Goal: Task Accomplishment & Management: Manage account settings

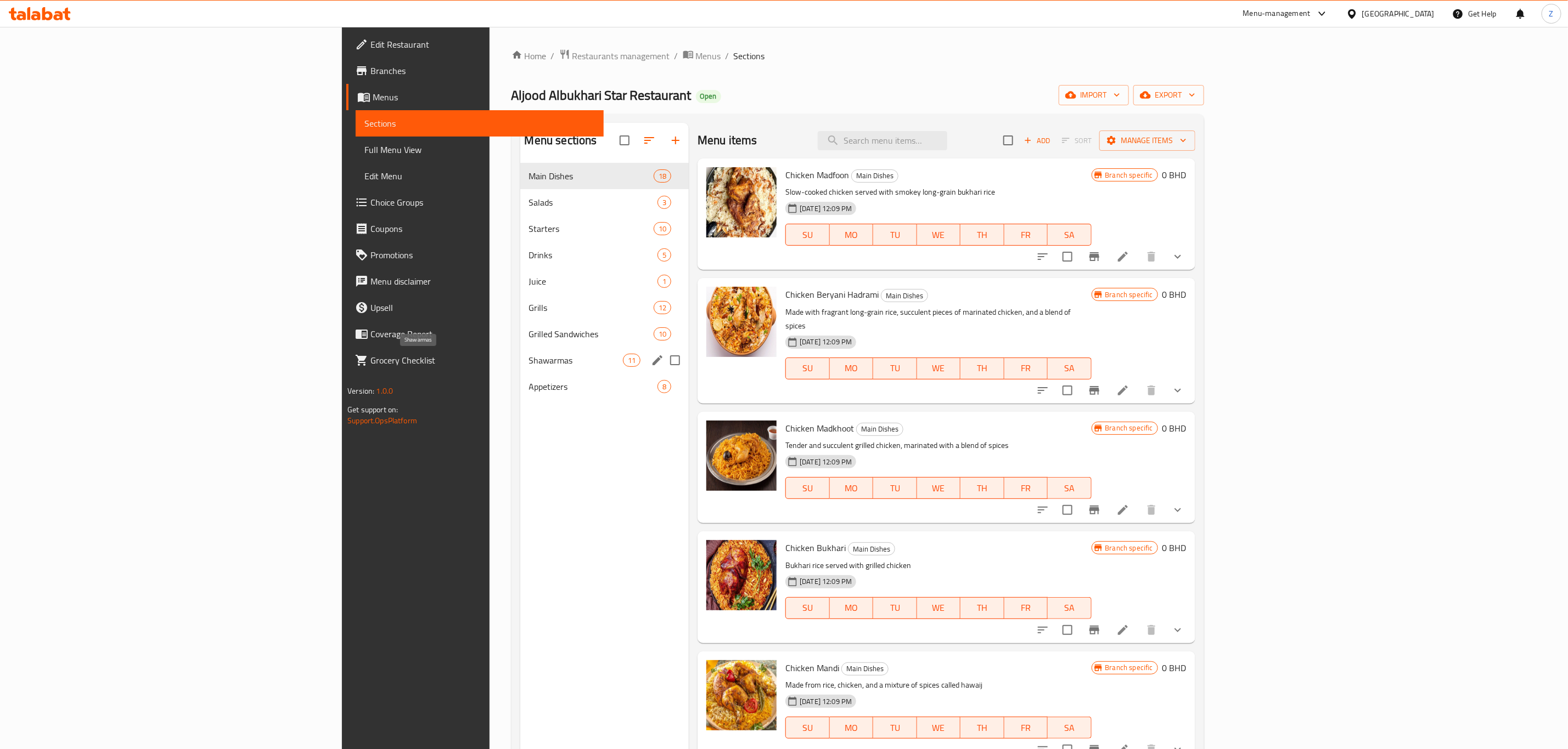
click at [529, 365] on span "Shawarmas" at bounding box center [576, 360] width 94 height 13
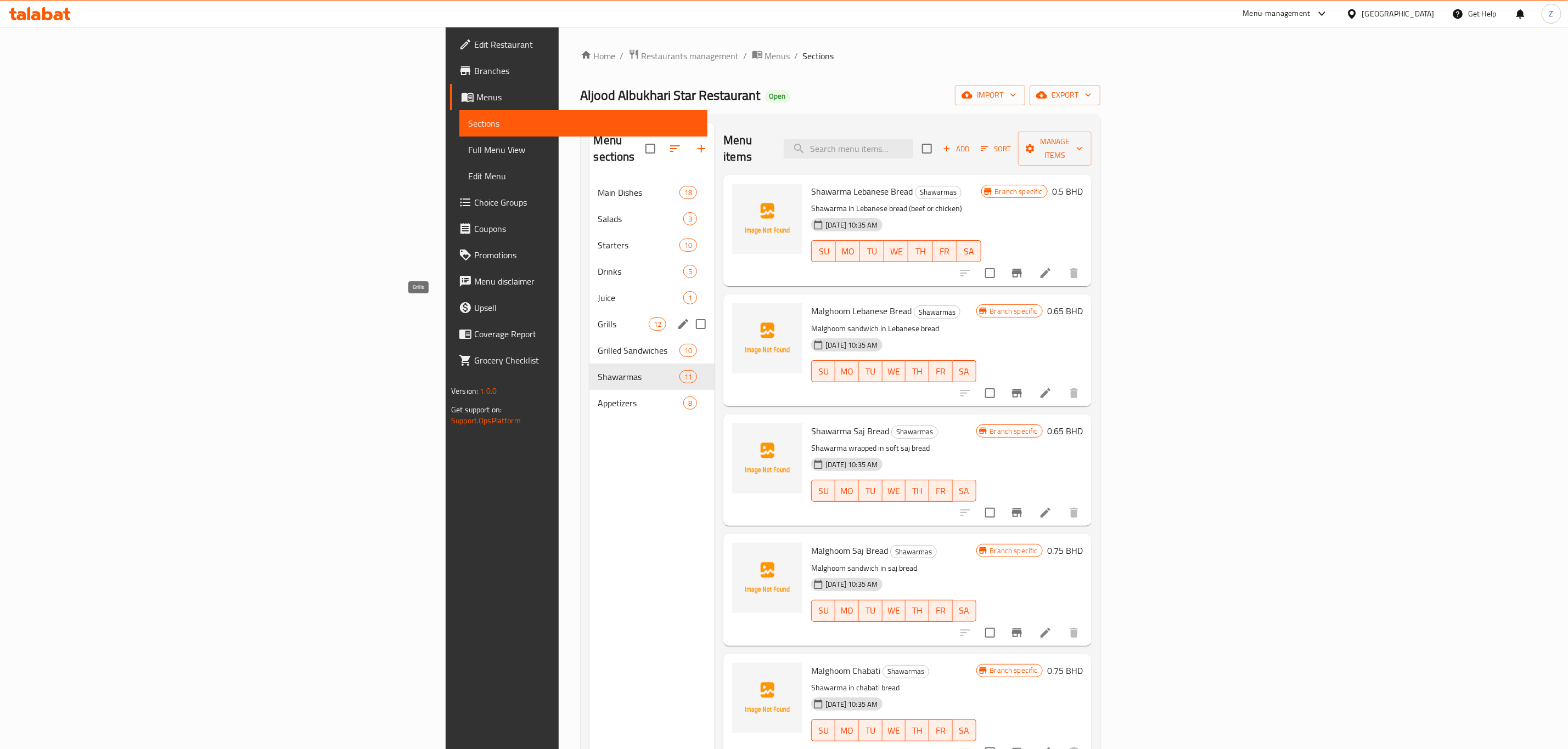
click at [598, 318] on span "Grills" at bounding box center [624, 324] width 51 height 13
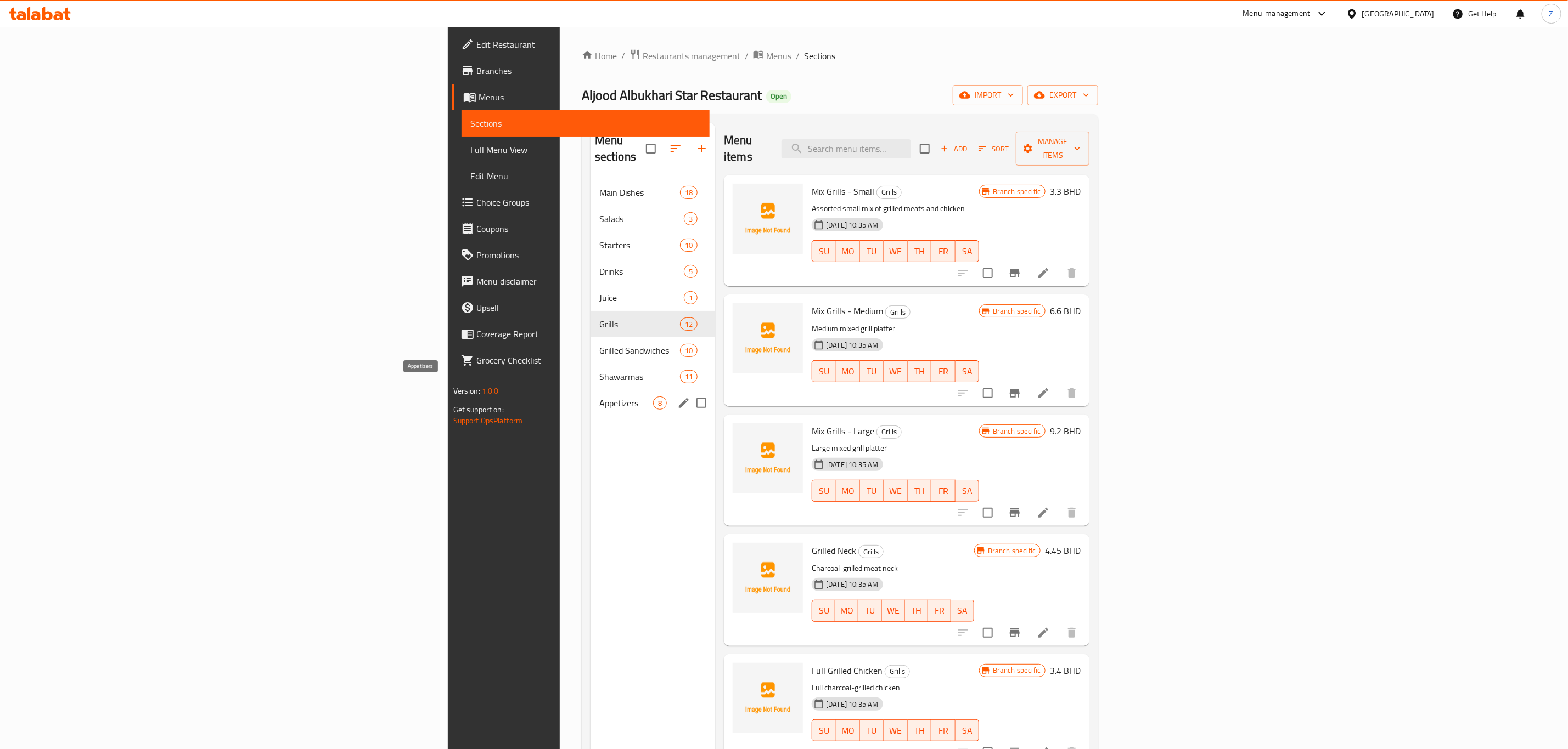
click at [599, 397] on span "Appetizers" at bounding box center [626, 403] width 53 height 13
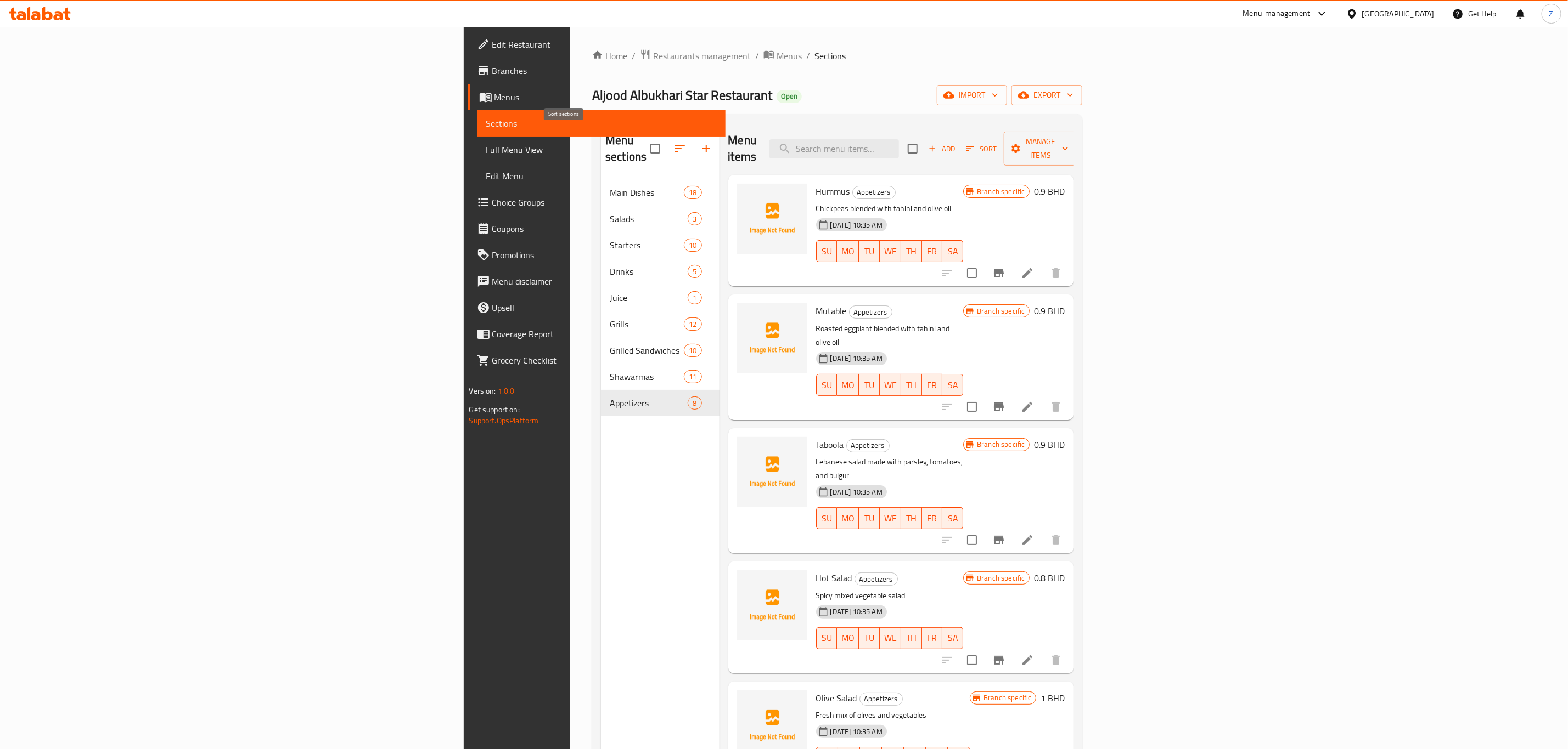
click at [673, 145] on icon "button" at bounding box center [679, 148] width 13 height 13
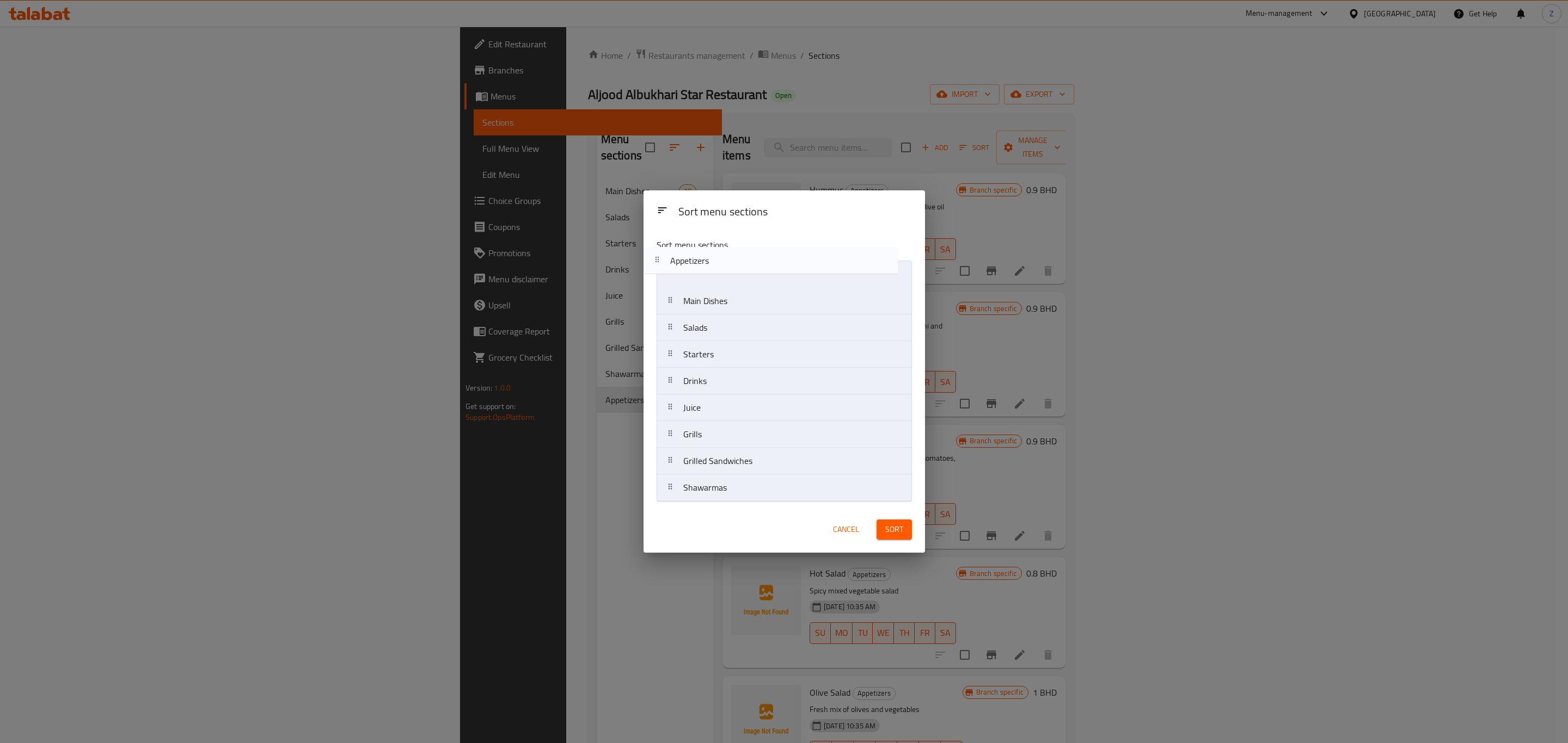
drag, startPoint x: 729, startPoint y: 493, endPoint x: 716, endPoint y: 258, distance: 235.4
click at [716, 258] on div "Sort menu sections Main Dishes Salads Starters Drinks Juice Grills Grilled Sand…" at bounding box center [784, 368] width 281 height 276
drag, startPoint x: 701, startPoint y: 493, endPoint x: 709, endPoint y: 379, distance: 114.3
click at [709, 379] on nav "Appetizers Main Dishes Salads Starters Drinks Juice Grills Grilled Sandwiches S…" at bounding box center [784, 381] width 256 height 241
drag, startPoint x: 697, startPoint y: 354, endPoint x: 696, endPoint y: 295, distance: 59.0
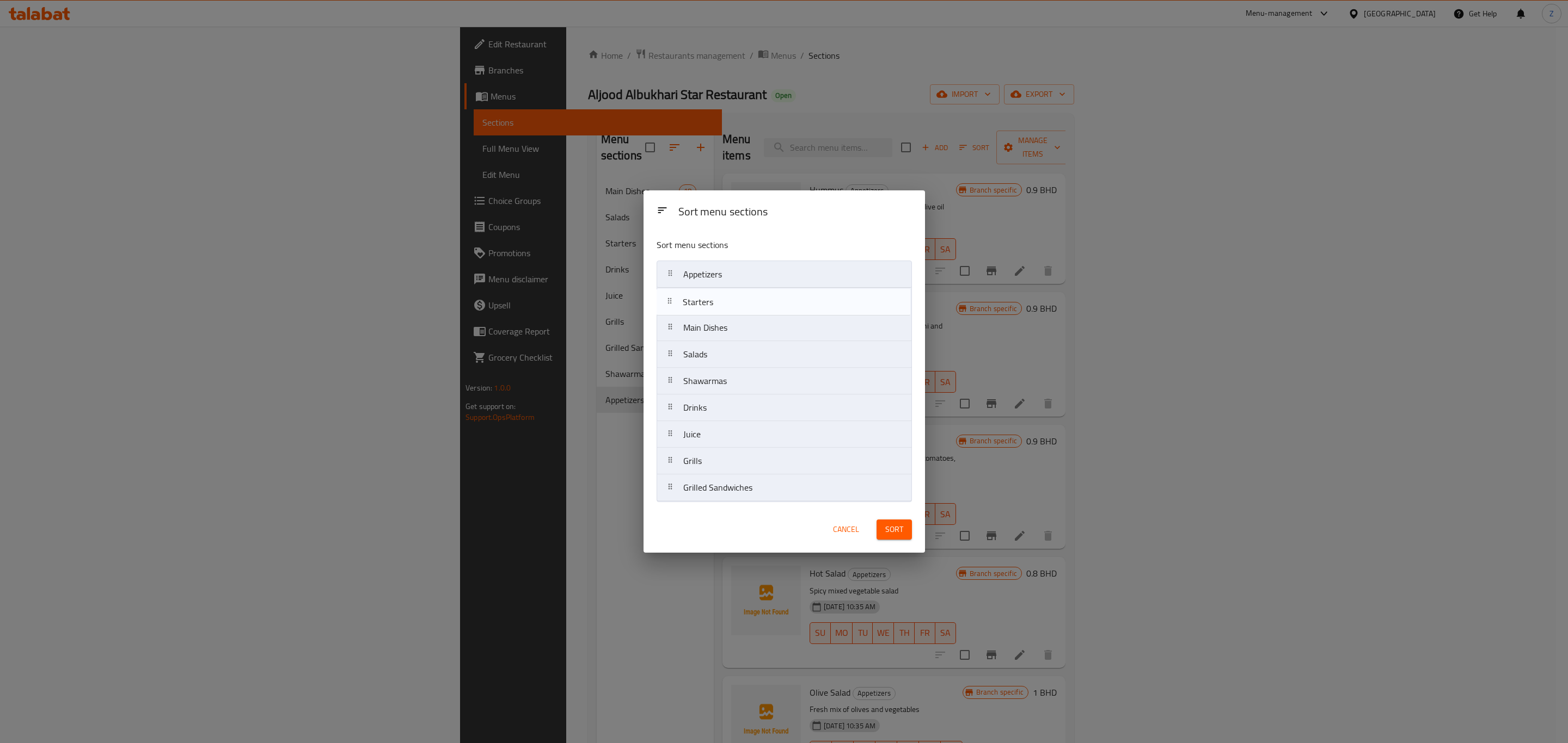
click at [696, 295] on nav "Appetizers Main Dishes Salads Starters Shawarmas Drinks Juice Grills Grilled Sa…" at bounding box center [784, 381] width 256 height 241
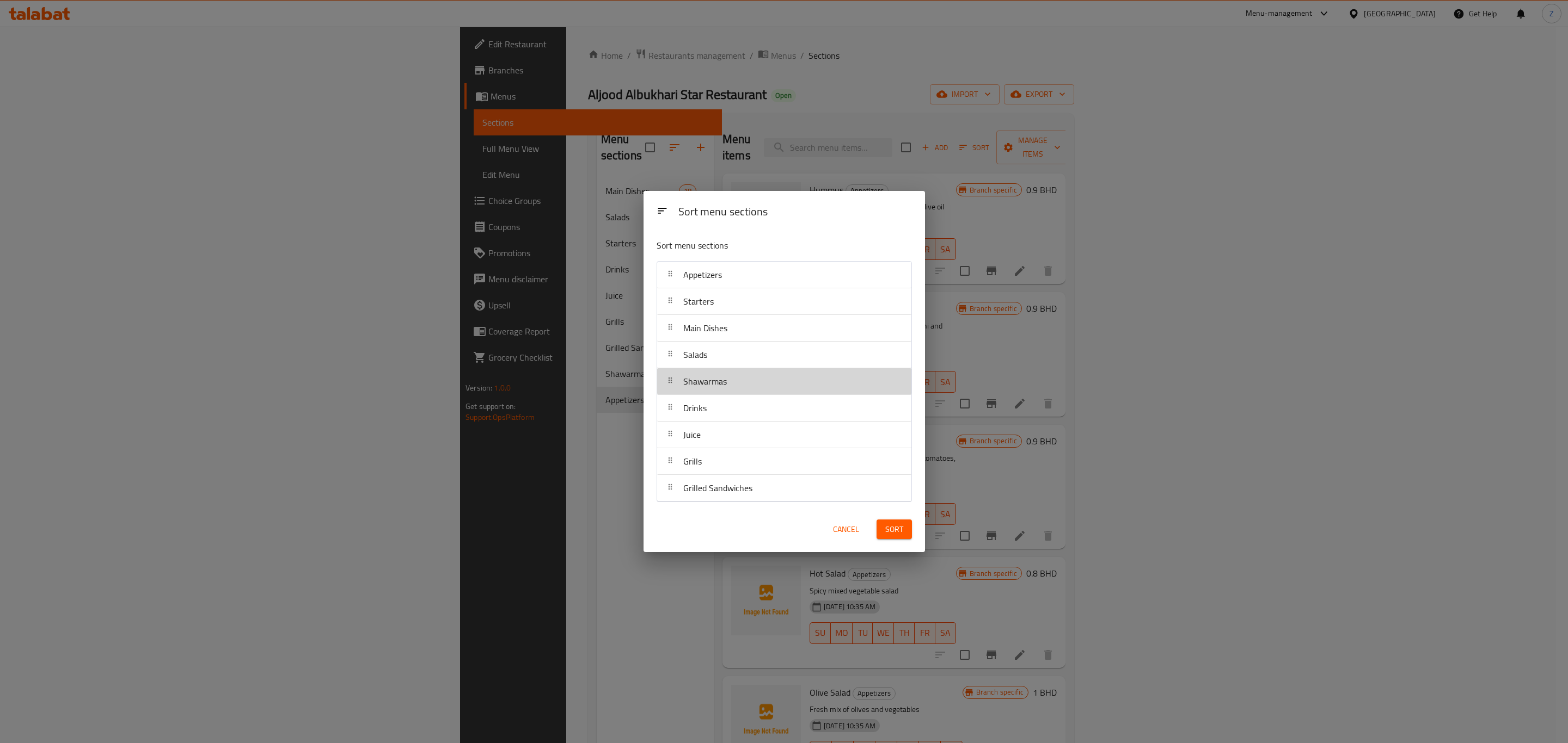
click at [696, 368] on div "Shawarmas" at bounding box center [704, 381] width 52 height 26
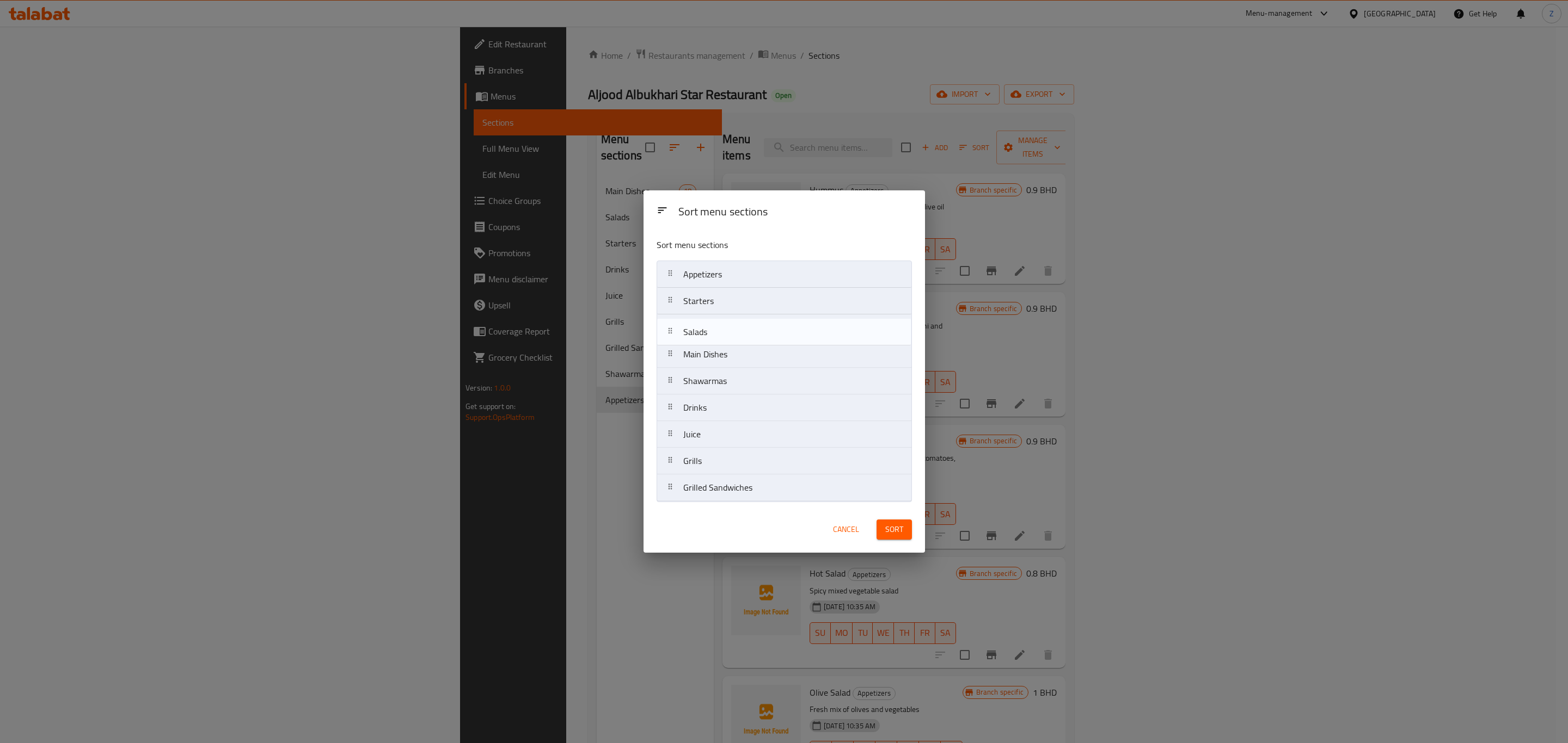
drag, startPoint x: 704, startPoint y: 356, endPoint x: 704, endPoint y: 327, distance: 29.0
click at [704, 327] on nav "Appetizers Starters Main Dishes Salads Shawarmas Drinks Juice Grills Grilled Sa…" at bounding box center [784, 381] width 256 height 241
drag, startPoint x: 706, startPoint y: 469, endPoint x: 704, endPoint y: 409, distance: 60.0
click at [704, 409] on nav "Appetizers Starters Salads Main Dishes Shawarmas Drinks Juice Grills Grilled Sa…" at bounding box center [784, 381] width 256 height 241
drag, startPoint x: 696, startPoint y: 501, endPoint x: 694, endPoint y: 434, distance: 67.0
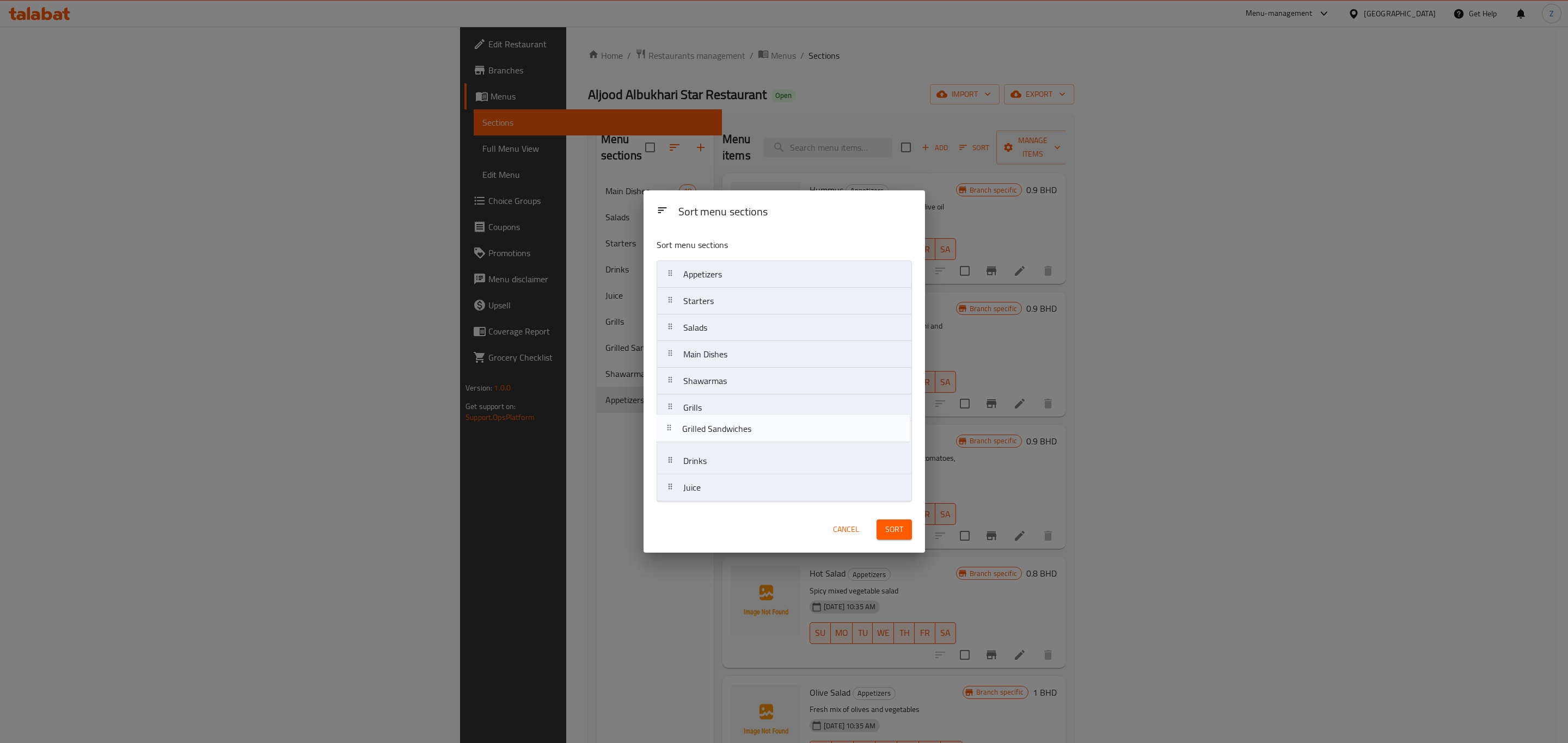
click at [694, 434] on nav "Appetizers Starters Salads Main Dishes Shawarmas Grills Drinks Juice Grilled Sa…" at bounding box center [784, 381] width 256 height 241
drag, startPoint x: 694, startPoint y: 434, endPoint x: 694, endPoint y: 376, distance: 58.0
click at [694, 376] on nav "Appetizers Starters Salads Main Dishes Shawarmas Grills Grilled Sandwiches Drin…" at bounding box center [784, 381] width 256 height 241
drag, startPoint x: 693, startPoint y: 440, endPoint x: 693, endPoint y: 384, distance: 56.0
click at [693, 384] on nav "Appetizers Starters Salads Main Dishes Grilled Sandwiches Shawarmas Grills Drin…" at bounding box center [784, 381] width 256 height 241
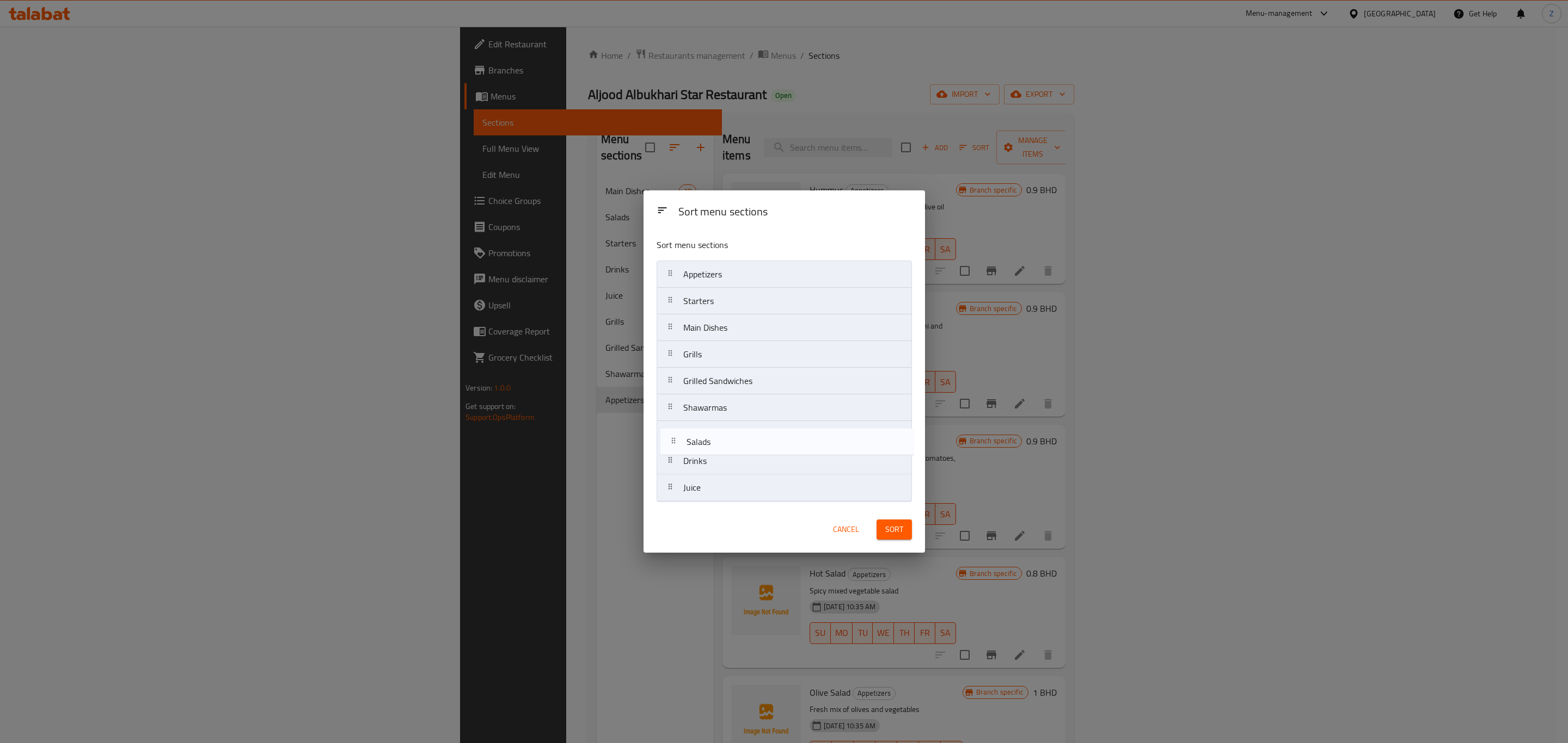
drag, startPoint x: 681, startPoint y: 332, endPoint x: 685, endPoint y: 454, distance: 122.1
click at [685, 454] on nav "Appetizers Starters Salads Main Dishes Grills Grilled Sandwiches Shawarmas Drin…" at bounding box center [784, 381] width 256 height 241
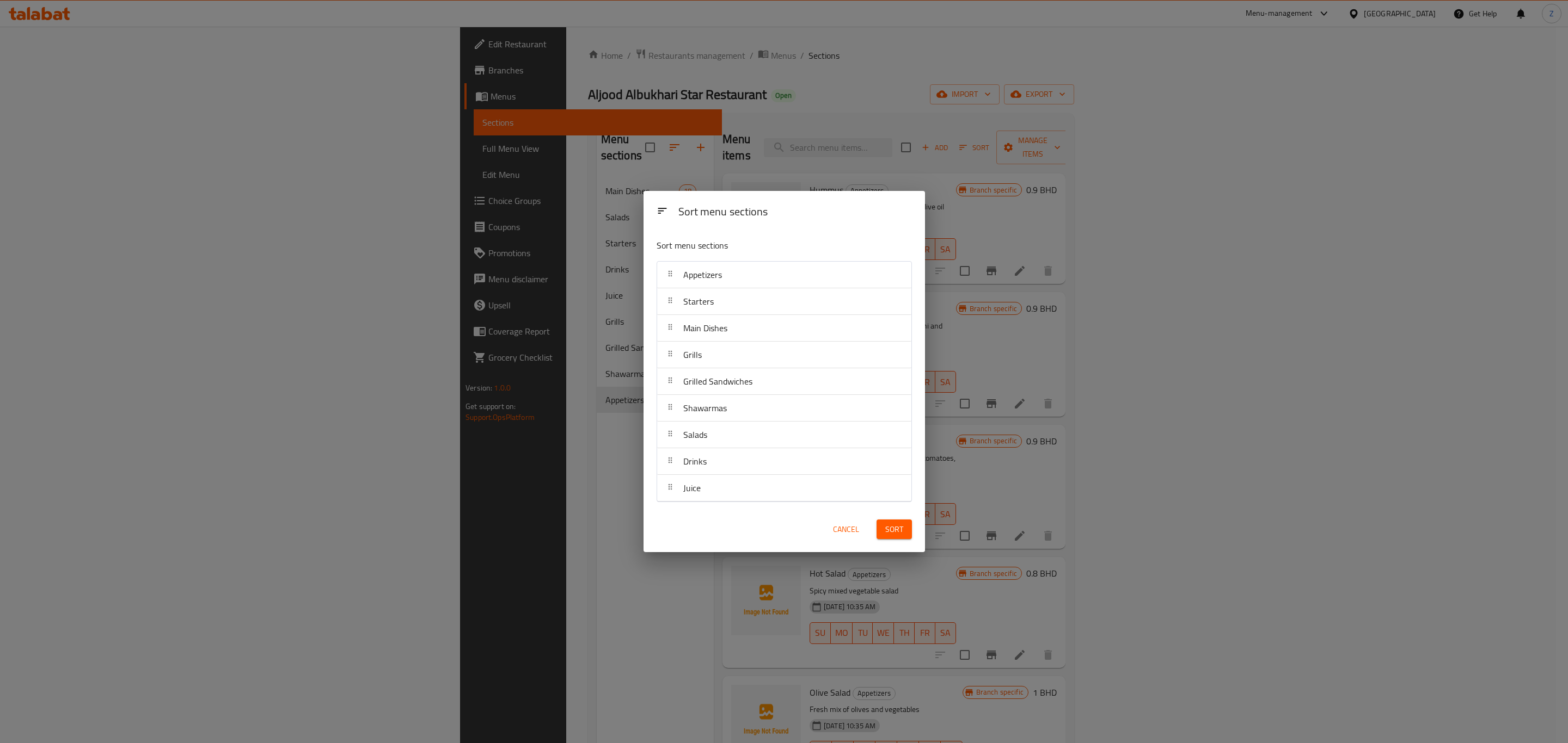
click at [893, 530] on span "Sort" at bounding box center [894, 530] width 18 height 14
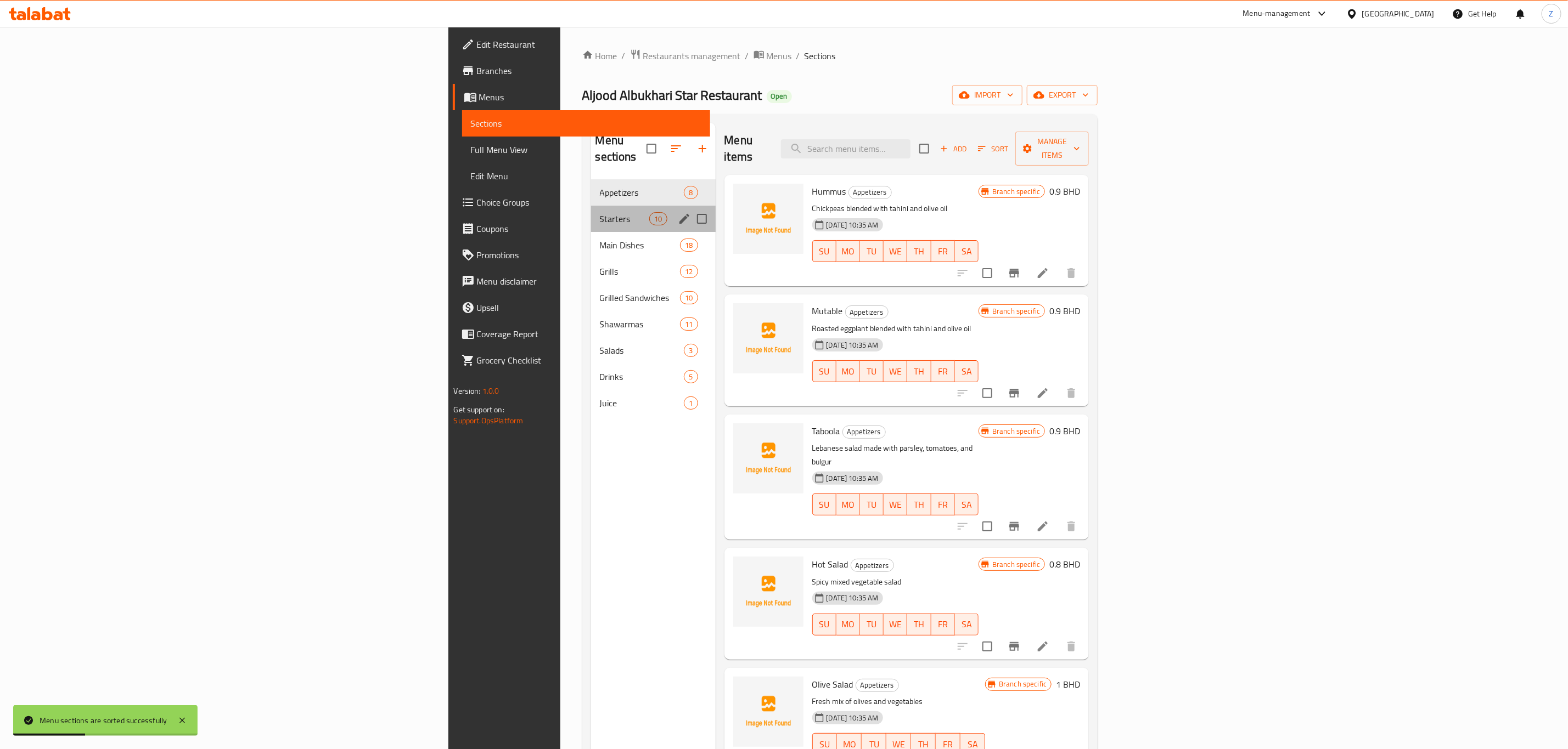
click at [591, 212] on div "Starters 10" at bounding box center [654, 218] width 124 height 27
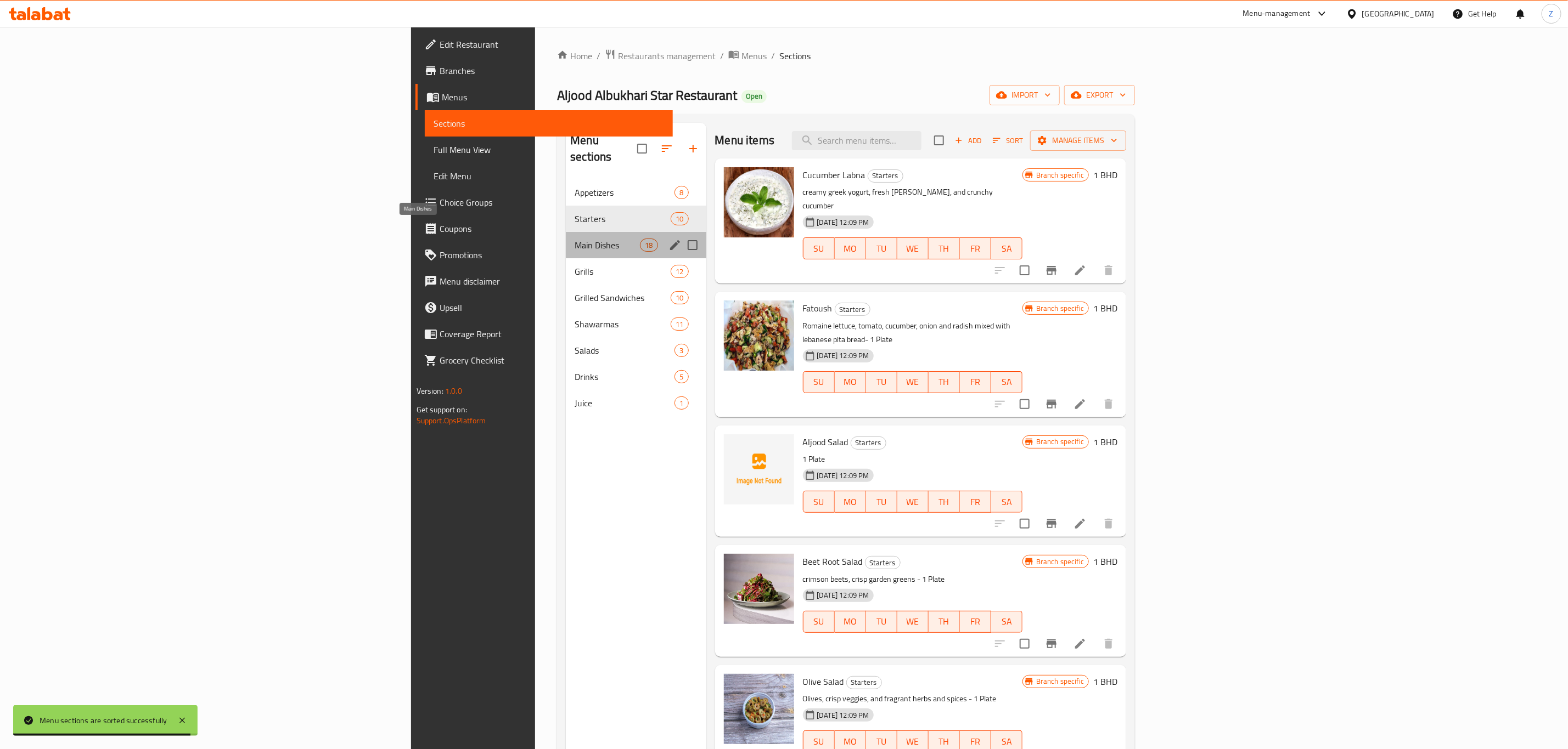
click at [575, 239] on span "Main Dishes" at bounding box center [607, 245] width 65 height 13
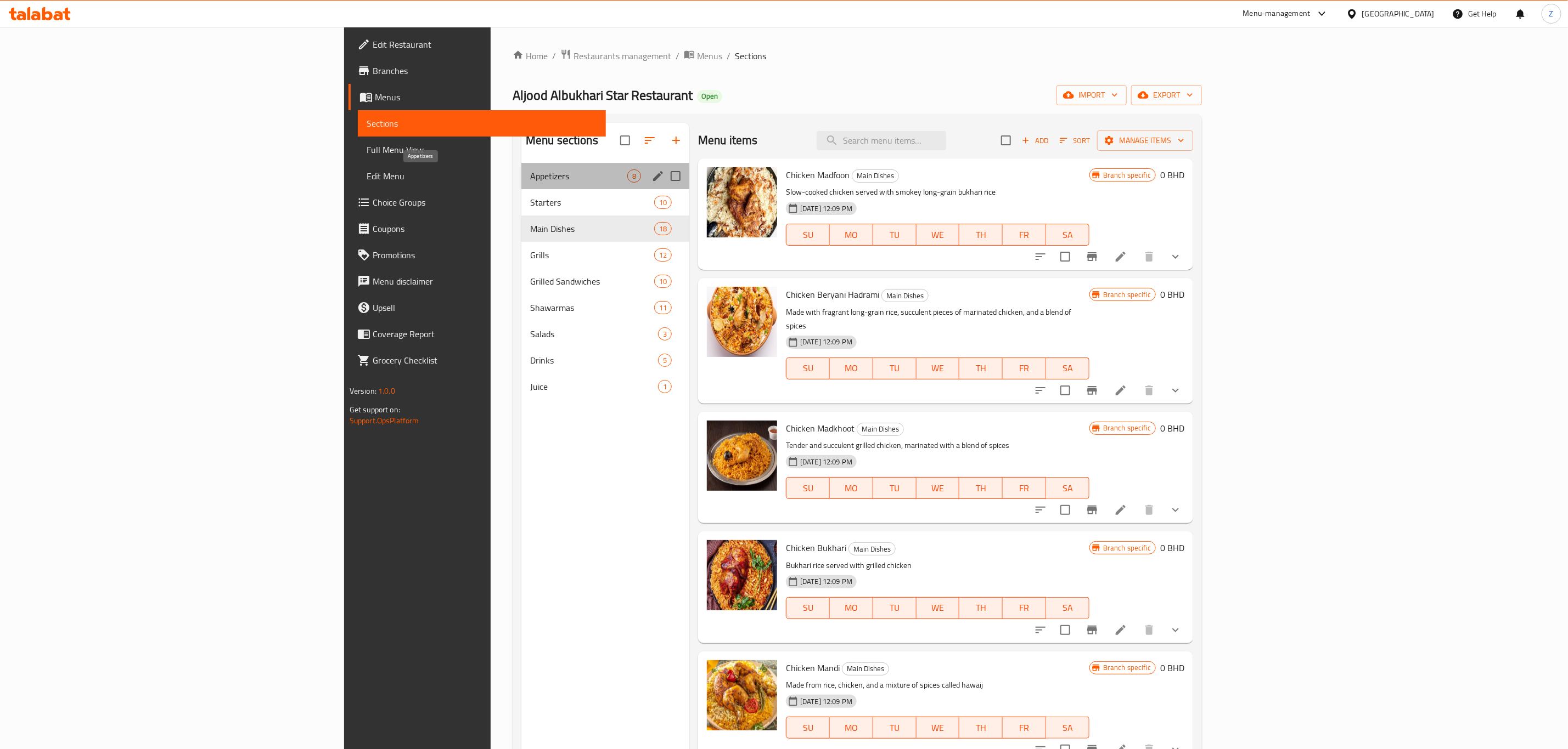
click at [530, 179] on span "Appetizers" at bounding box center [579, 176] width 97 height 13
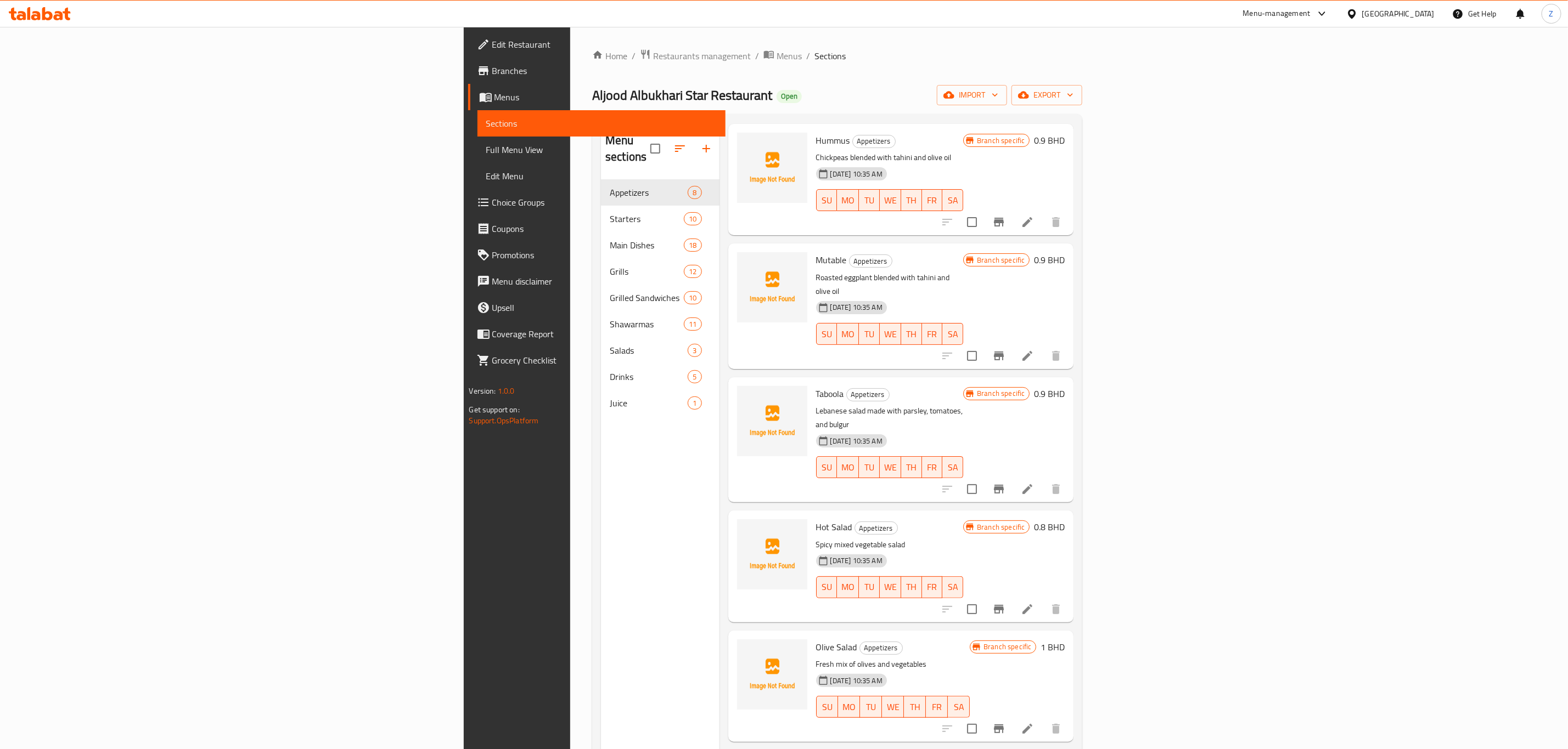
scroll to position [51, 0]
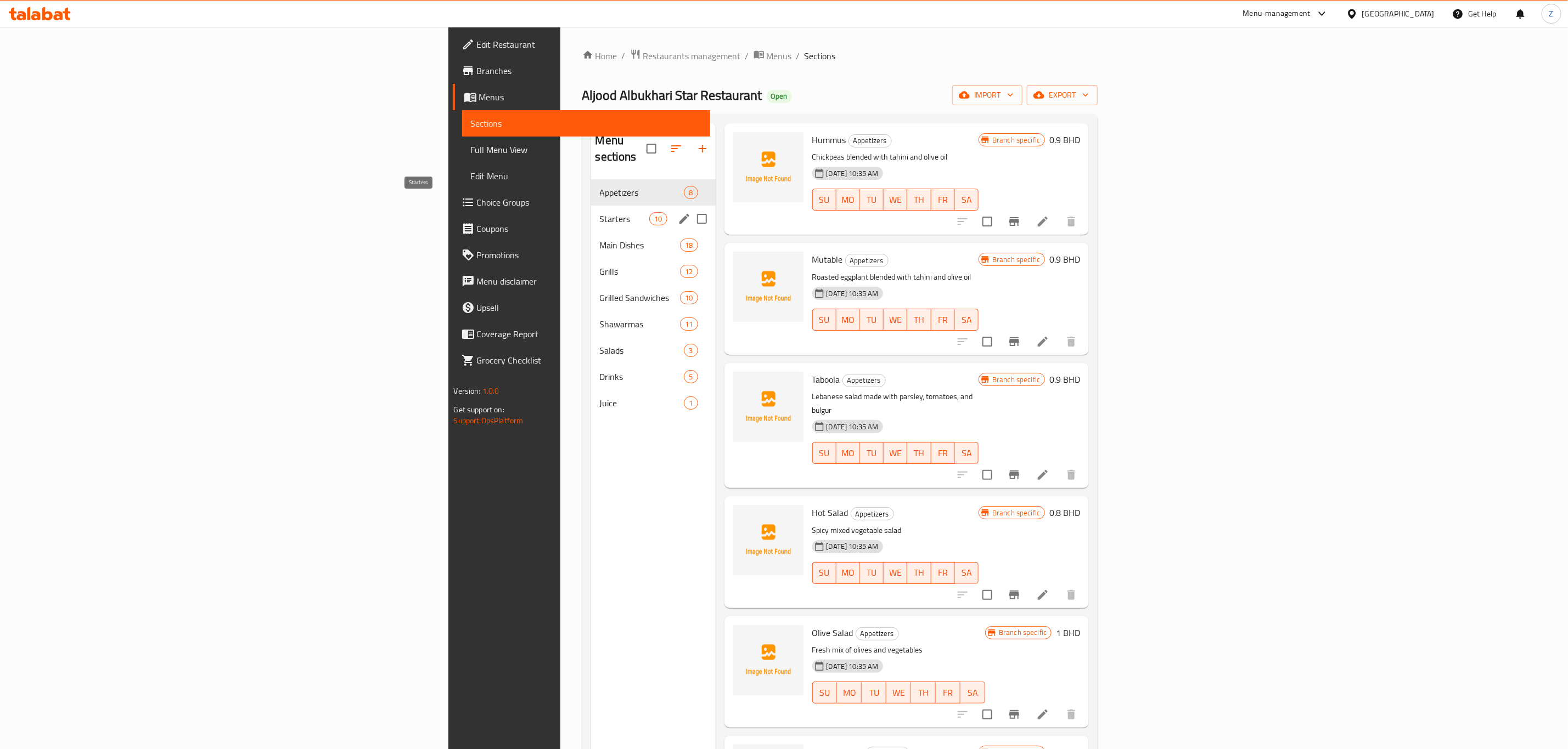
click at [600, 212] on span "Starters" at bounding box center [625, 218] width 50 height 13
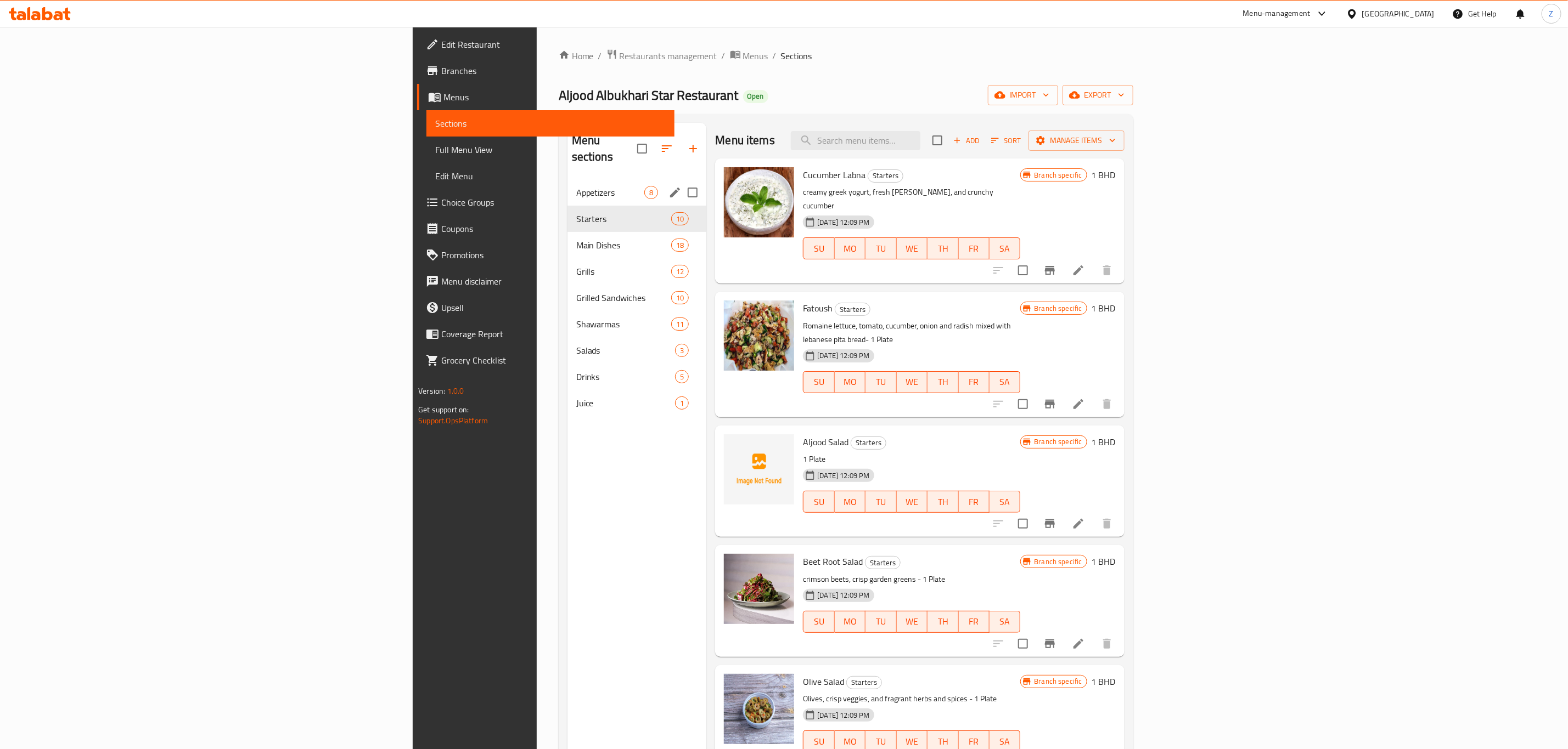
click at [568, 184] on div "Appetizers 8" at bounding box center [637, 192] width 139 height 27
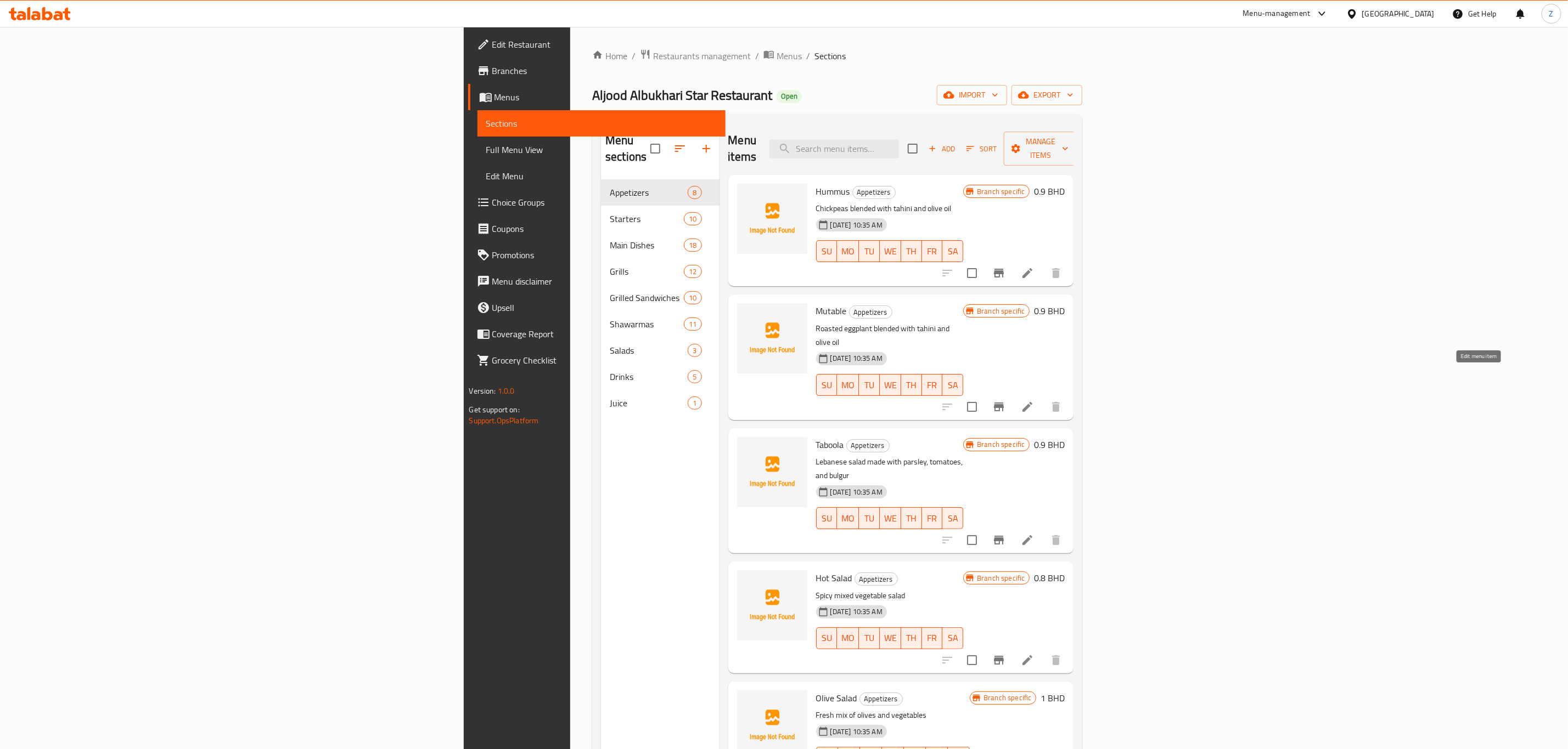
click at [1033, 403] on icon at bounding box center [1028, 408] width 10 height 10
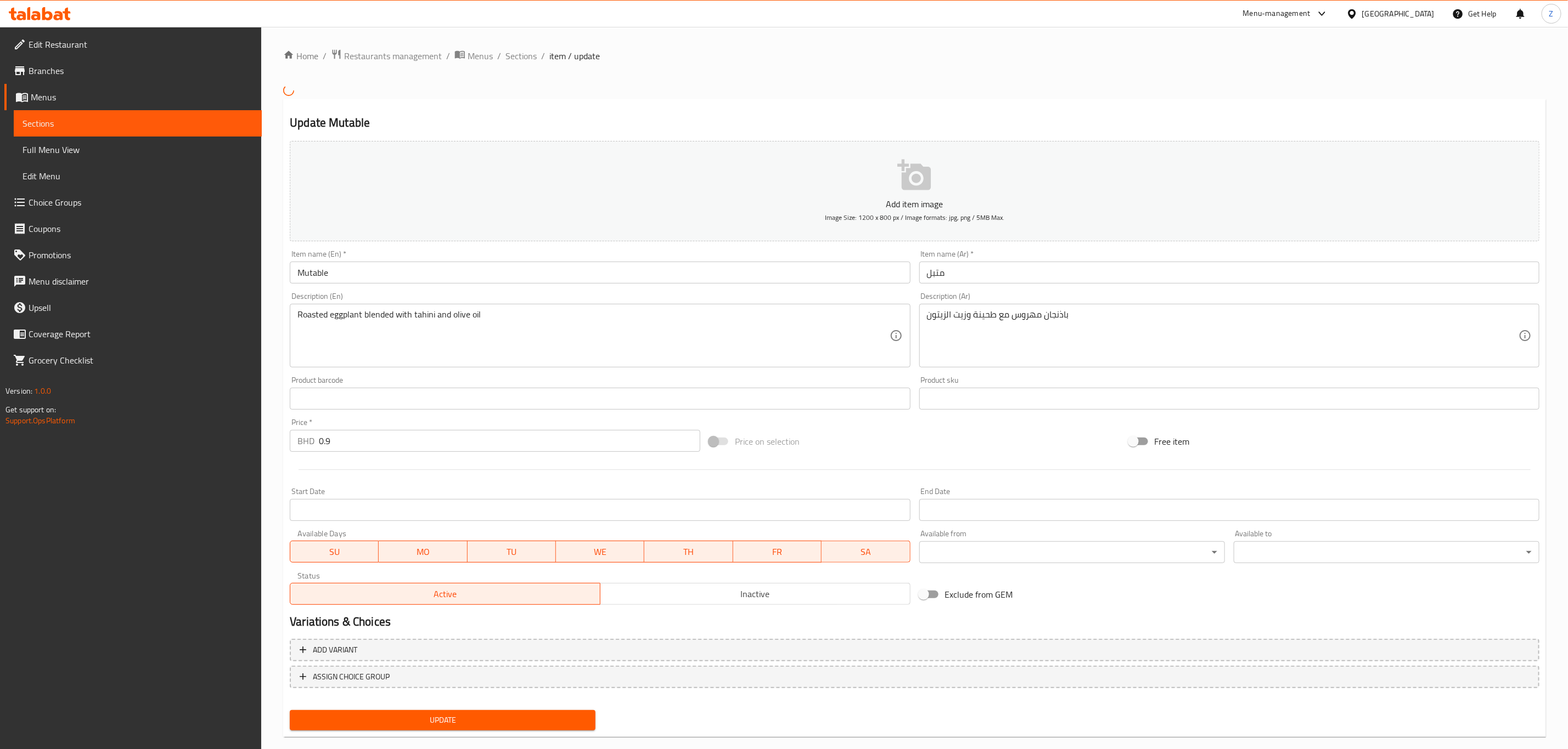
click at [360, 270] on input "Mutable" at bounding box center [600, 272] width 620 height 22
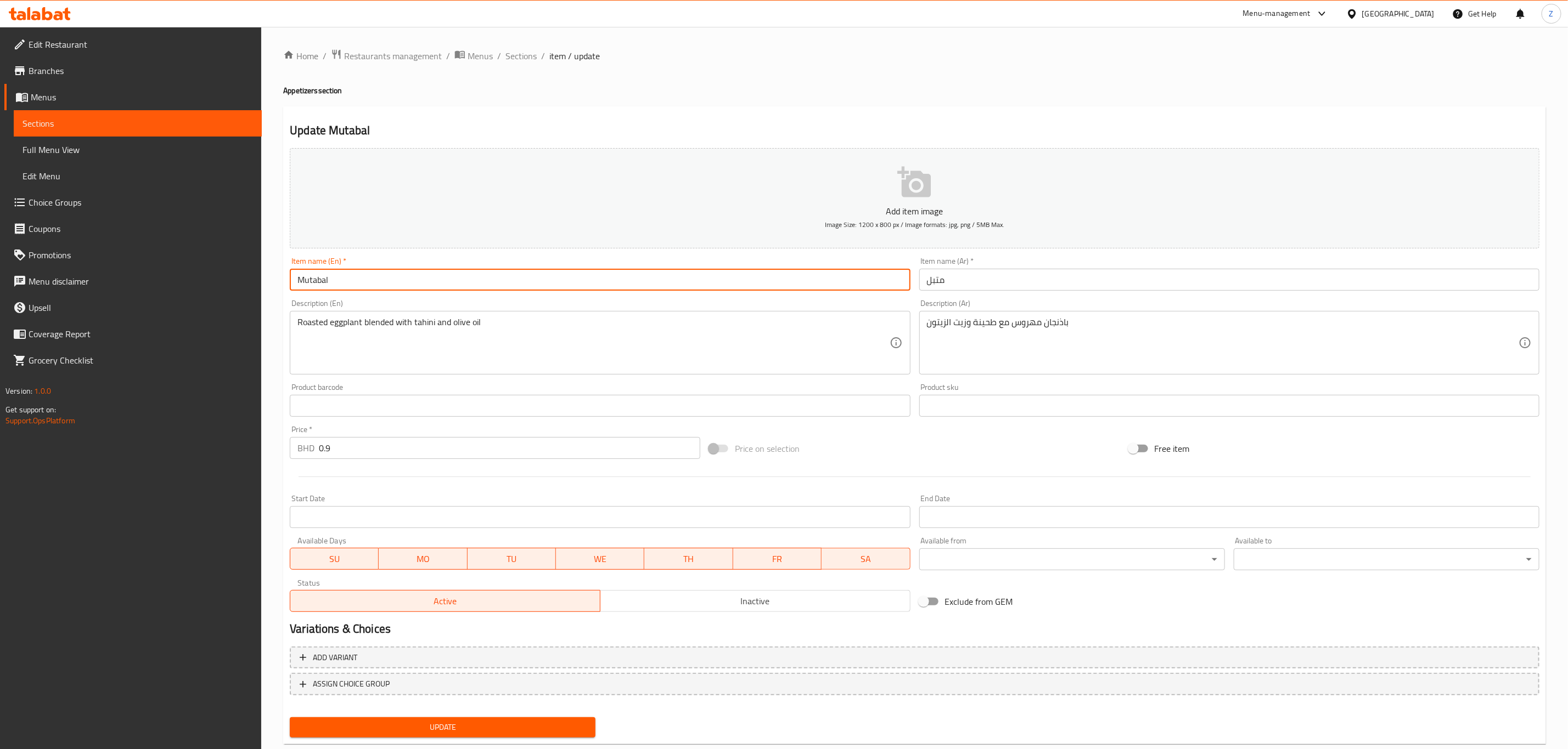
type input "Mutabal"
click at [333, 722] on span "Update" at bounding box center [442, 728] width 288 height 14
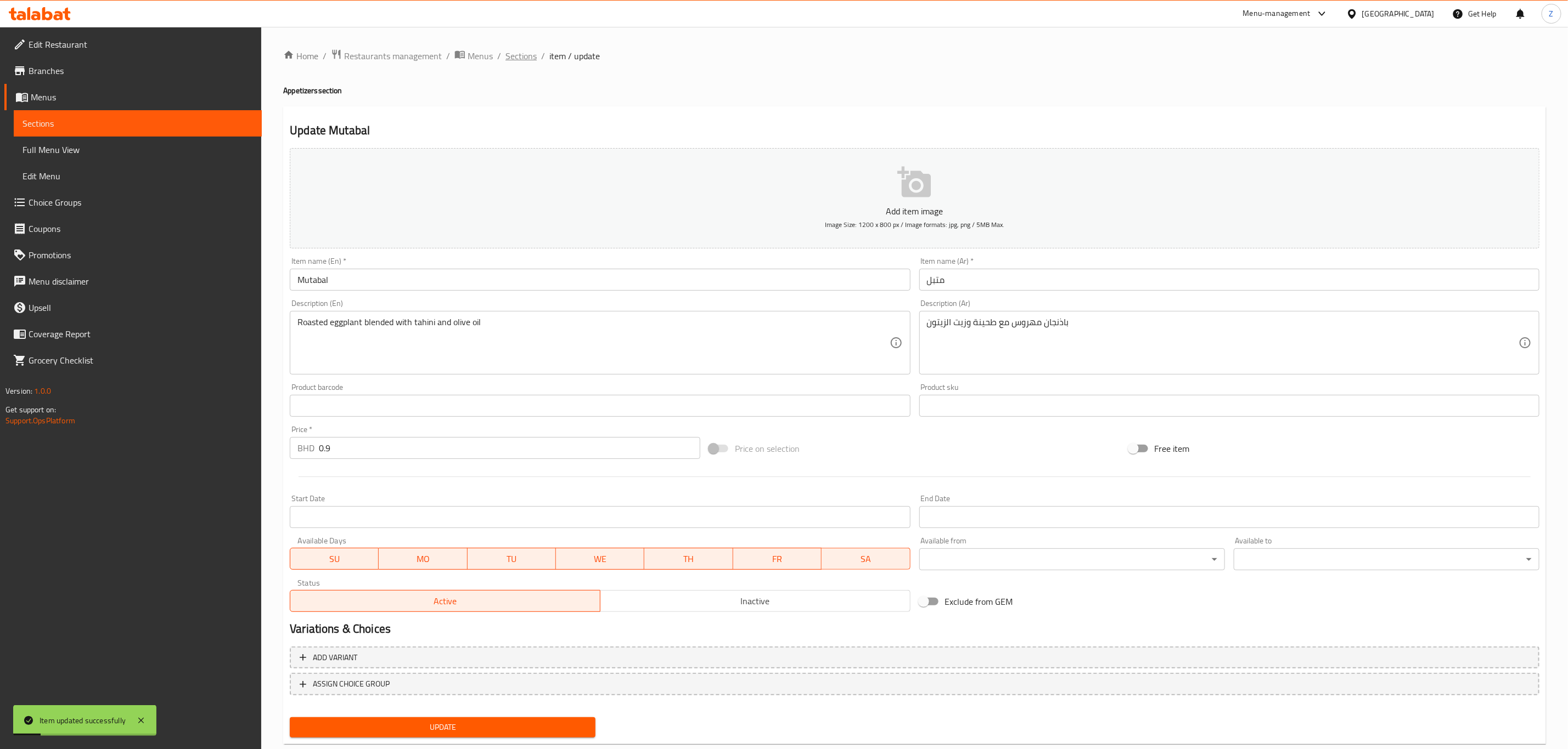
click at [528, 58] on span "Sections" at bounding box center [521, 55] width 32 height 13
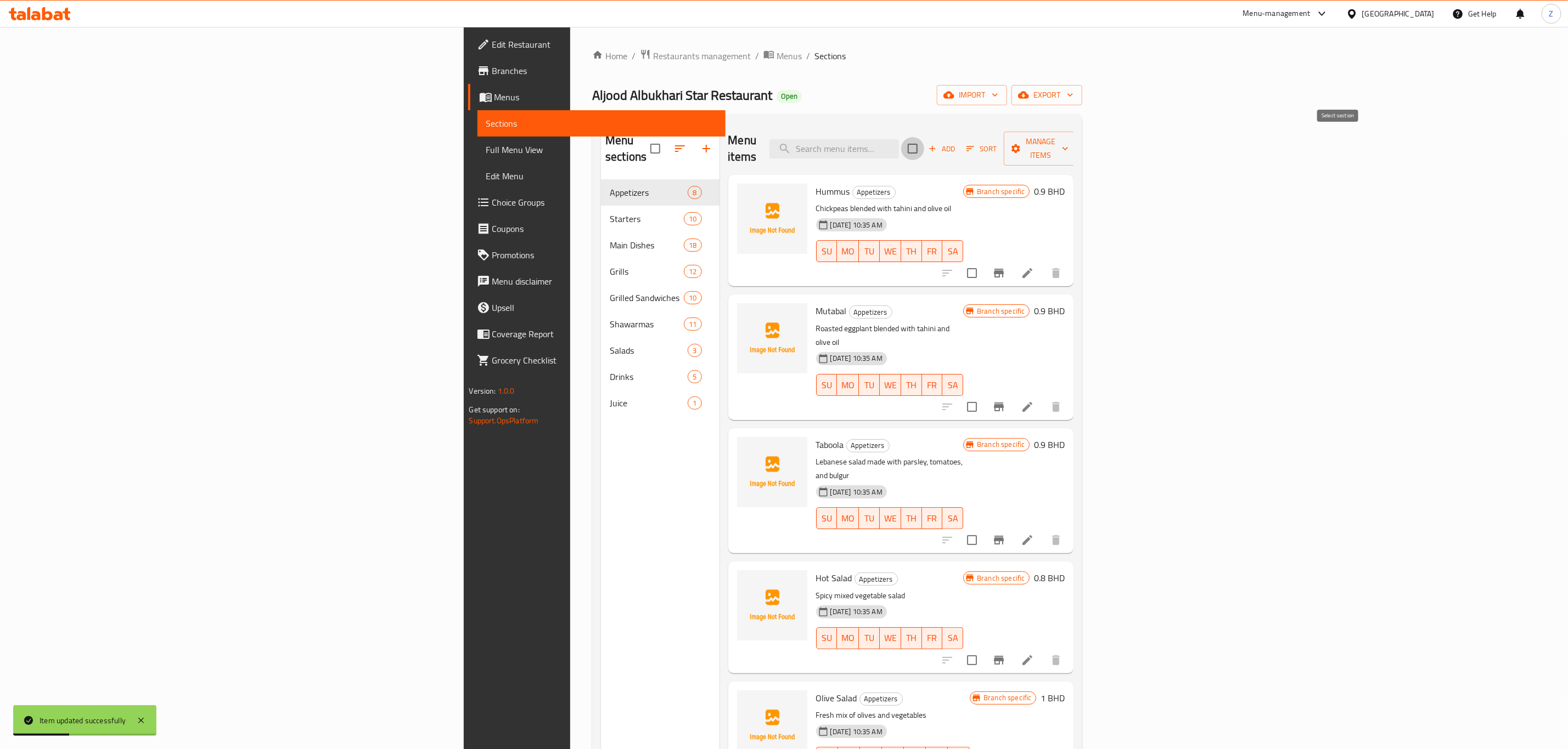
click at [924, 147] on input "checkbox" at bounding box center [912, 148] width 23 height 23
checkbox input "true"
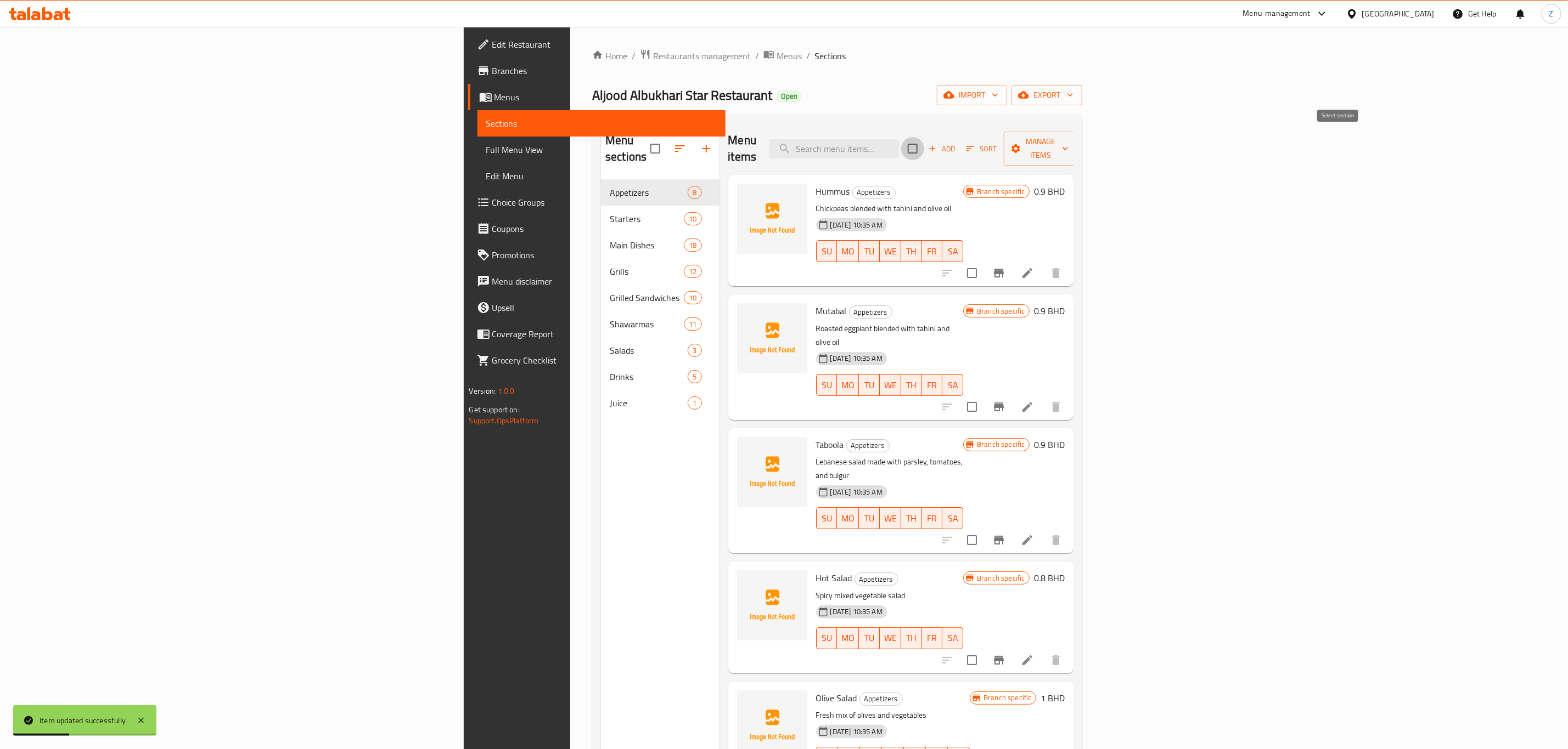
checkbox input "true"
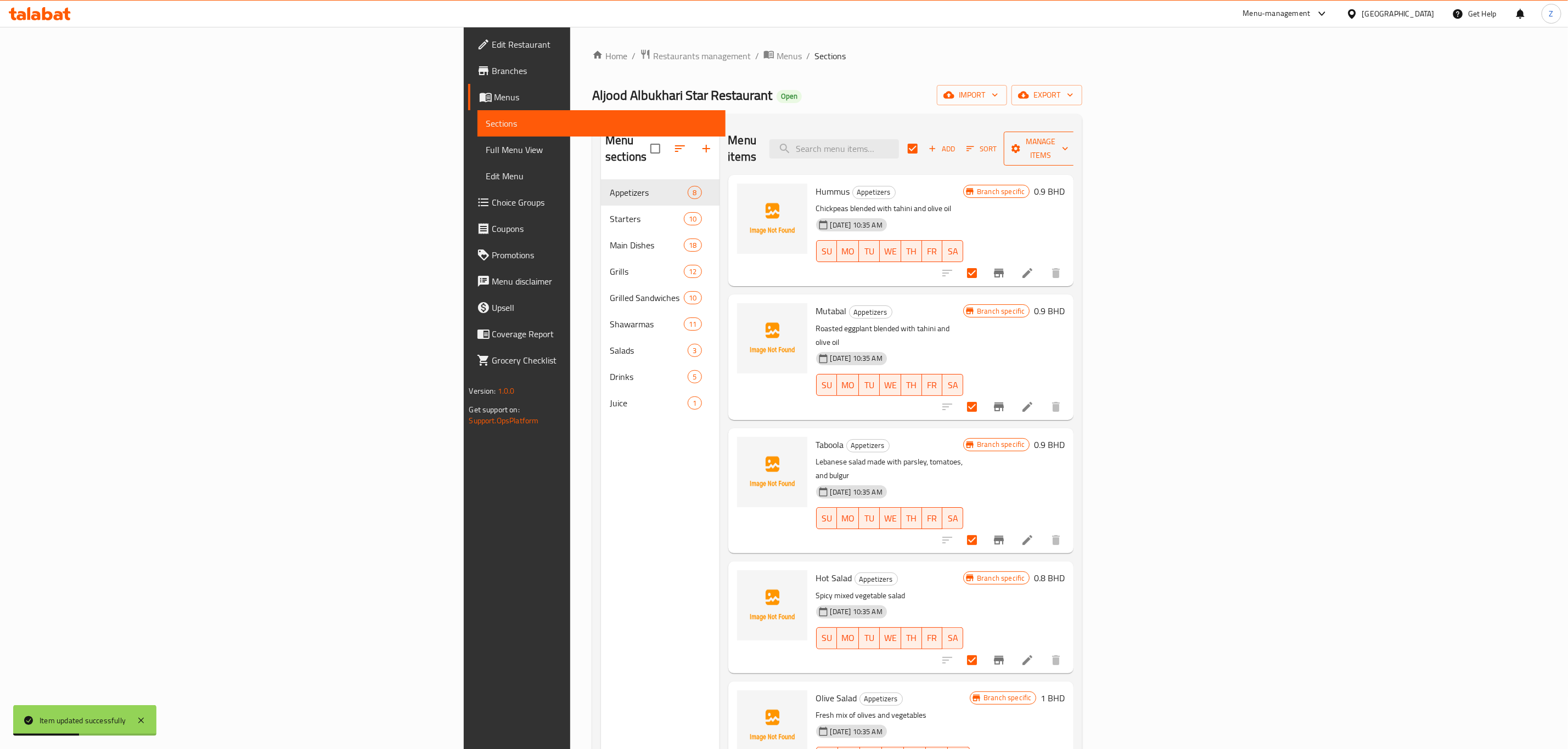
click at [1068, 142] on span "Manage items" at bounding box center [1041, 149] width 56 height 28
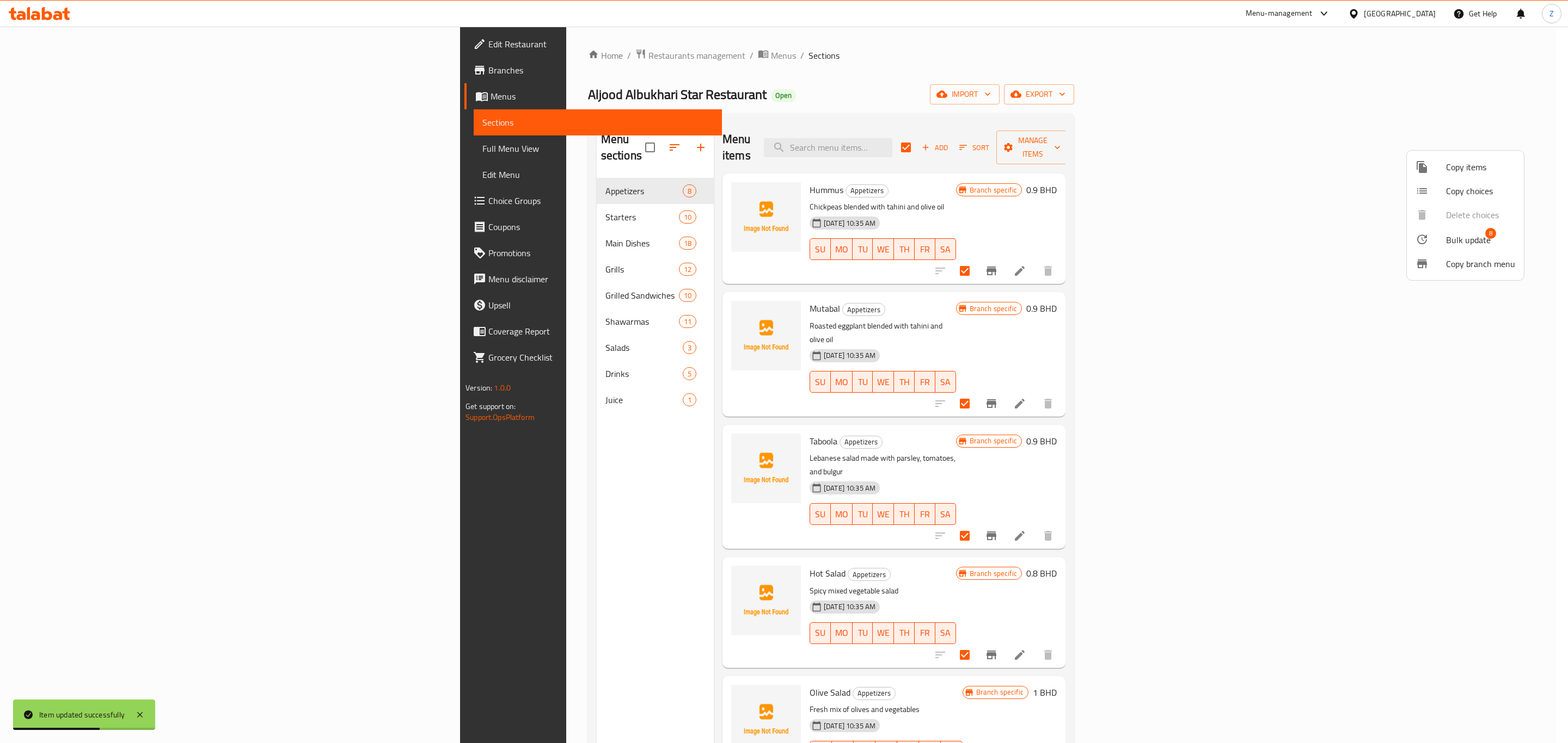
click at [1482, 237] on span "Bulk update" at bounding box center [1469, 240] width 45 height 13
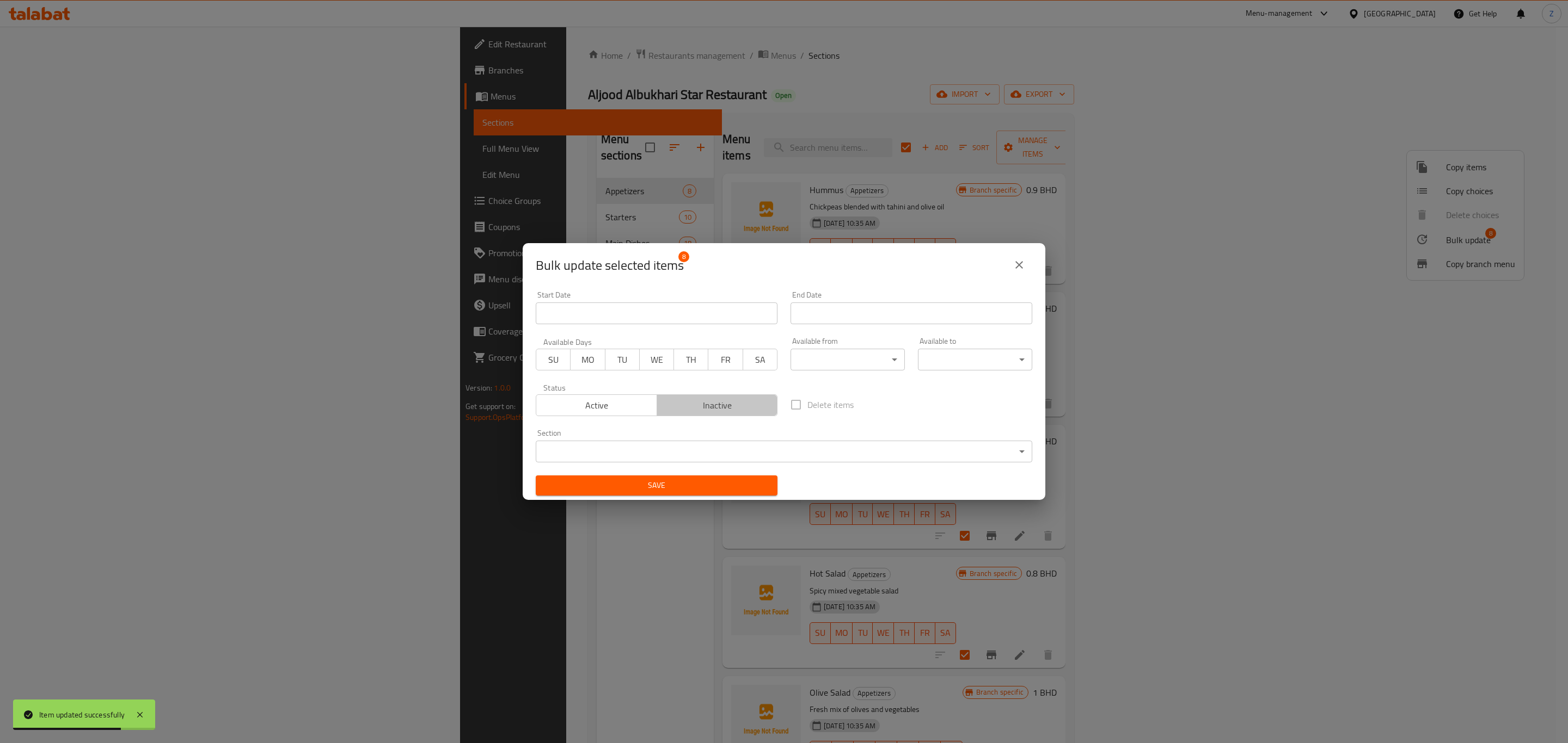
click at [737, 402] on span "Inactive" at bounding box center [717, 405] width 113 height 16
click at [689, 488] on span "Save" at bounding box center [656, 486] width 224 height 14
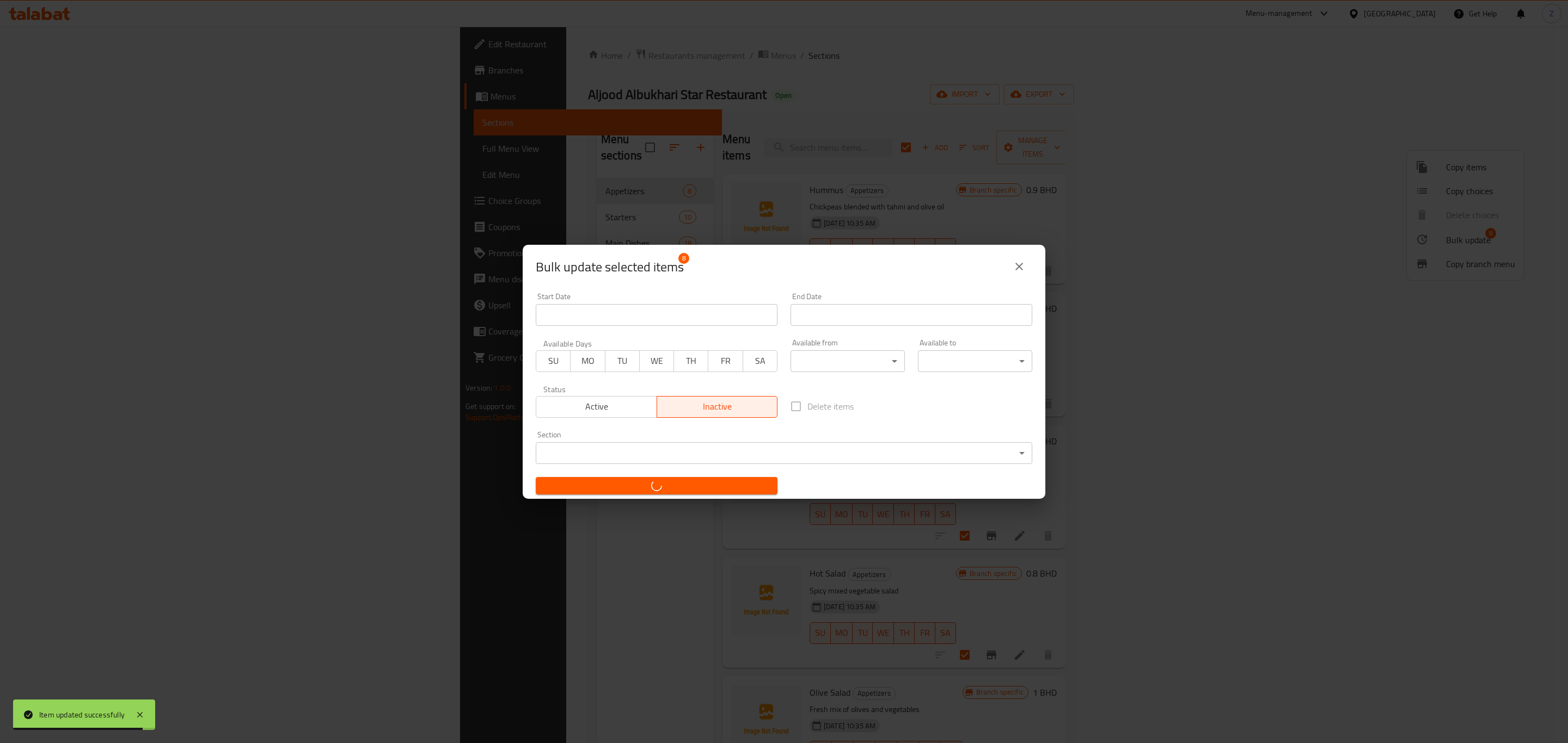
checkbox input "false"
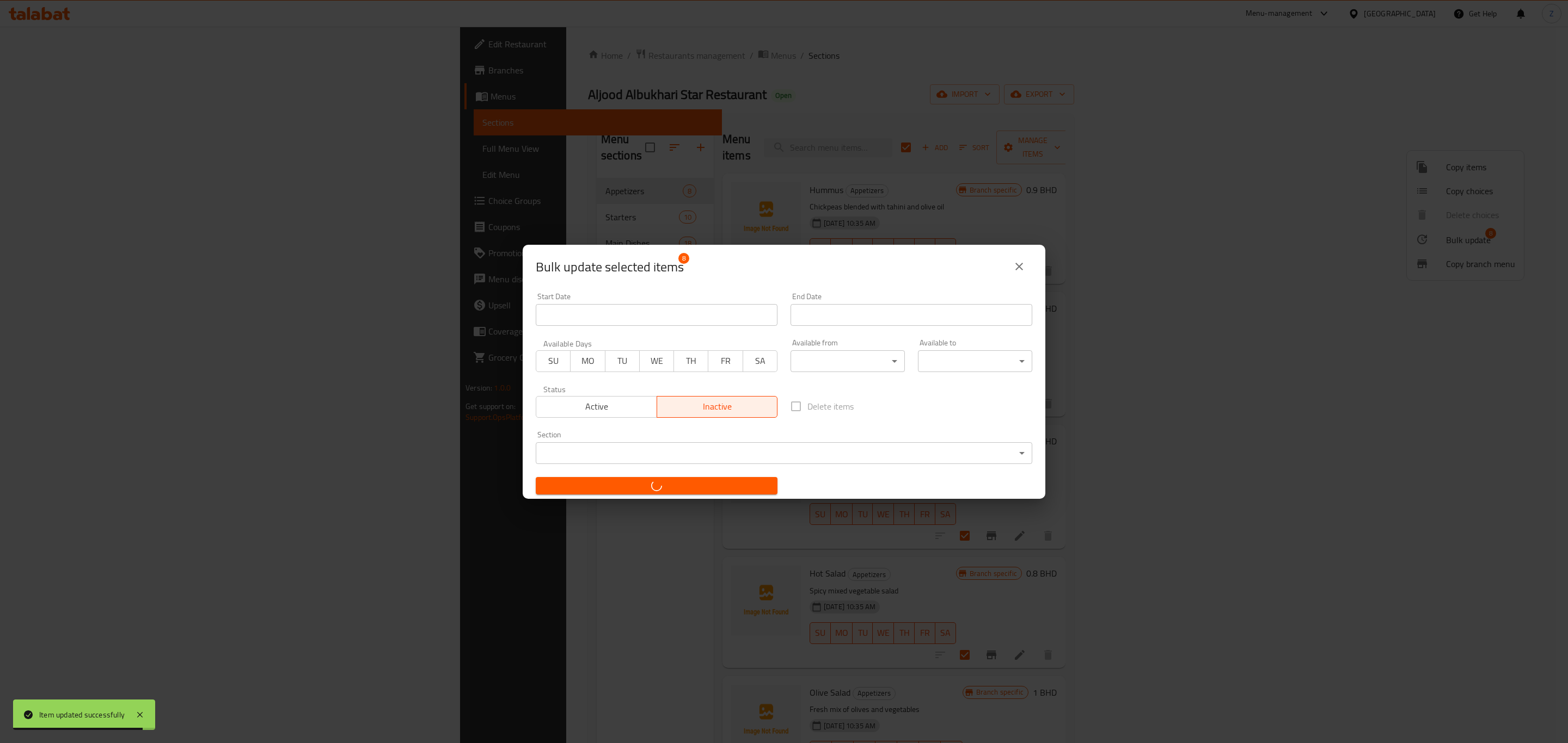
checkbox input "false"
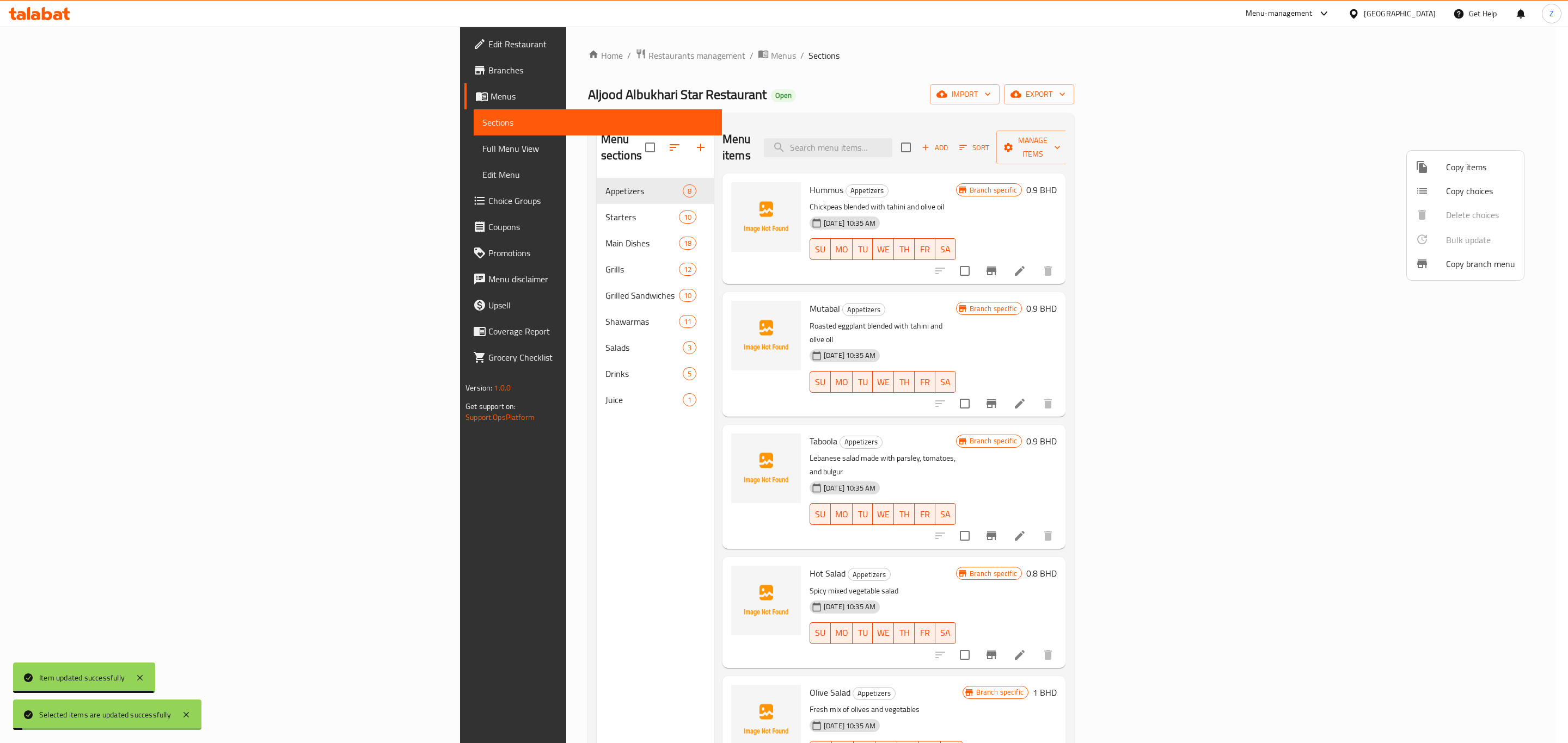
click at [377, 532] on div at bounding box center [784, 371] width 1568 height 743
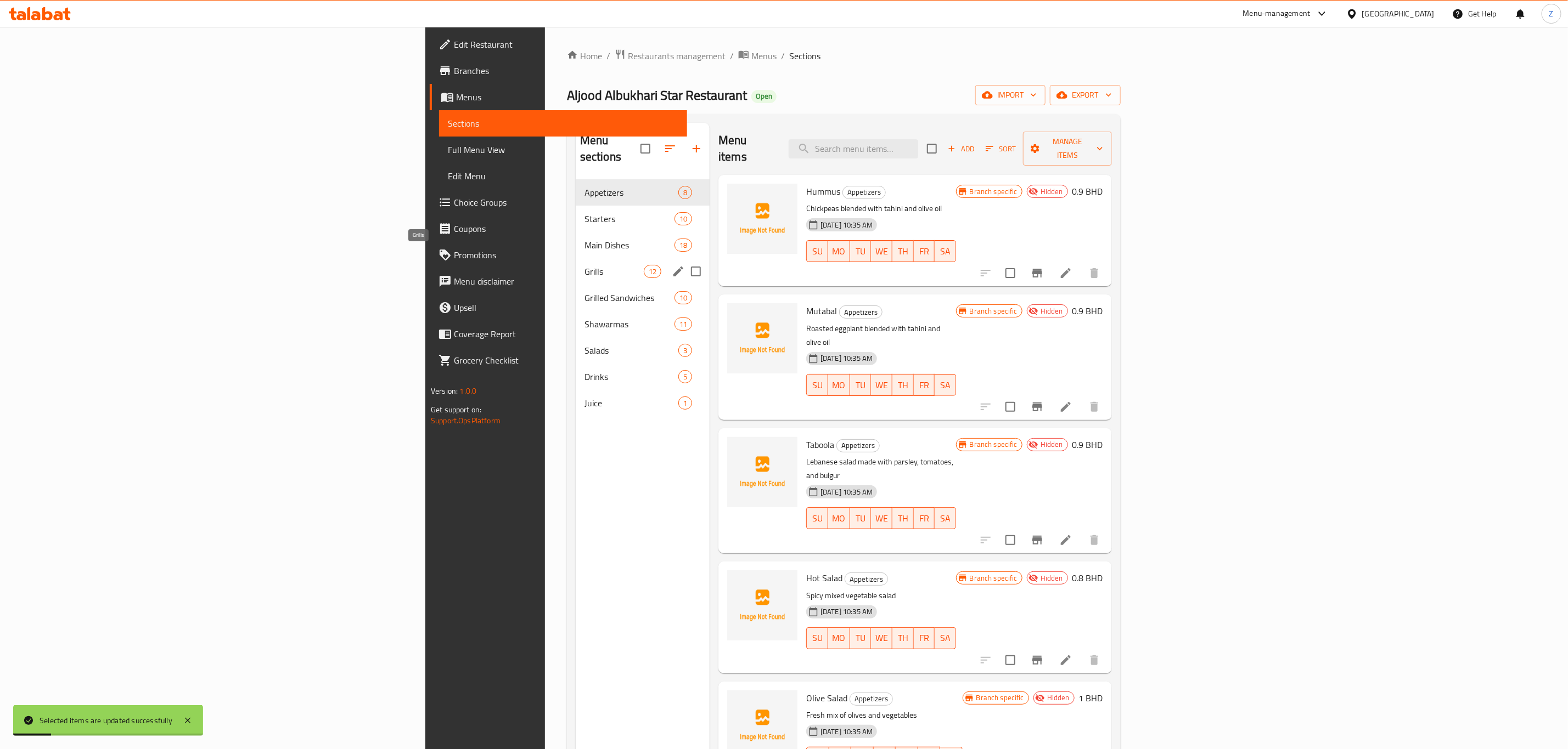
click at [585, 265] on span "Grills" at bounding box center [614, 271] width 59 height 13
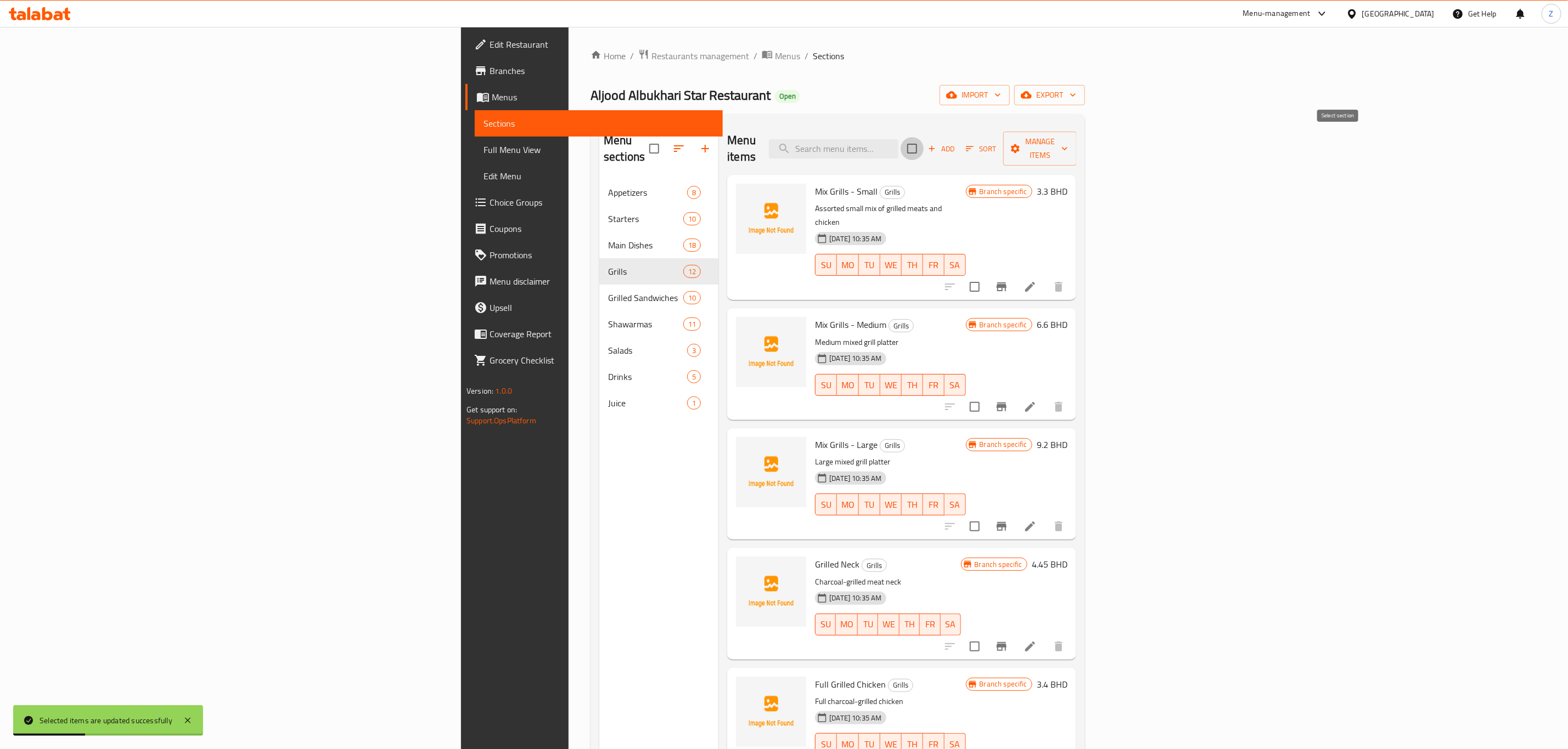
click at [924, 139] on input "checkbox" at bounding box center [911, 148] width 23 height 23
checkbox input "true"
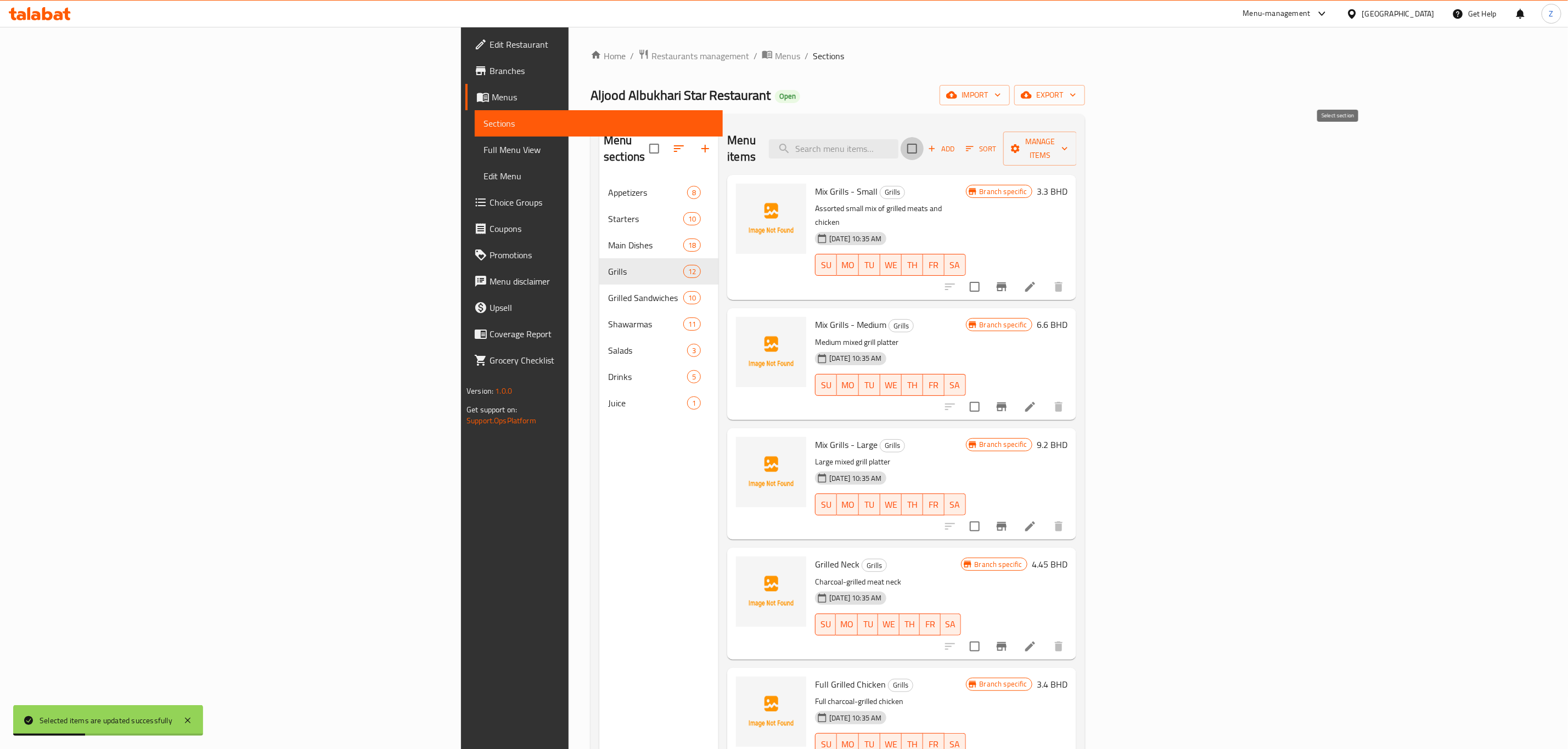
checkbox input "true"
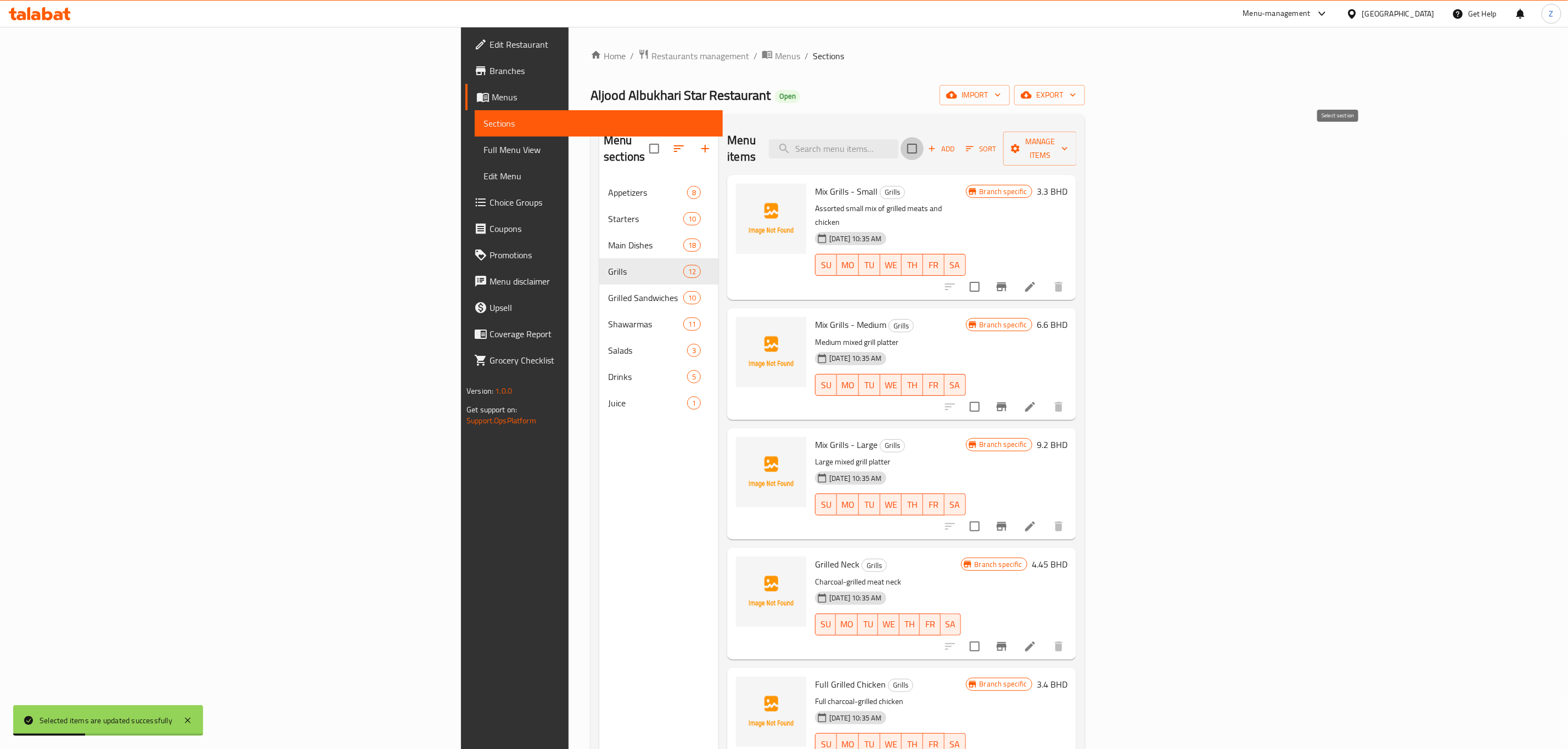
checkbox input "true"
click at [1068, 135] on span "Manage items" at bounding box center [1040, 149] width 56 height 28
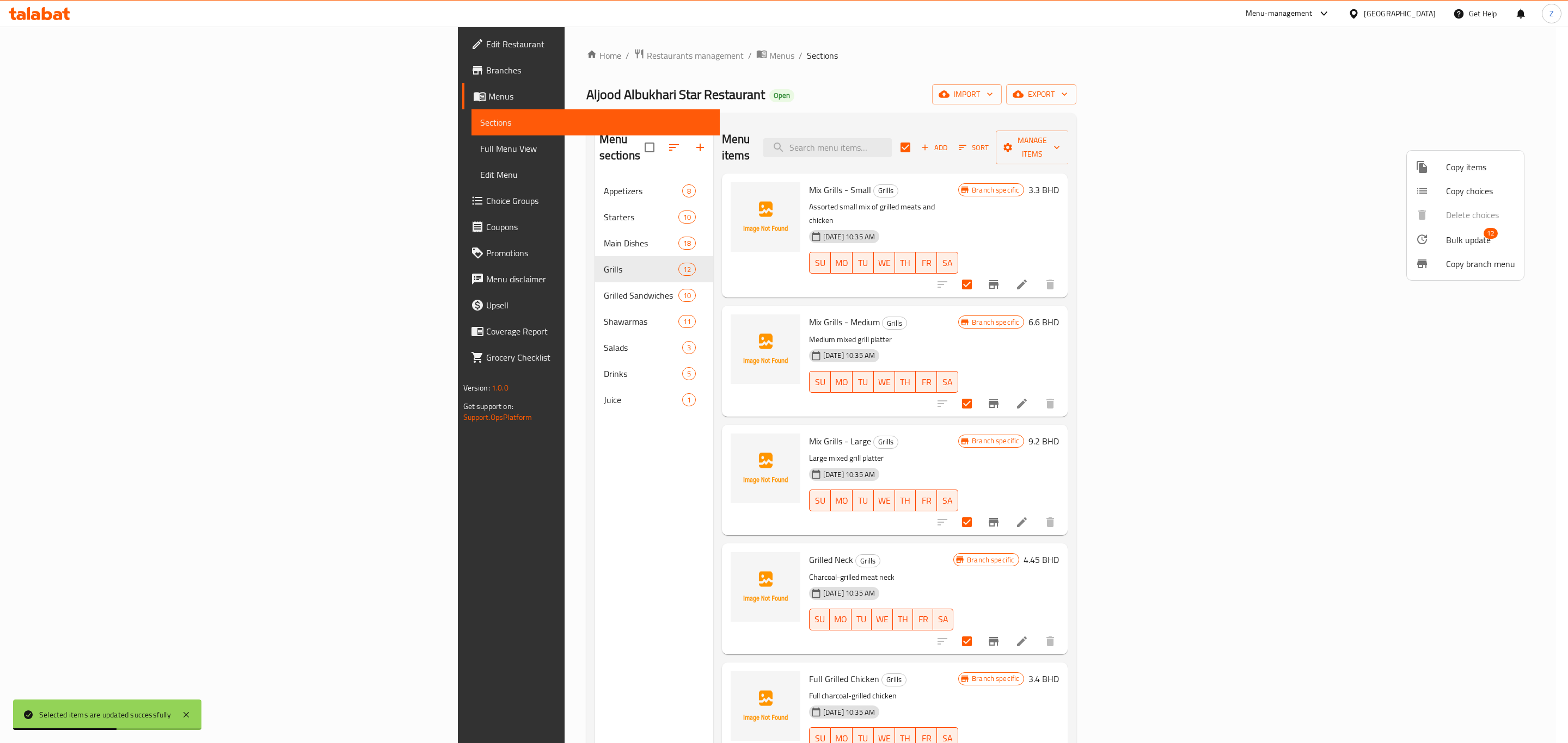
click at [1461, 234] on span "Bulk update" at bounding box center [1469, 240] width 45 height 13
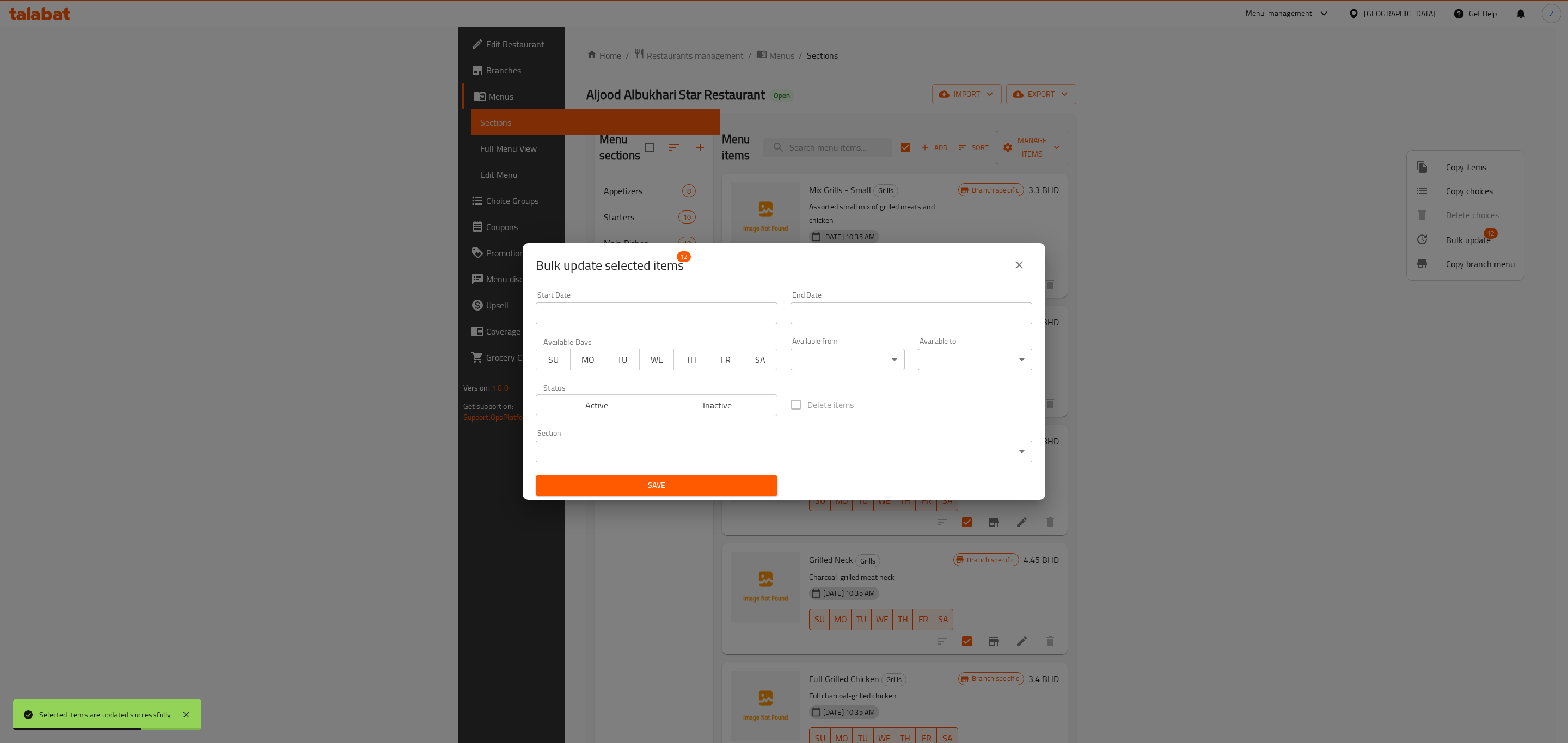
click at [743, 400] on span "Inactive" at bounding box center [717, 405] width 113 height 16
click at [682, 488] on span "Save" at bounding box center [656, 486] width 224 height 14
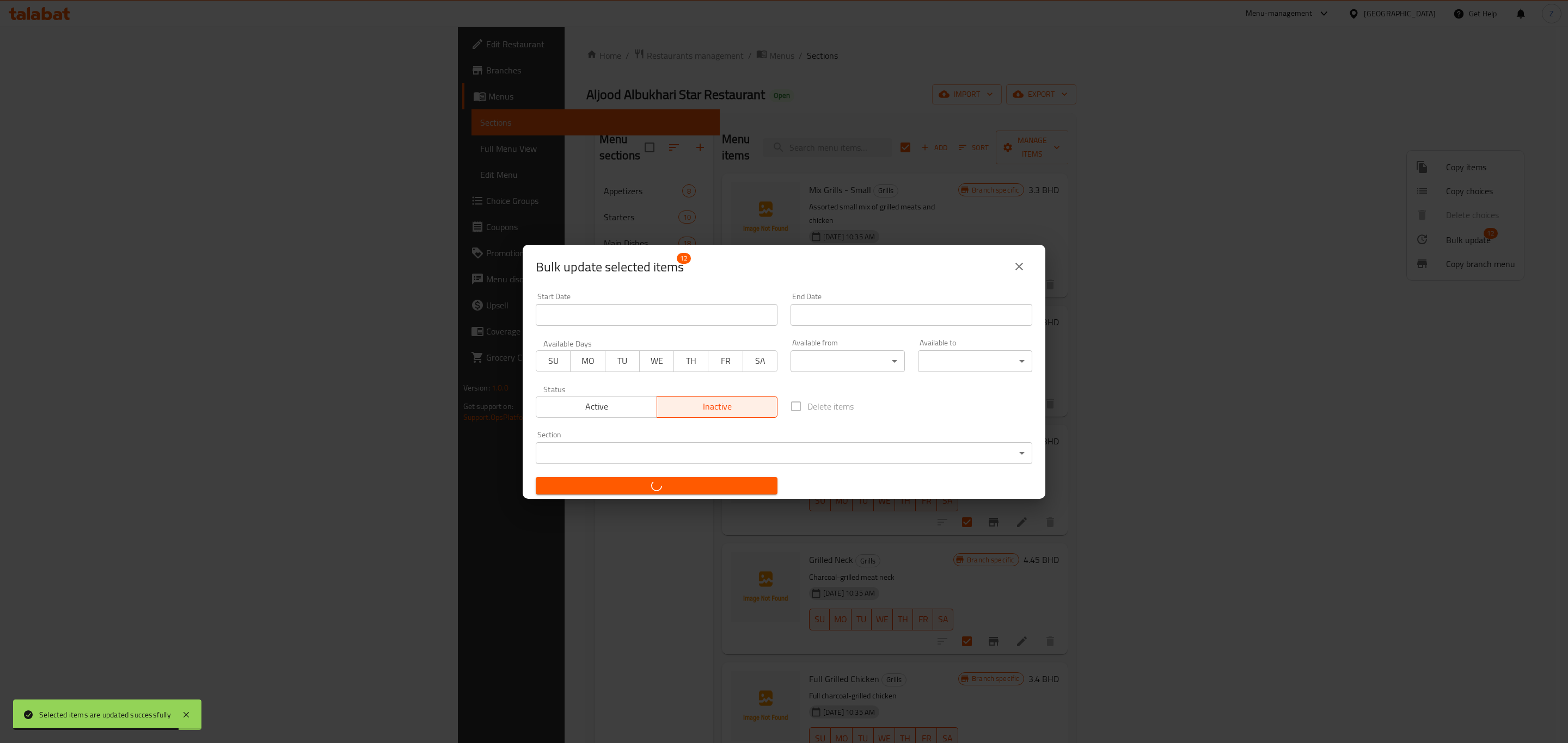
checkbox input "false"
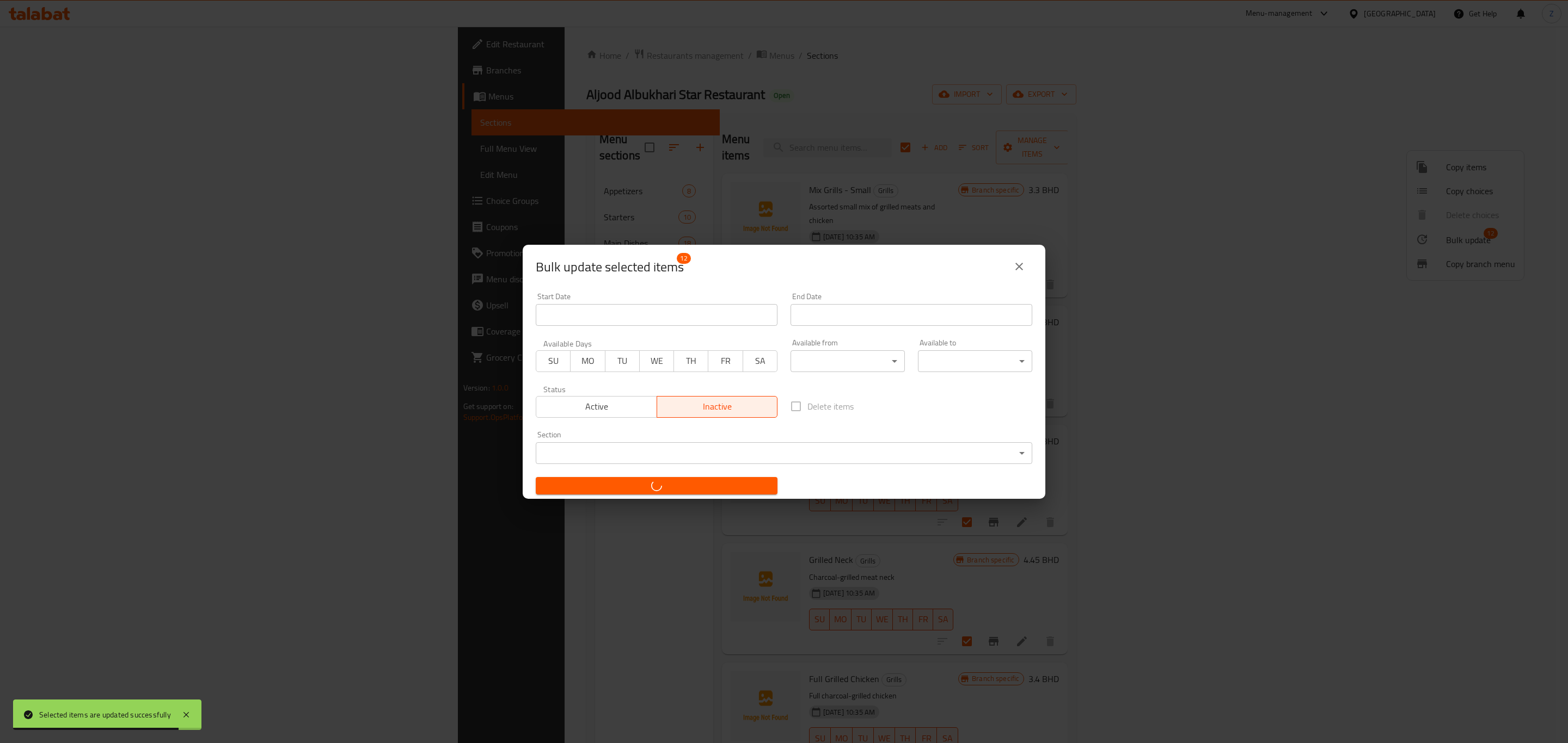
checkbox input "false"
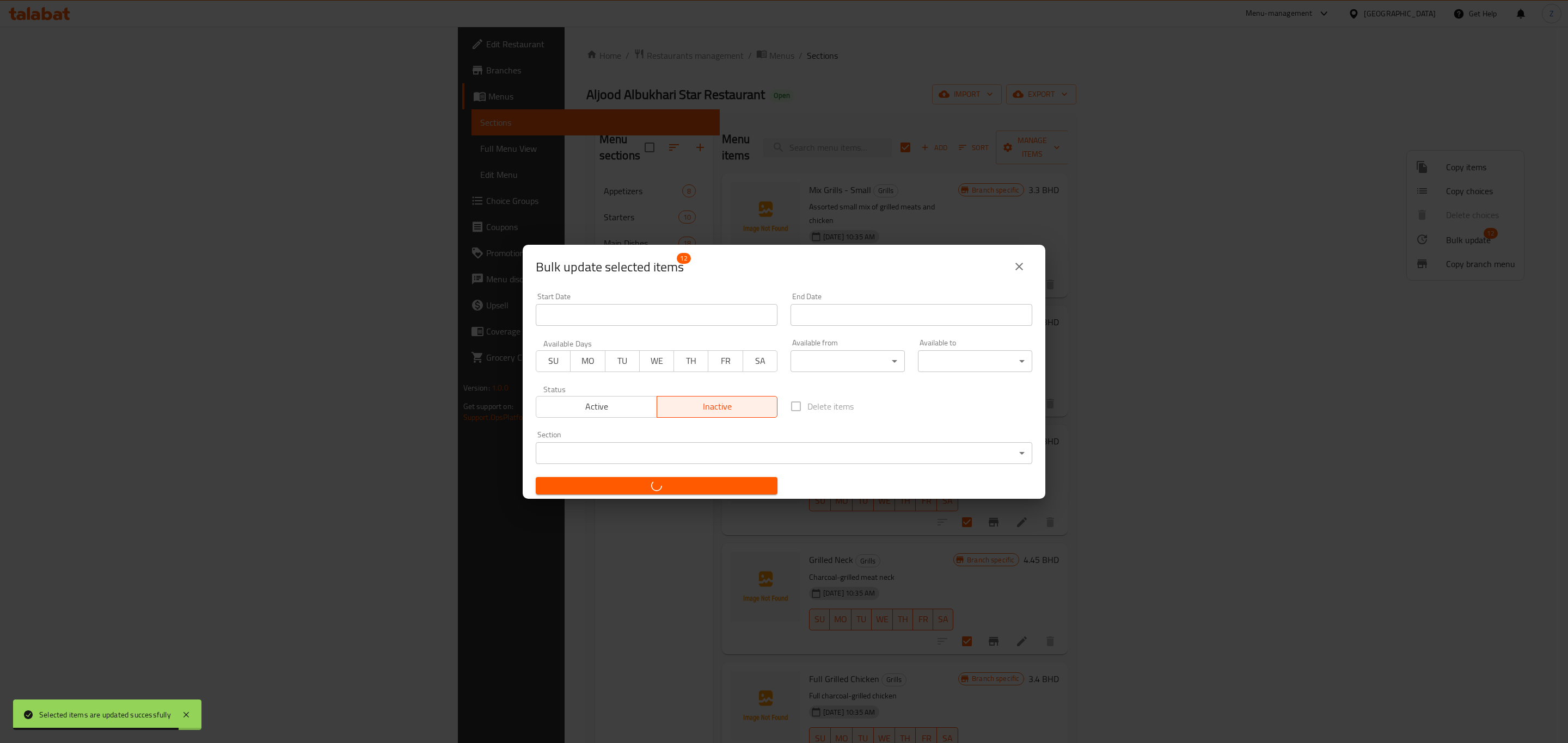
checkbox input "false"
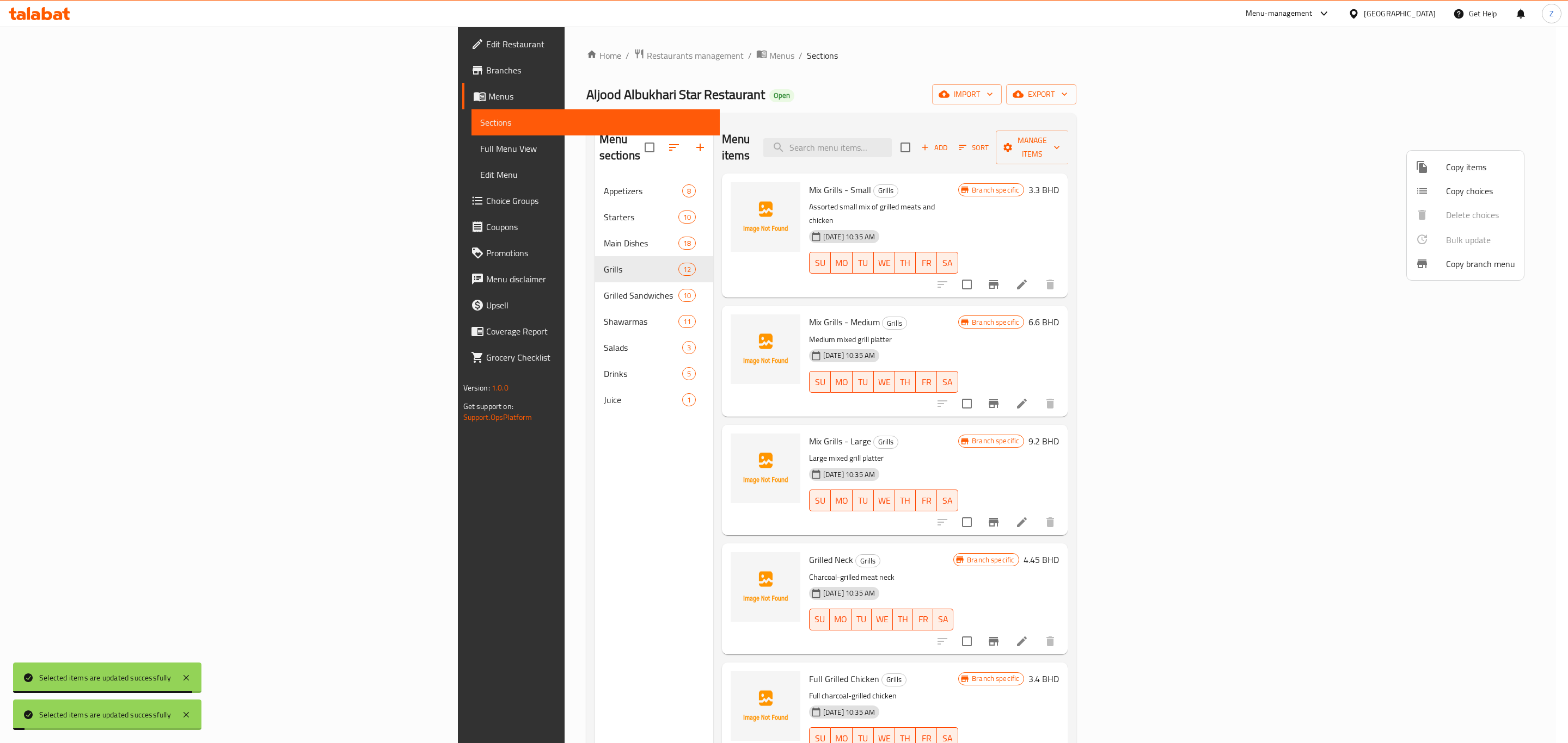
click at [353, 276] on div at bounding box center [784, 371] width 1568 height 743
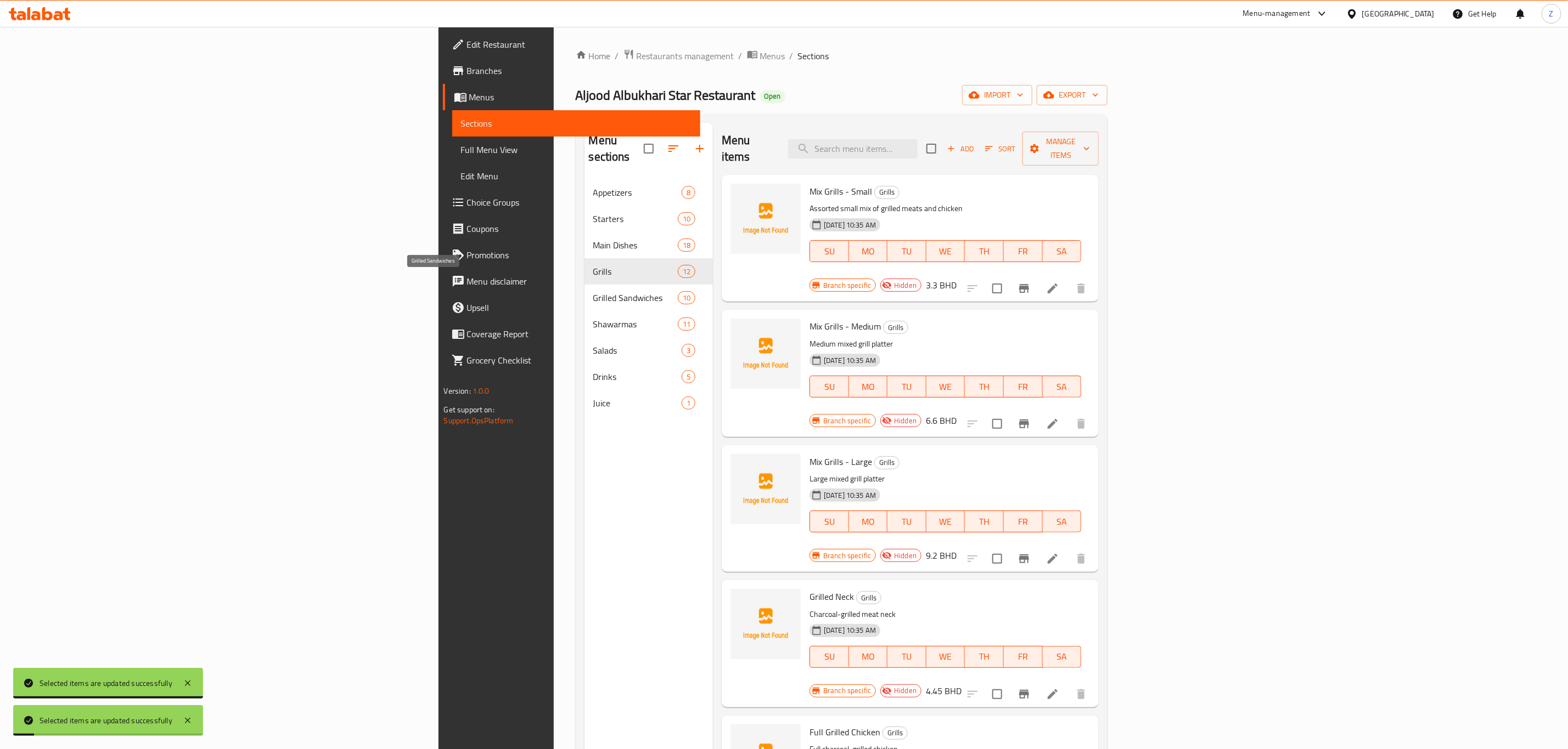
click at [593, 291] on span "Grilled Sandwiches" at bounding box center [636, 297] width 85 height 13
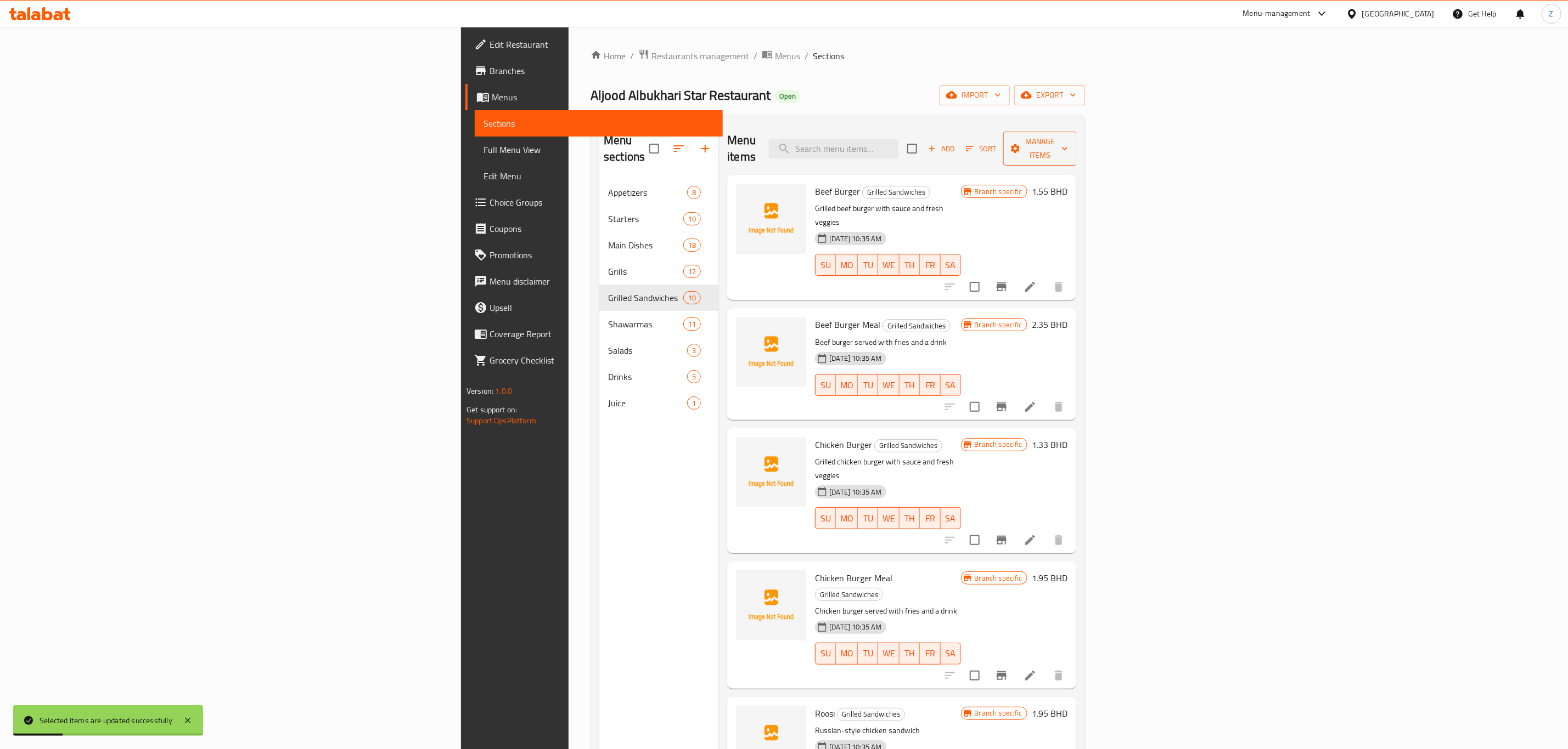
click at [1068, 138] on span "Manage items" at bounding box center [1040, 149] width 56 height 28
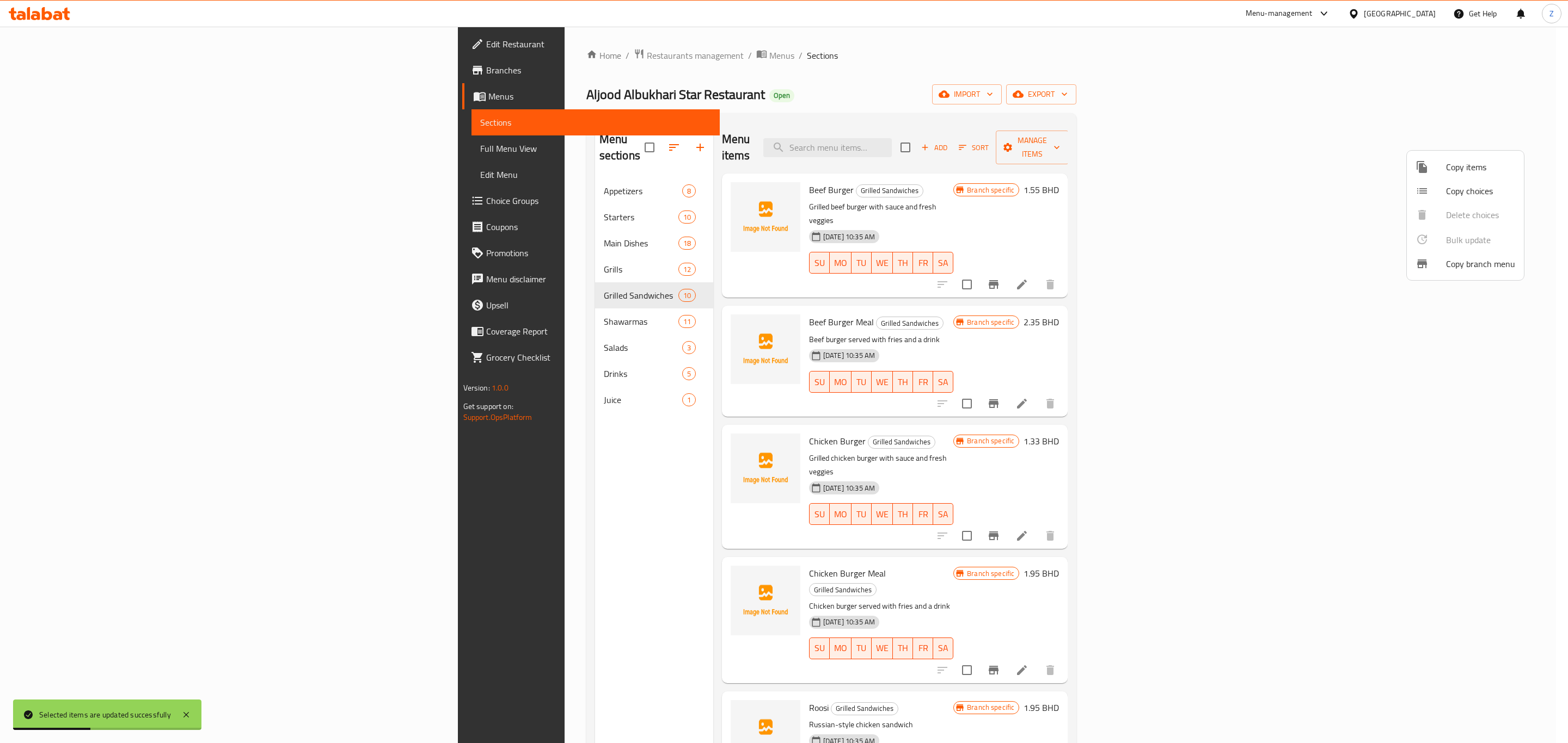
click at [1321, 149] on div at bounding box center [784, 371] width 1568 height 743
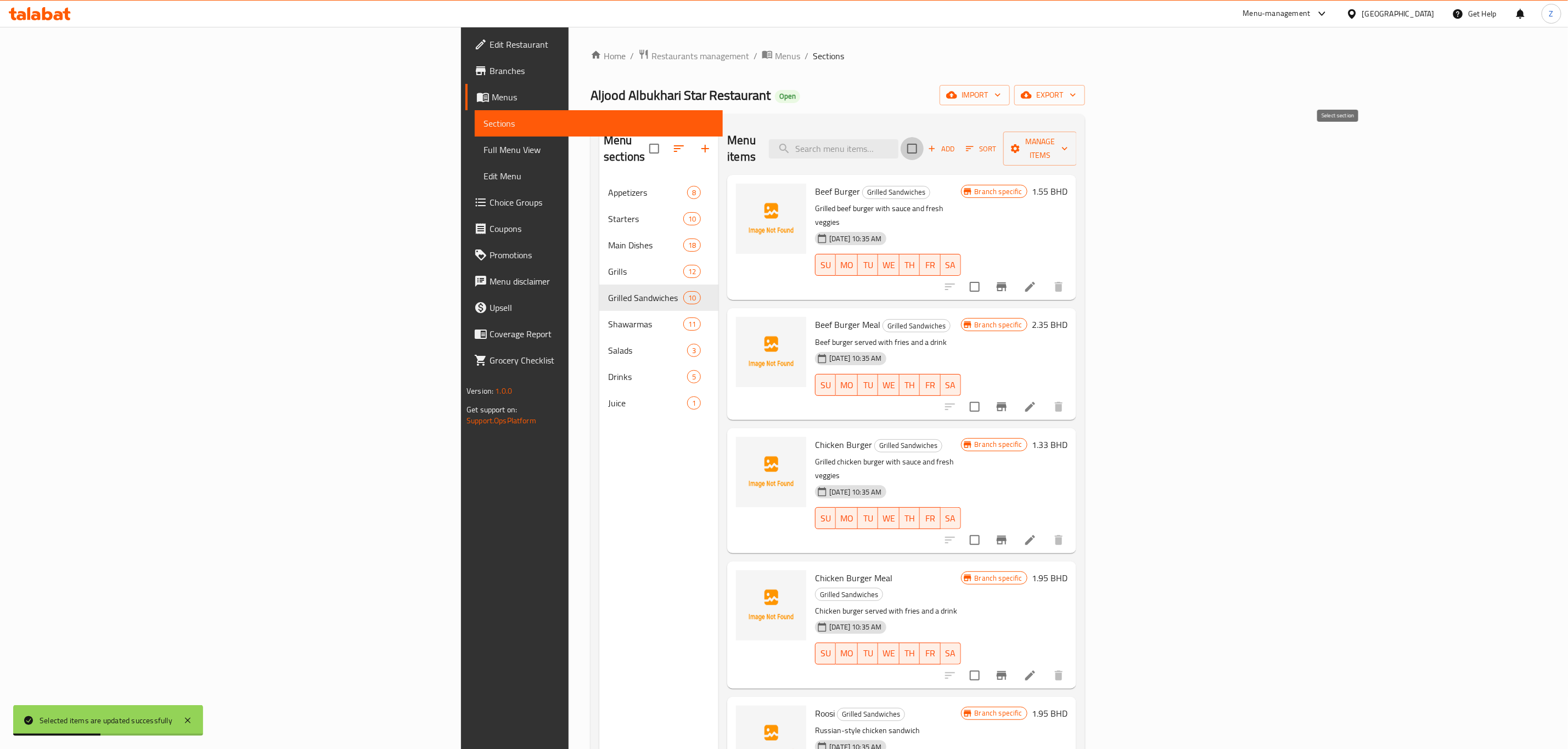
click at [924, 144] on input "checkbox" at bounding box center [911, 148] width 23 height 23
checkbox input "true"
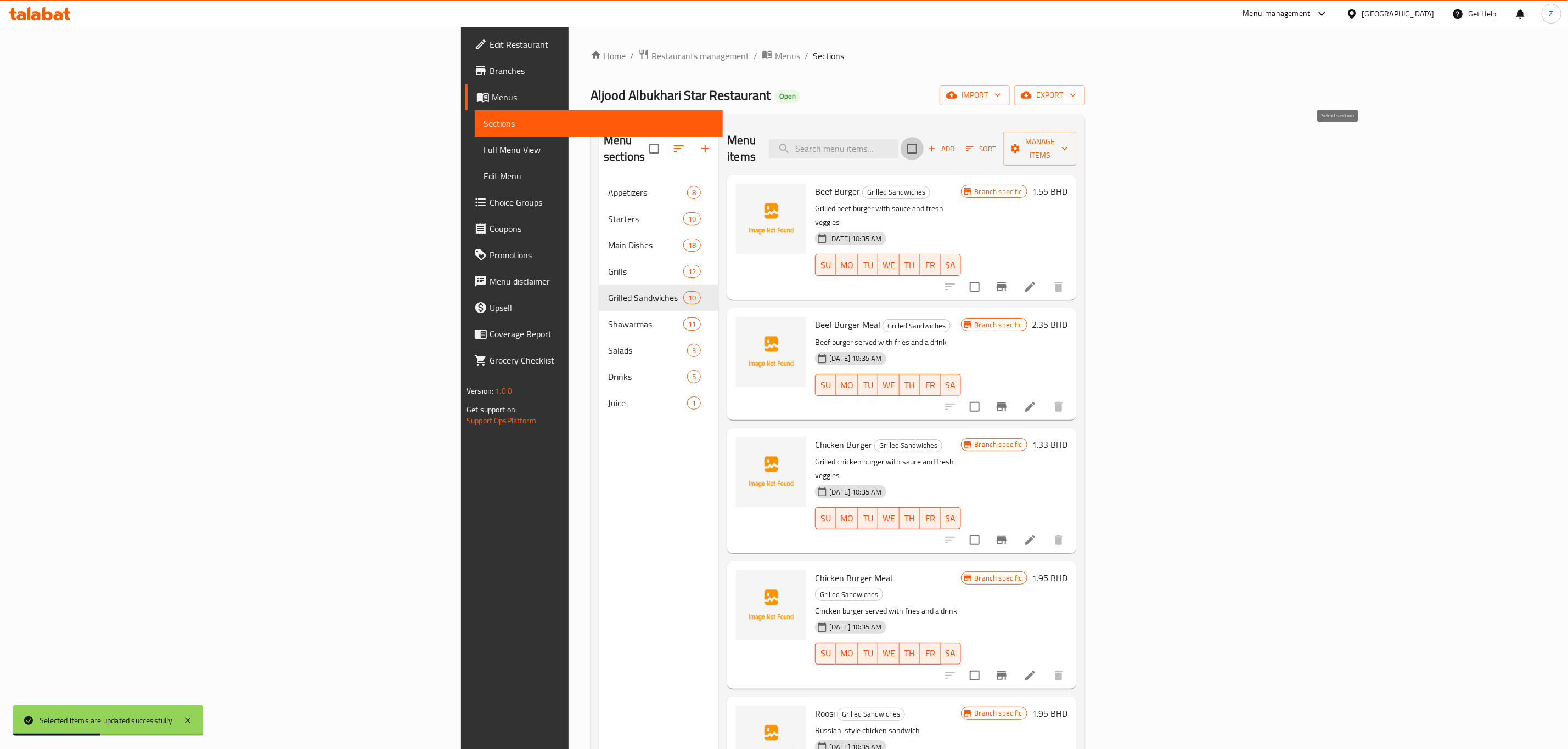
checkbox input "true"
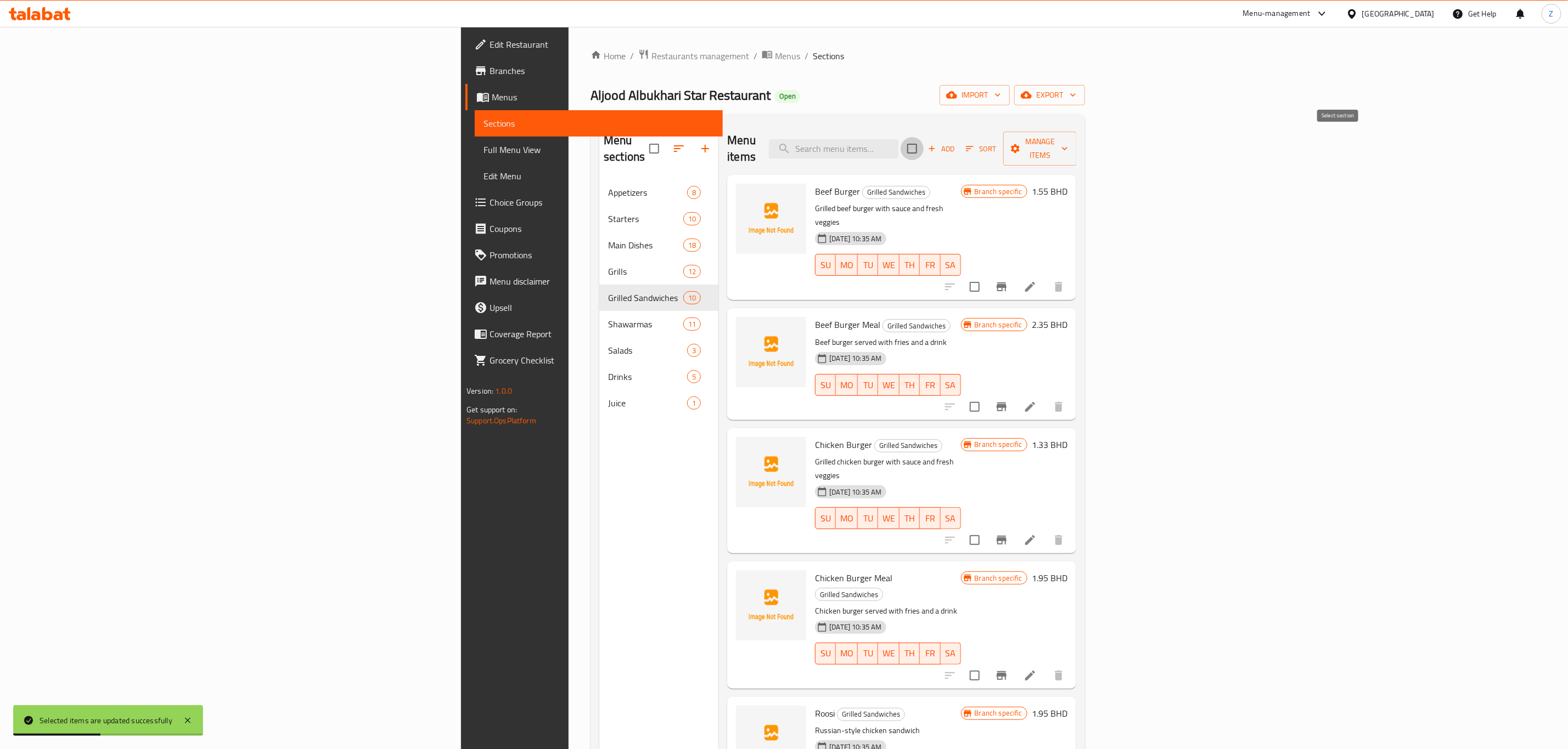
checkbox input "true"
click at [1068, 147] on span "Manage items" at bounding box center [1040, 149] width 56 height 28
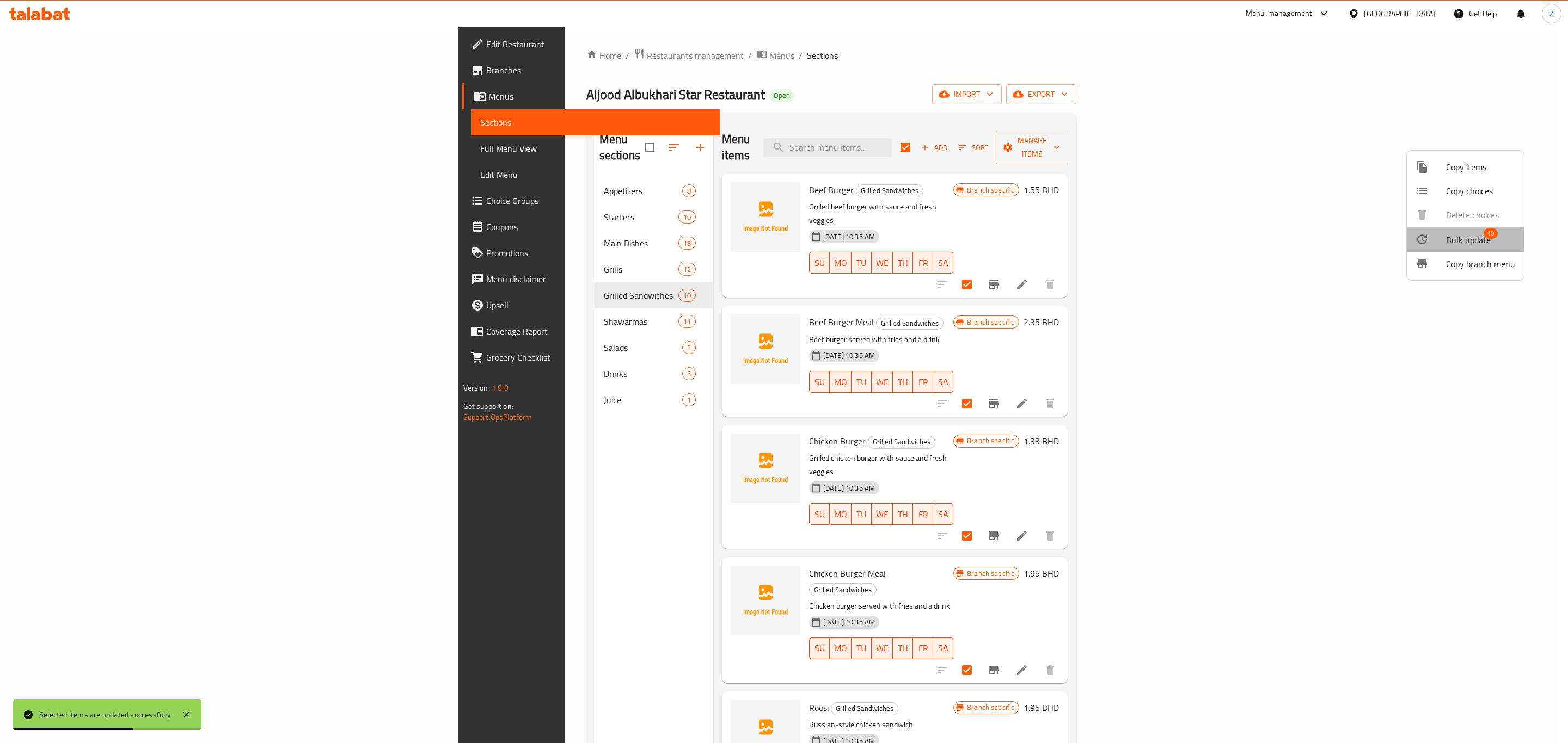
click at [1471, 234] on span "Bulk update" at bounding box center [1469, 240] width 45 height 13
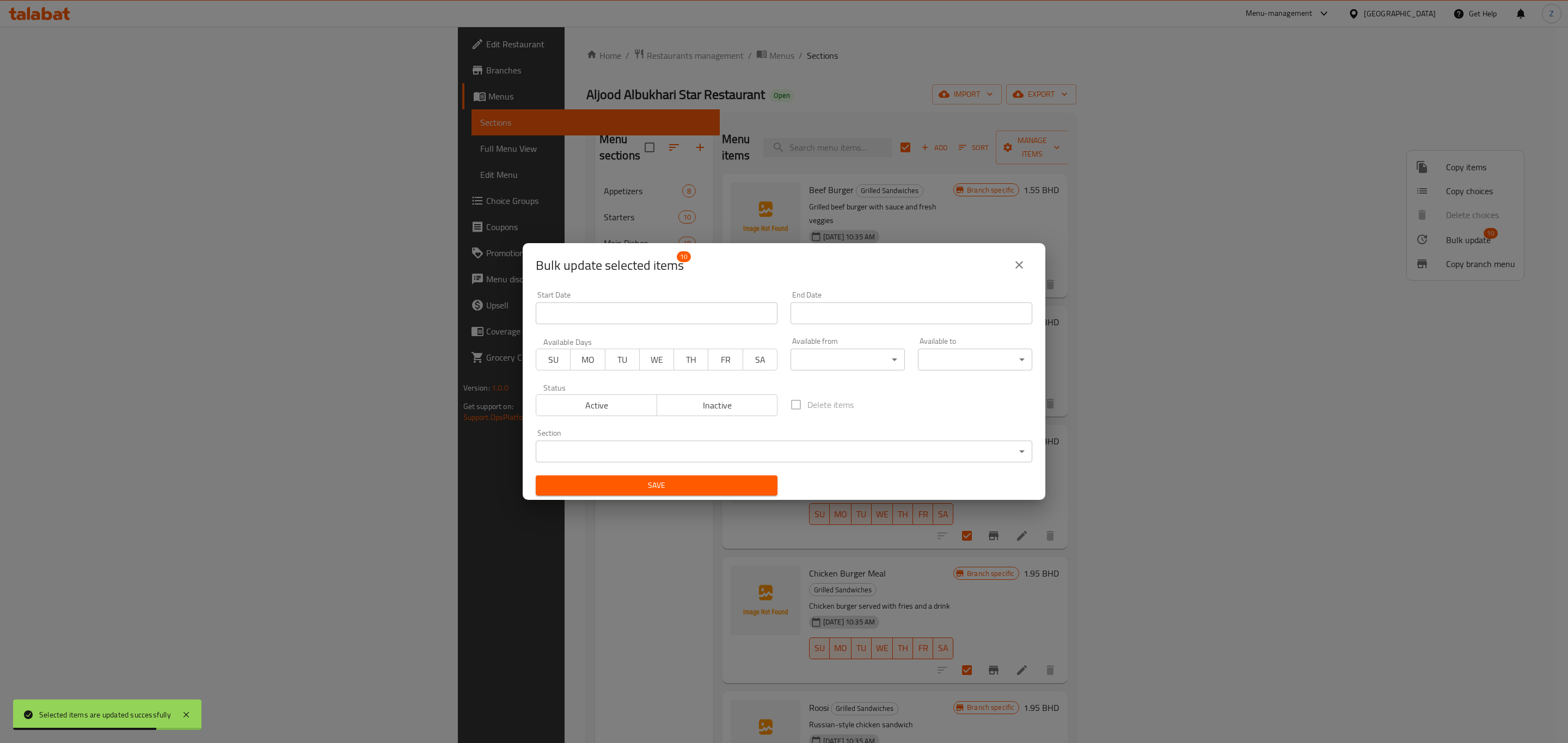
click at [721, 420] on div "Status Active Inactive" at bounding box center [656, 399] width 255 height 46
click at [711, 414] on button "Inactive" at bounding box center [717, 405] width 121 height 22
click at [675, 484] on span "Save" at bounding box center [656, 486] width 224 height 14
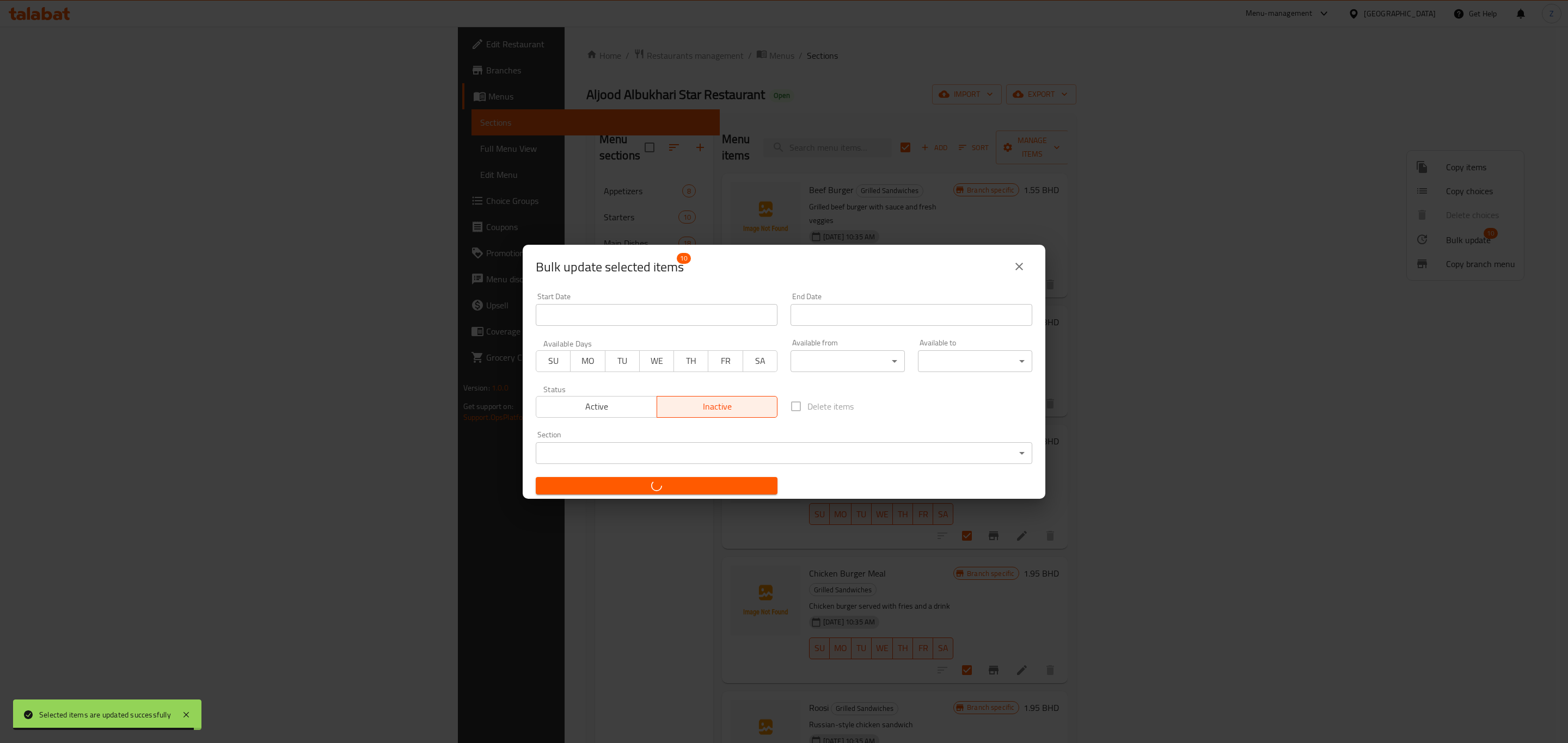
checkbox input "false"
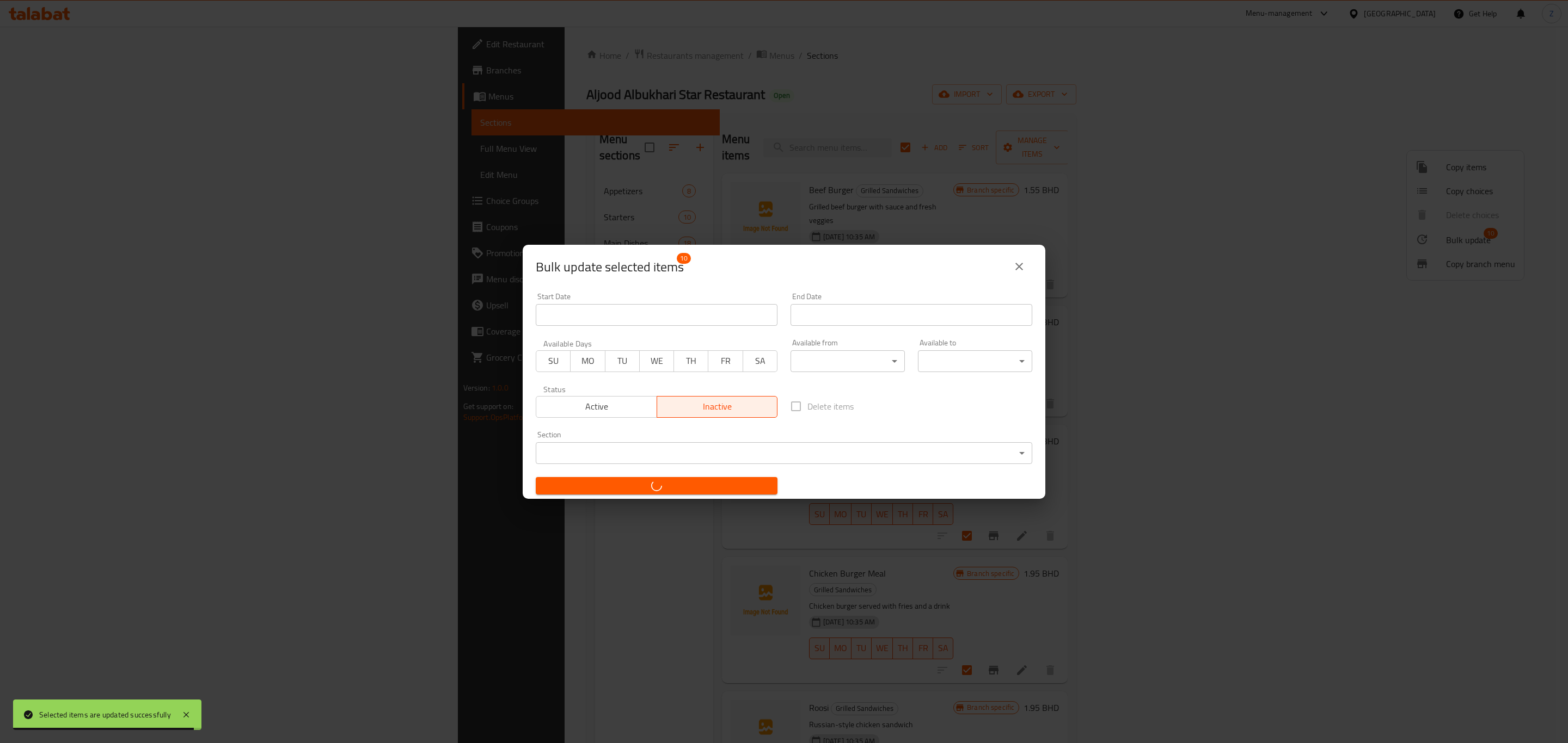
checkbox input "false"
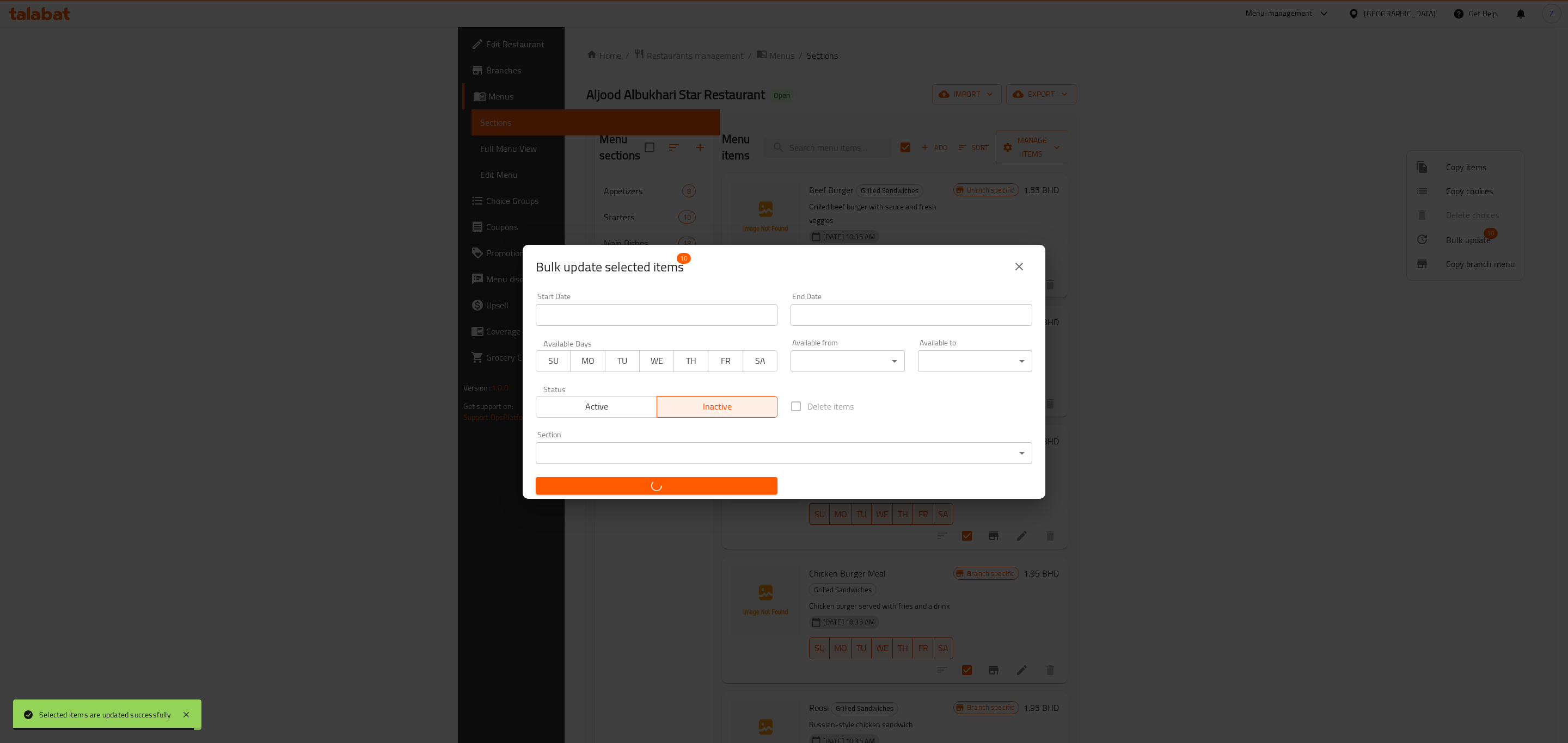
checkbox input "false"
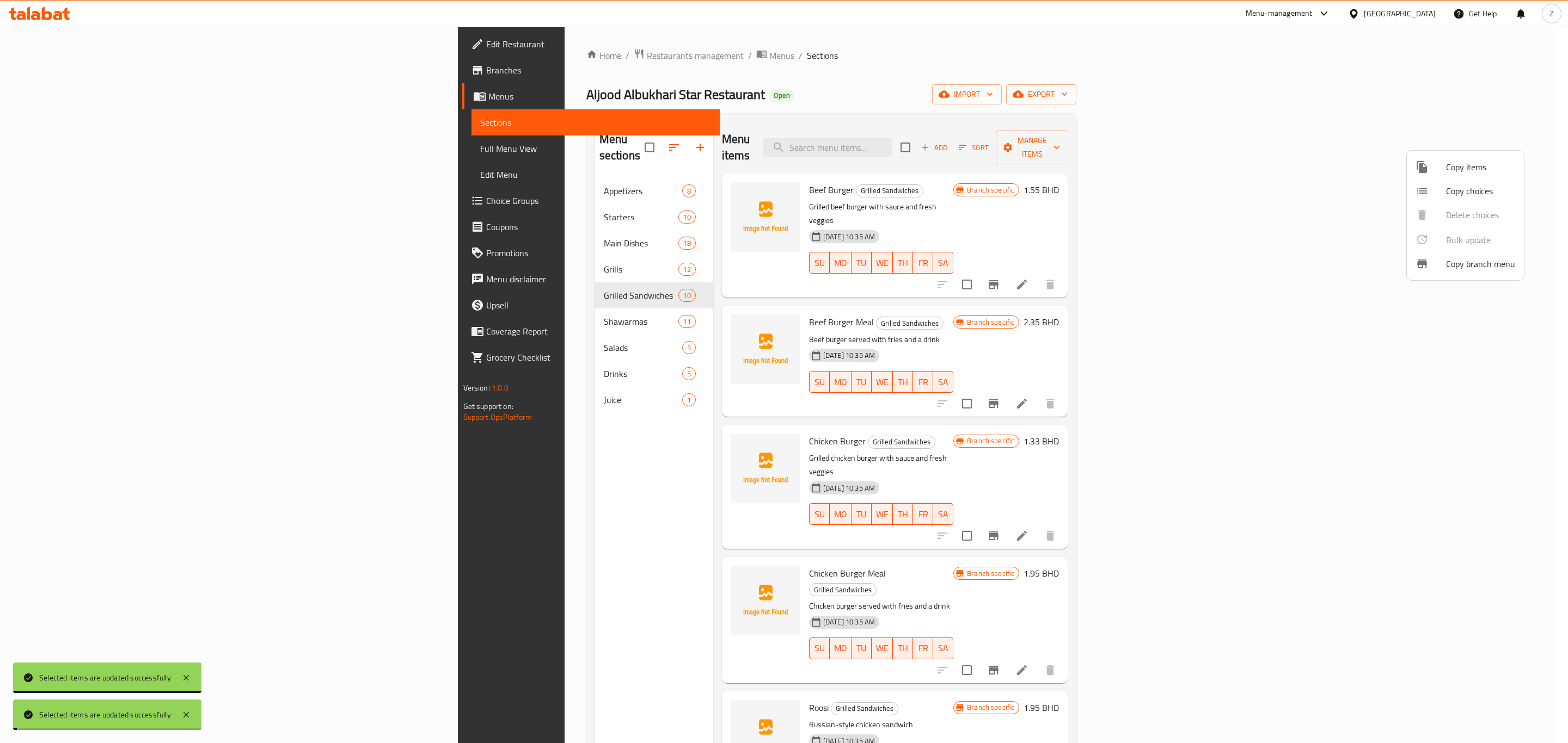
click at [333, 304] on div at bounding box center [784, 371] width 1568 height 743
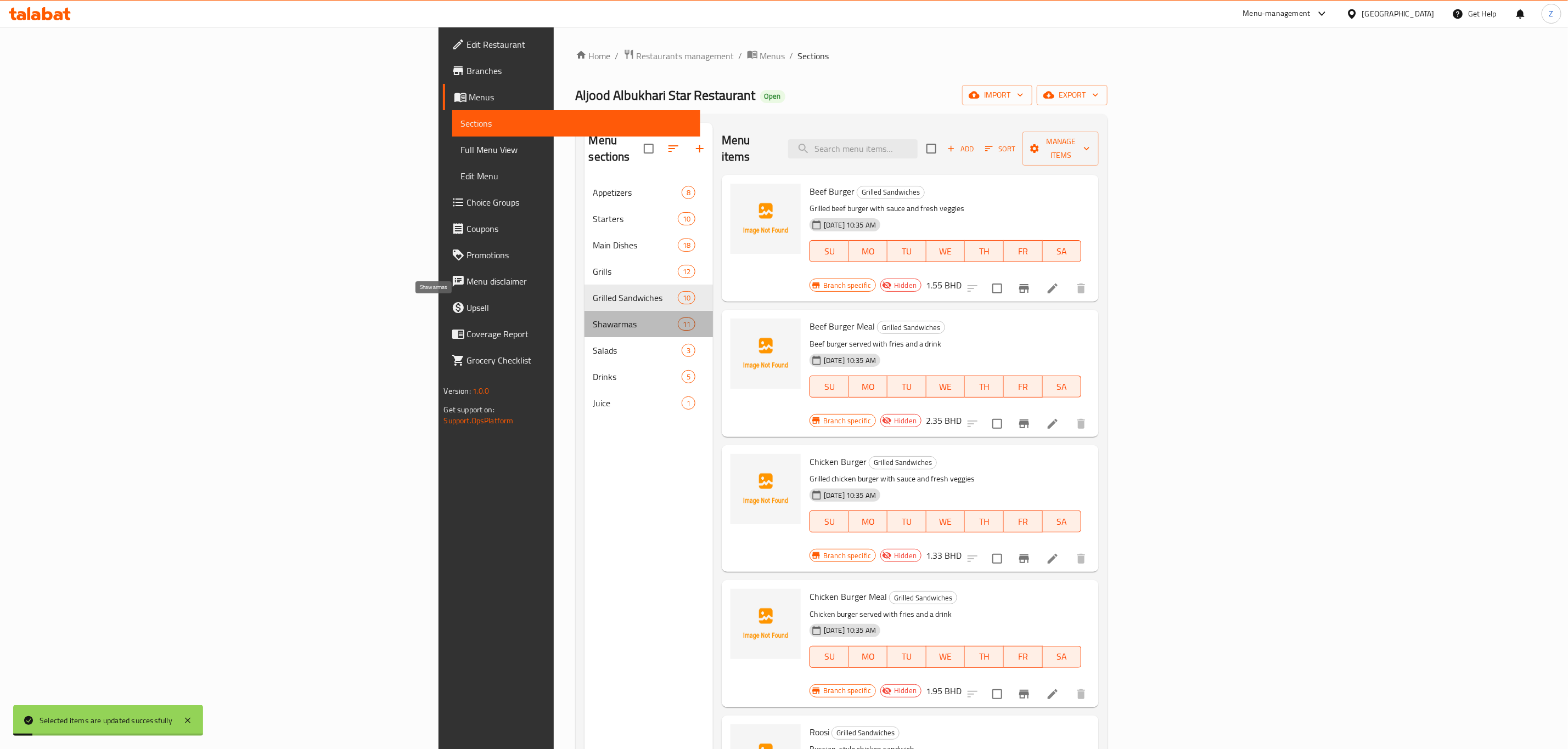
click at [593, 318] on span "Shawarmas" at bounding box center [636, 324] width 85 height 13
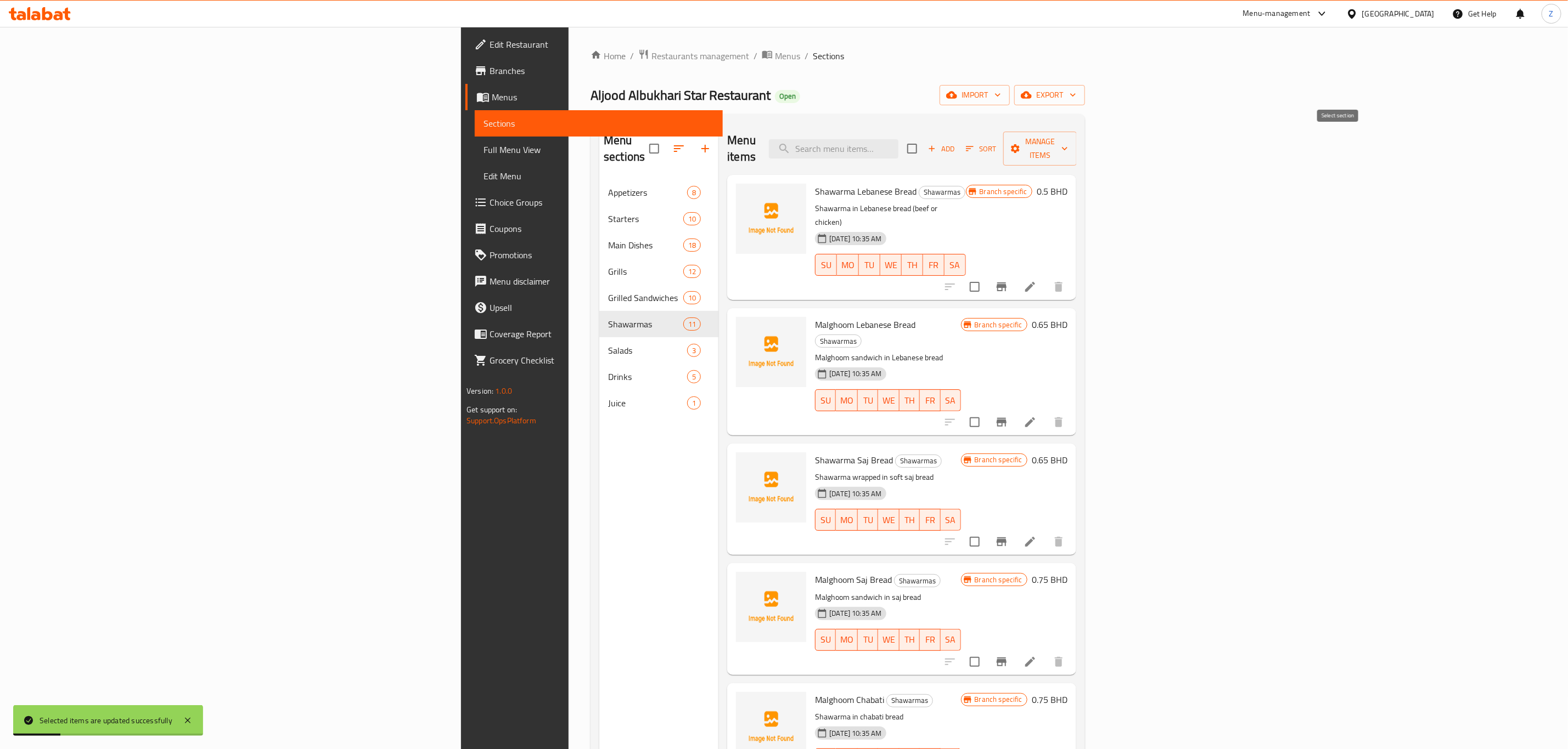
click at [924, 141] on input "checkbox" at bounding box center [911, 148] width 23 height 23
checkbox input "true"
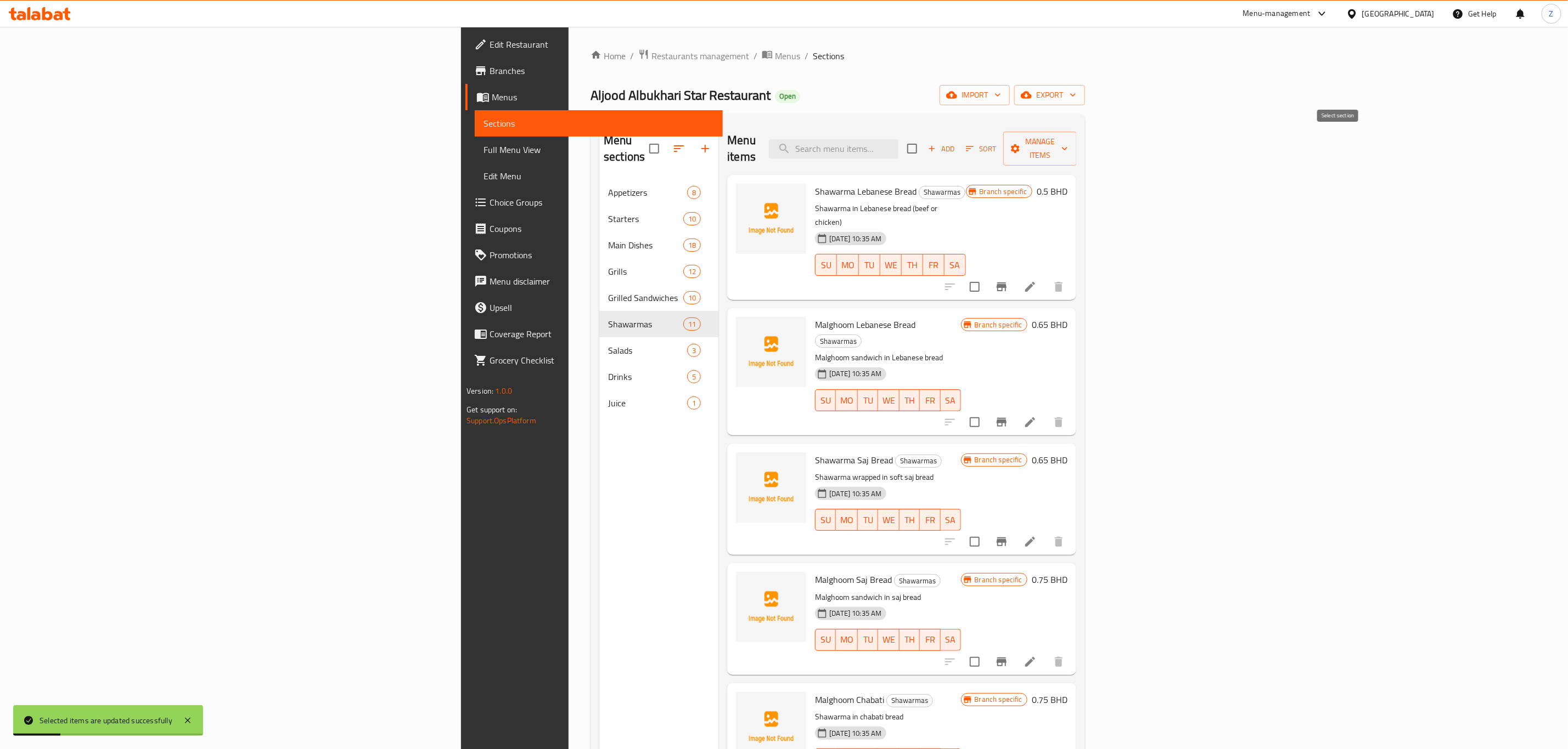
checkbox input "true"
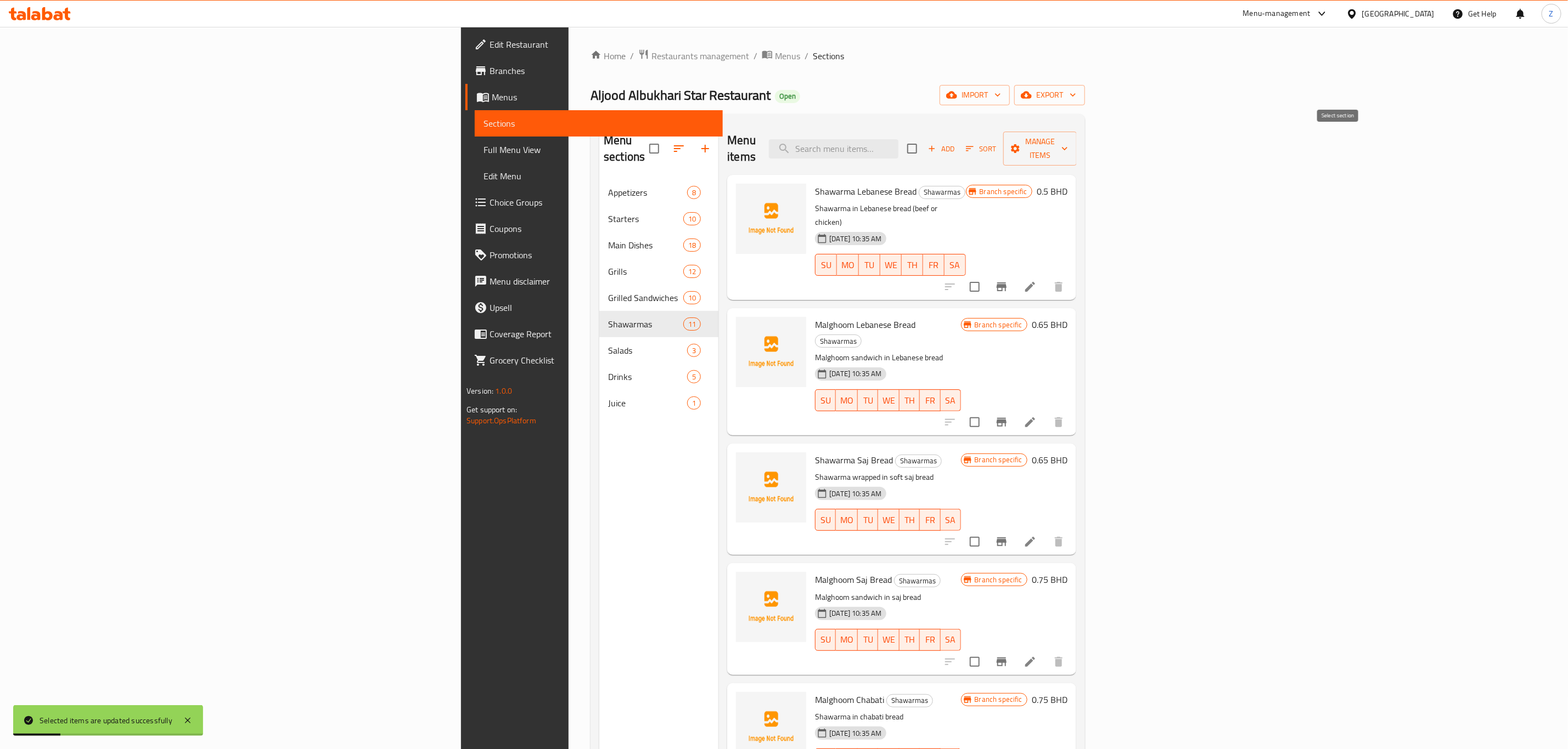
checkbox input "true"
click at [1068, 142] on span "Manage items" at bounding box center [1040, 149] width 56 height 28
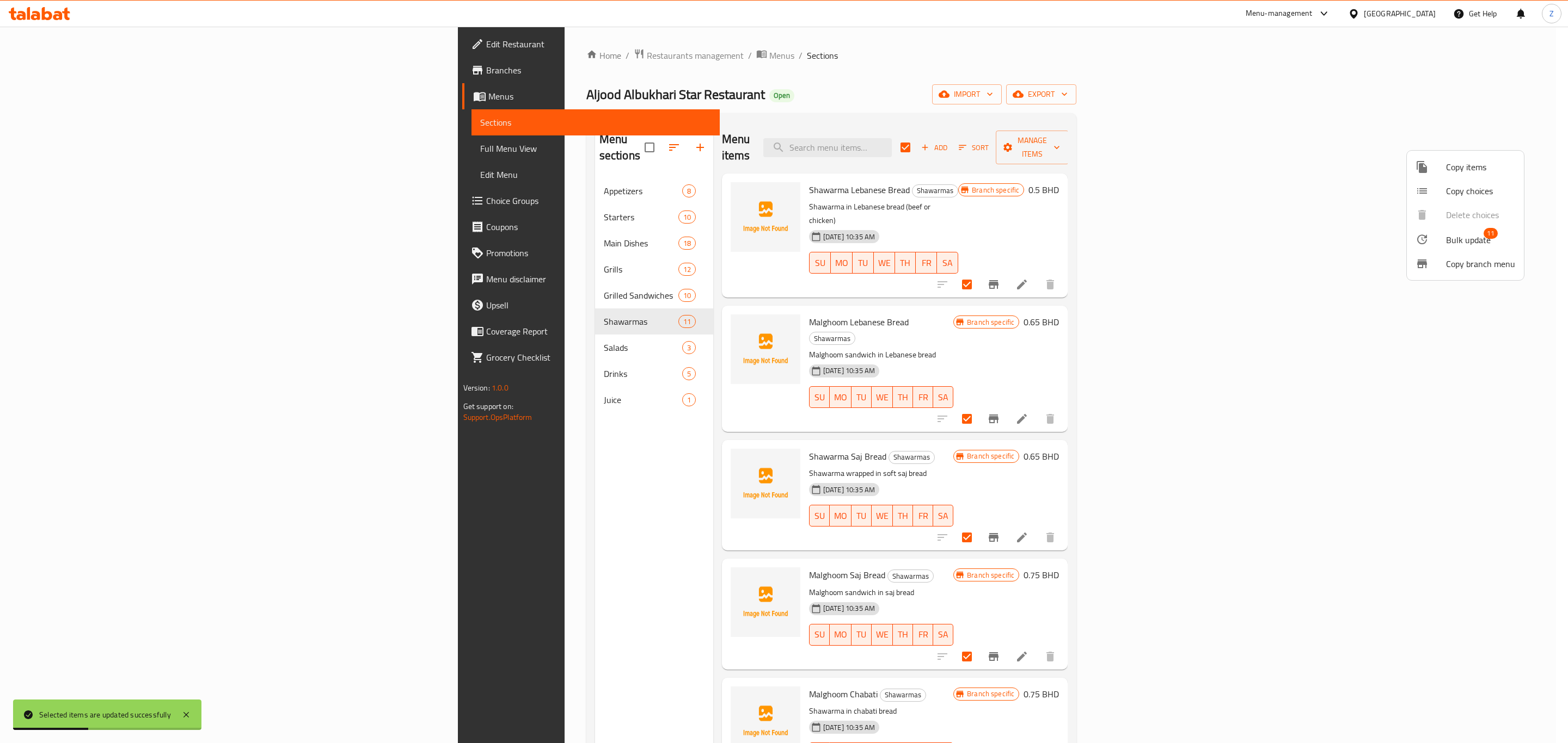
click at [1435, 237] on div at bounding box center [1430, 239] width 30 height 13
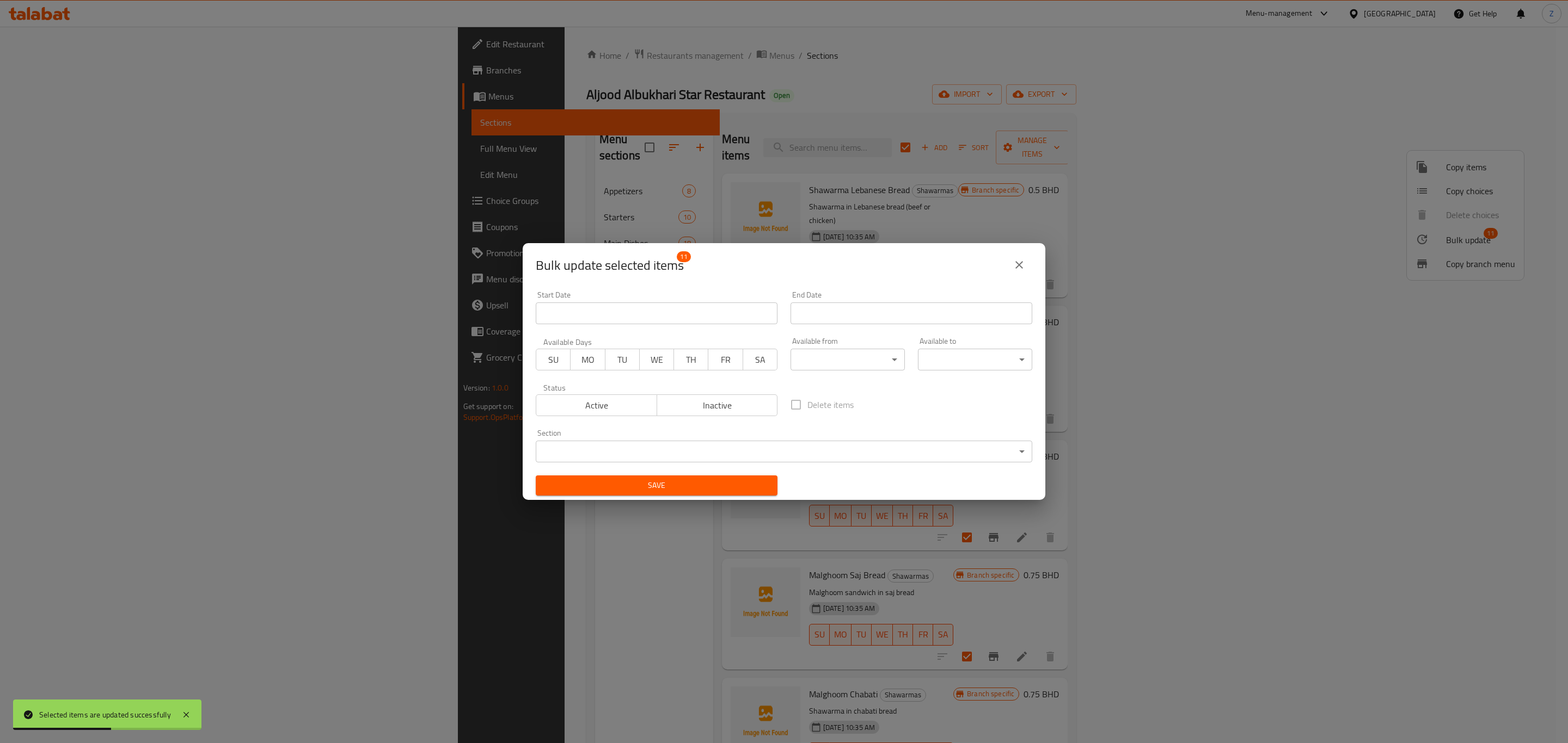
click at [701, 403] on span "Inactive" at bounding box center [717, 405] width 113 height 16
click at [652, 481] on span "Save" at bounding box center [656, 486] width 224 height 14
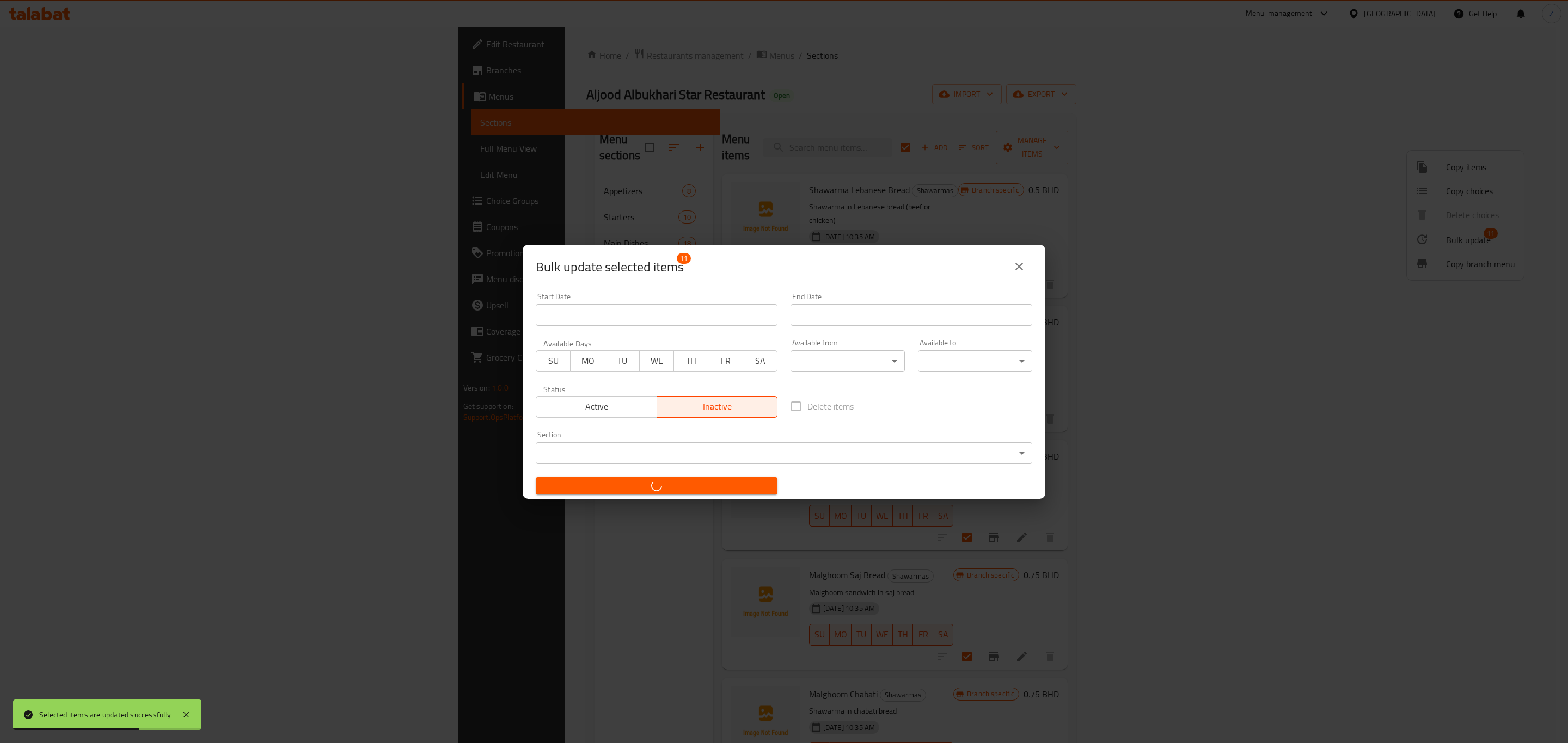
checkbox input "false"
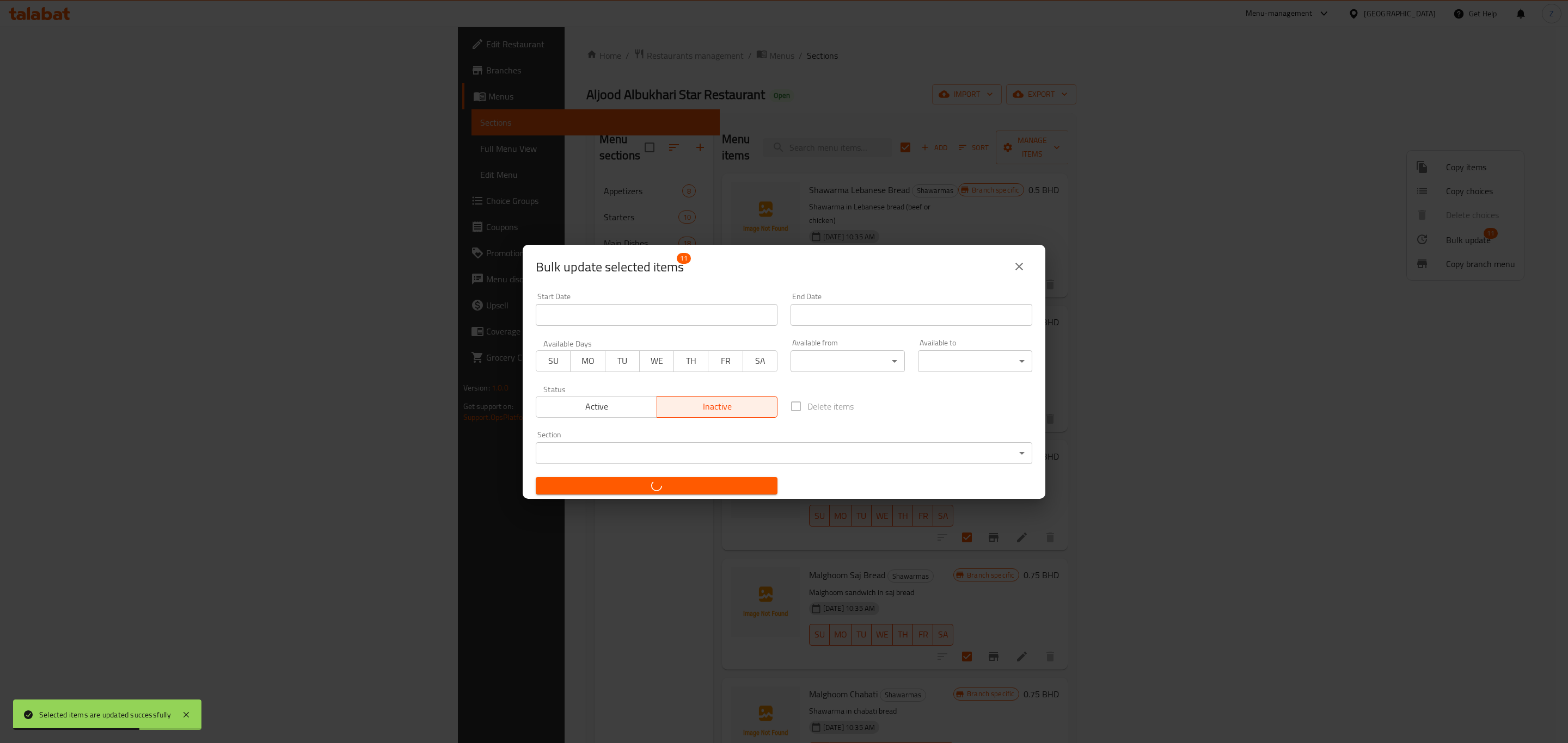
checkbox input "false"
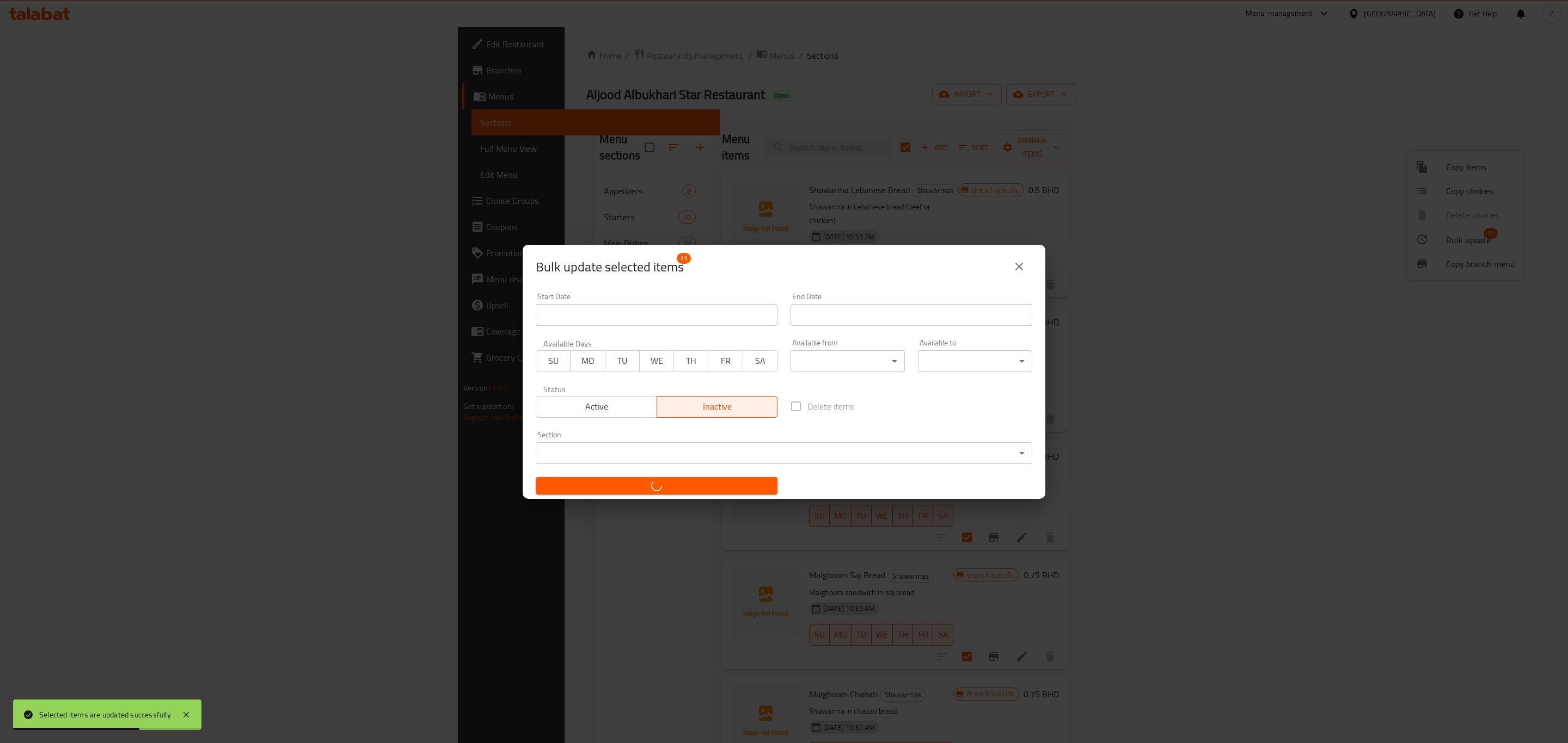
checkbox input "false"
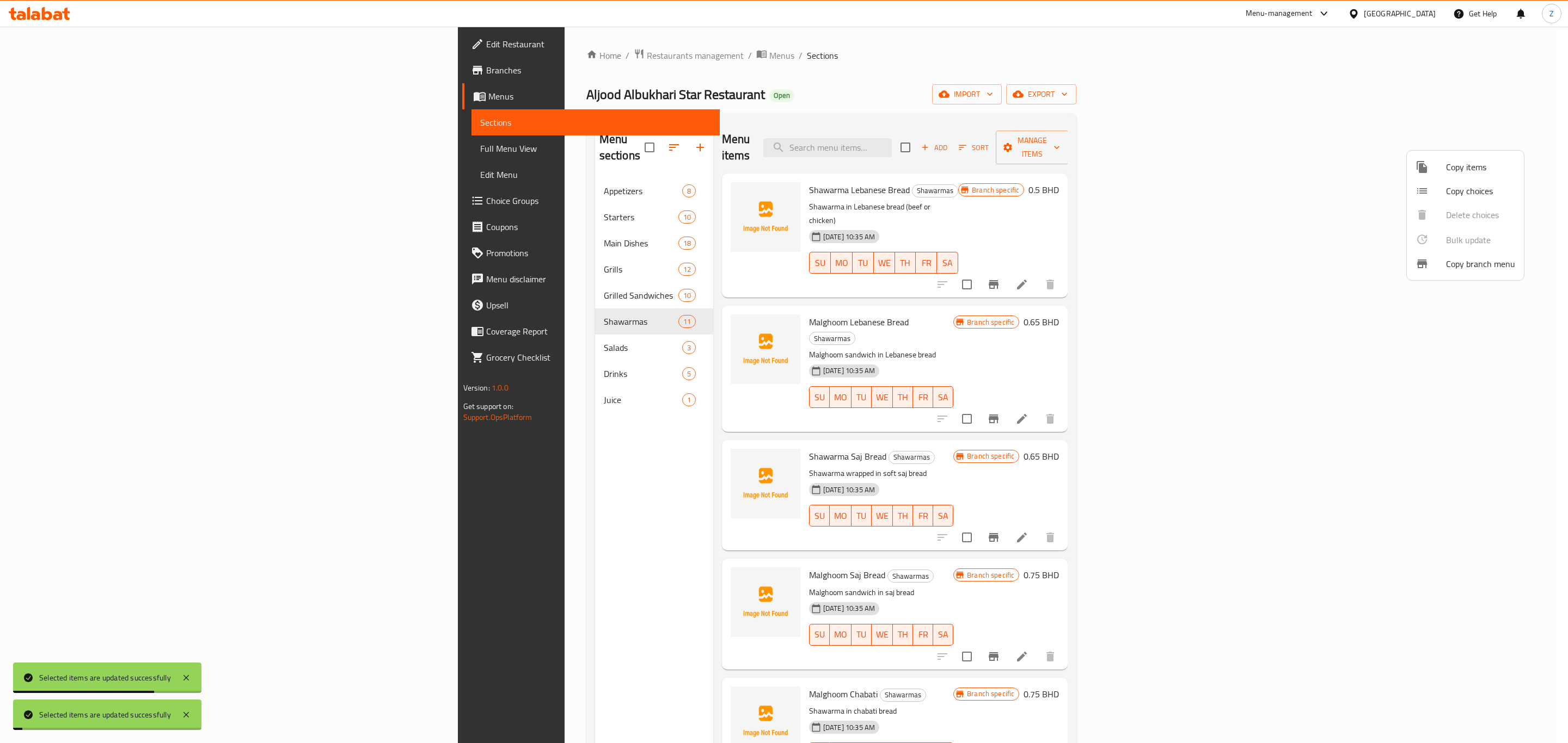
click at [420, 512] on div at bounding box center [784, 371] width 1568 height 743
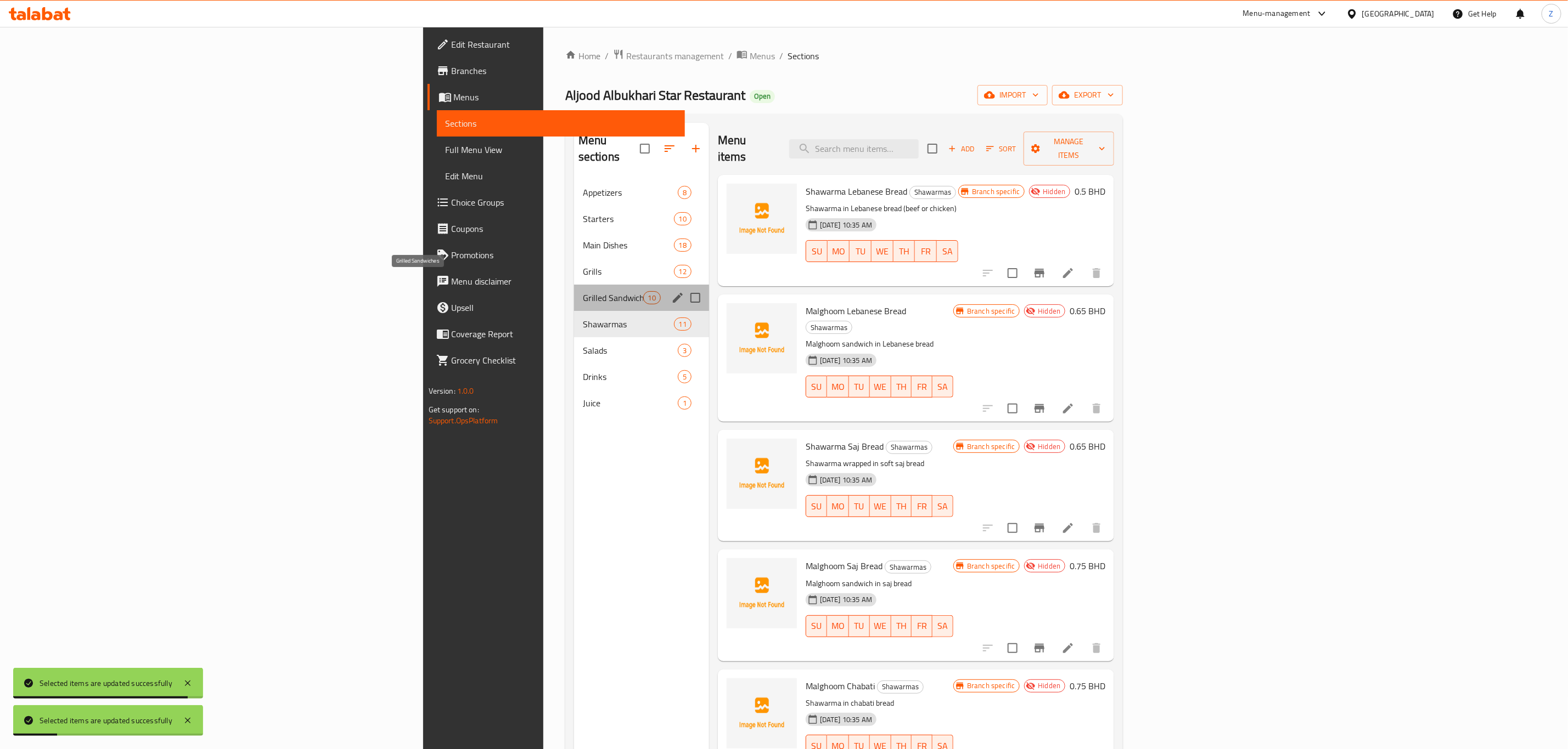
click at [583, 291] on span "Grilled Sandwiches" at bounding box center [612, 297] width 60 height 13
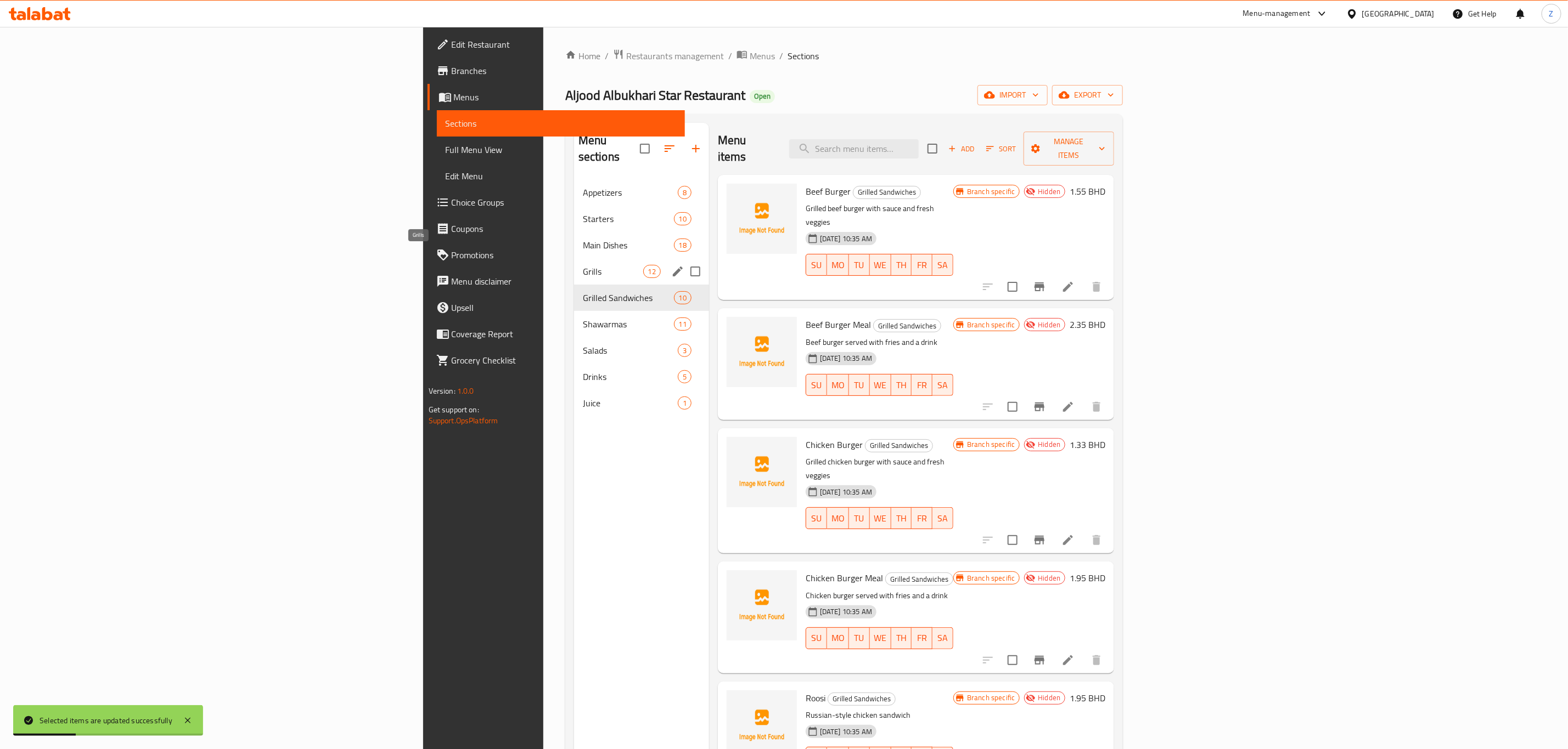
click at [583, 265] on span "Grills" at bounding box center [612, 271] width 60 height 13
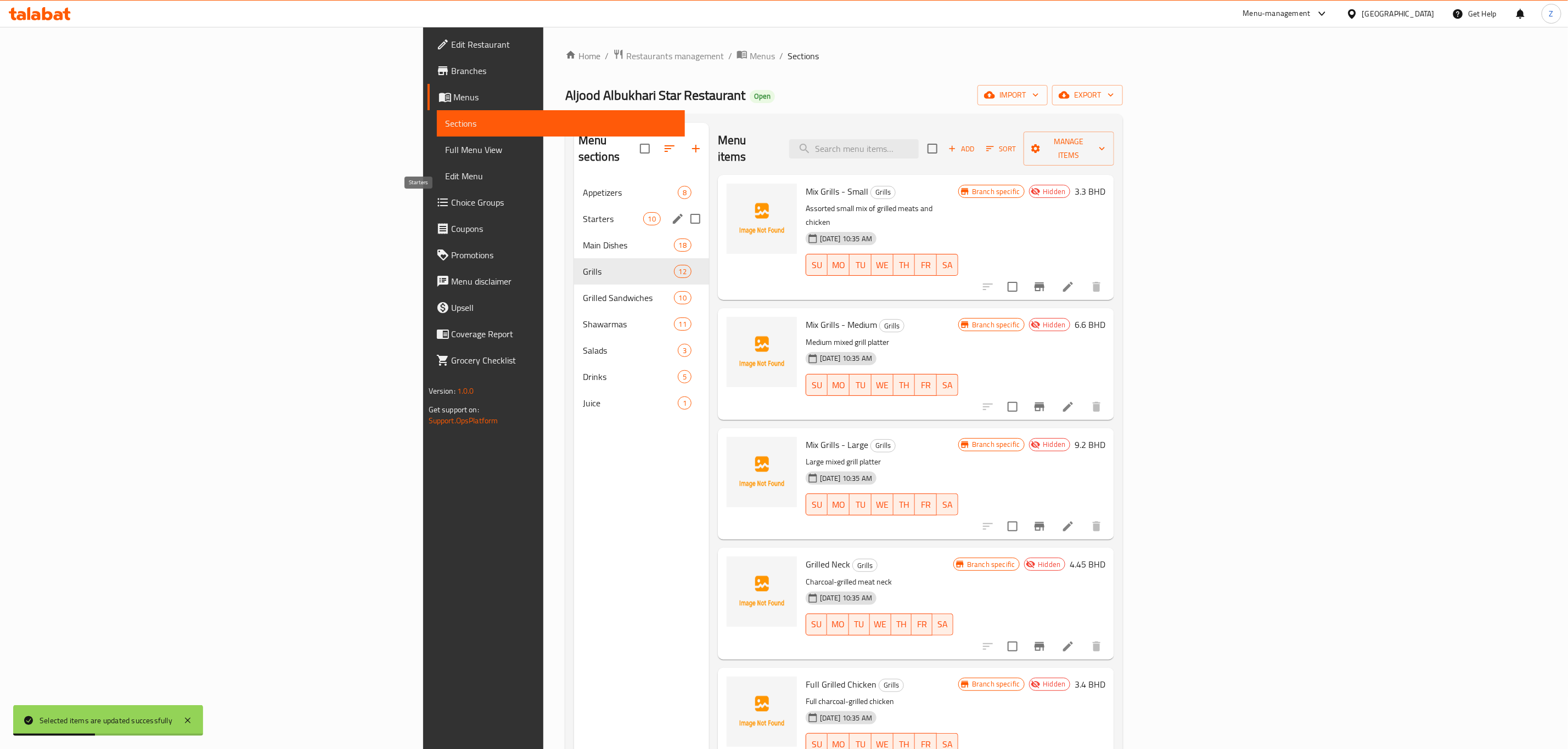
click at [583, 212] on span "Starters" at bounding box center [612, 218] width 60 height 13
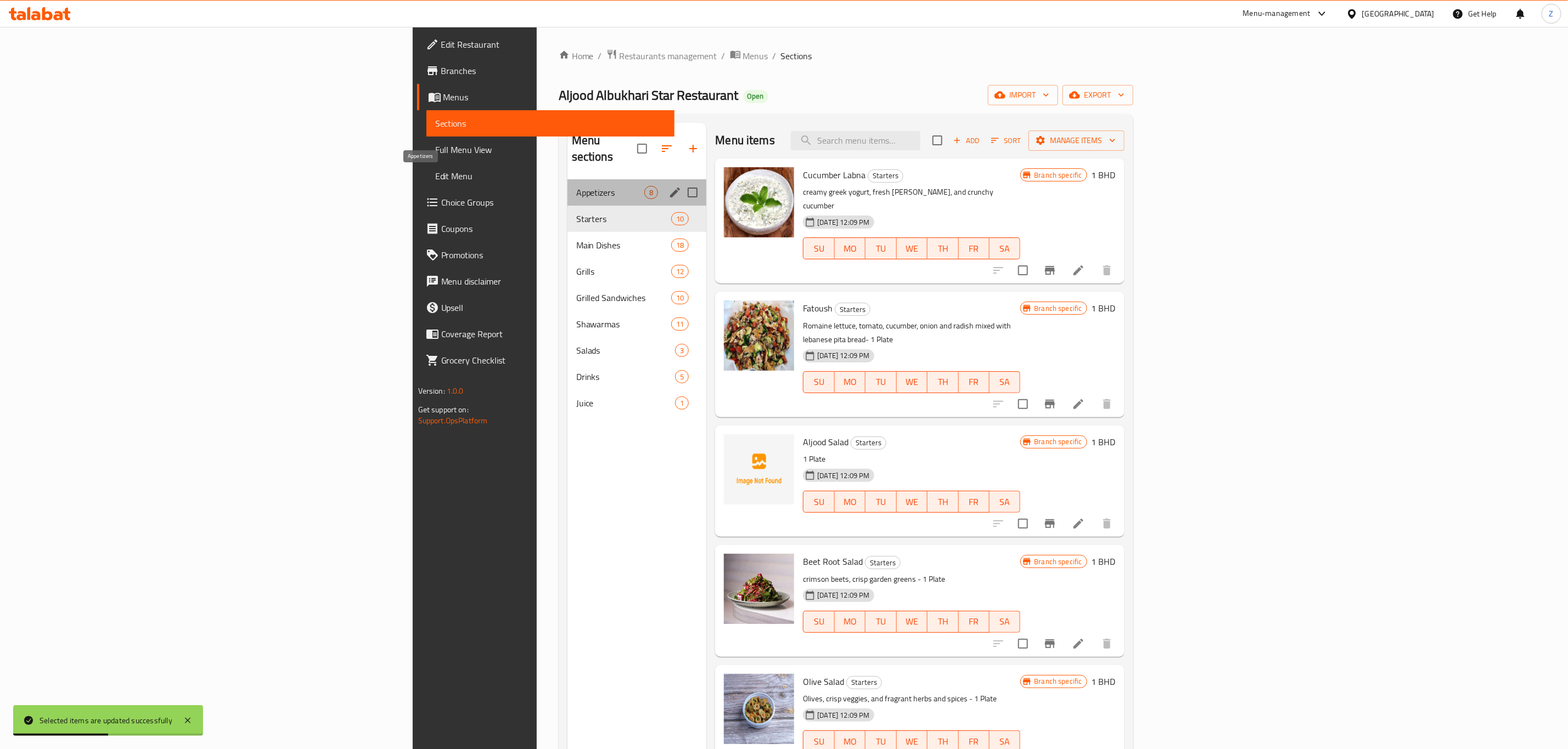
click at [577, 186] on span "Appetizers" at bounding box center [610, 191] width 68 height 13
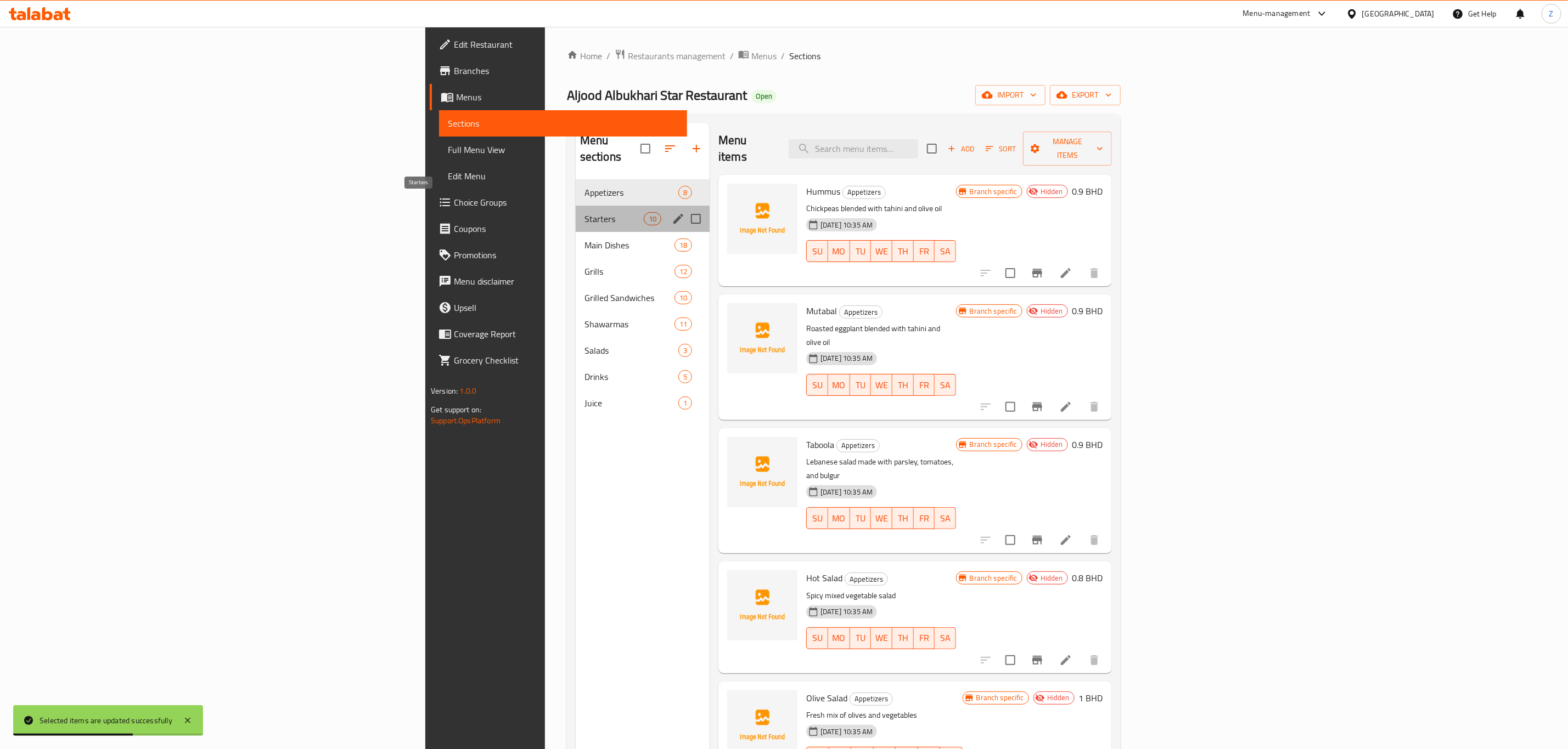
click at [585, 212] on span "Starters" at bounding box center [614, 218] width 59 height 13
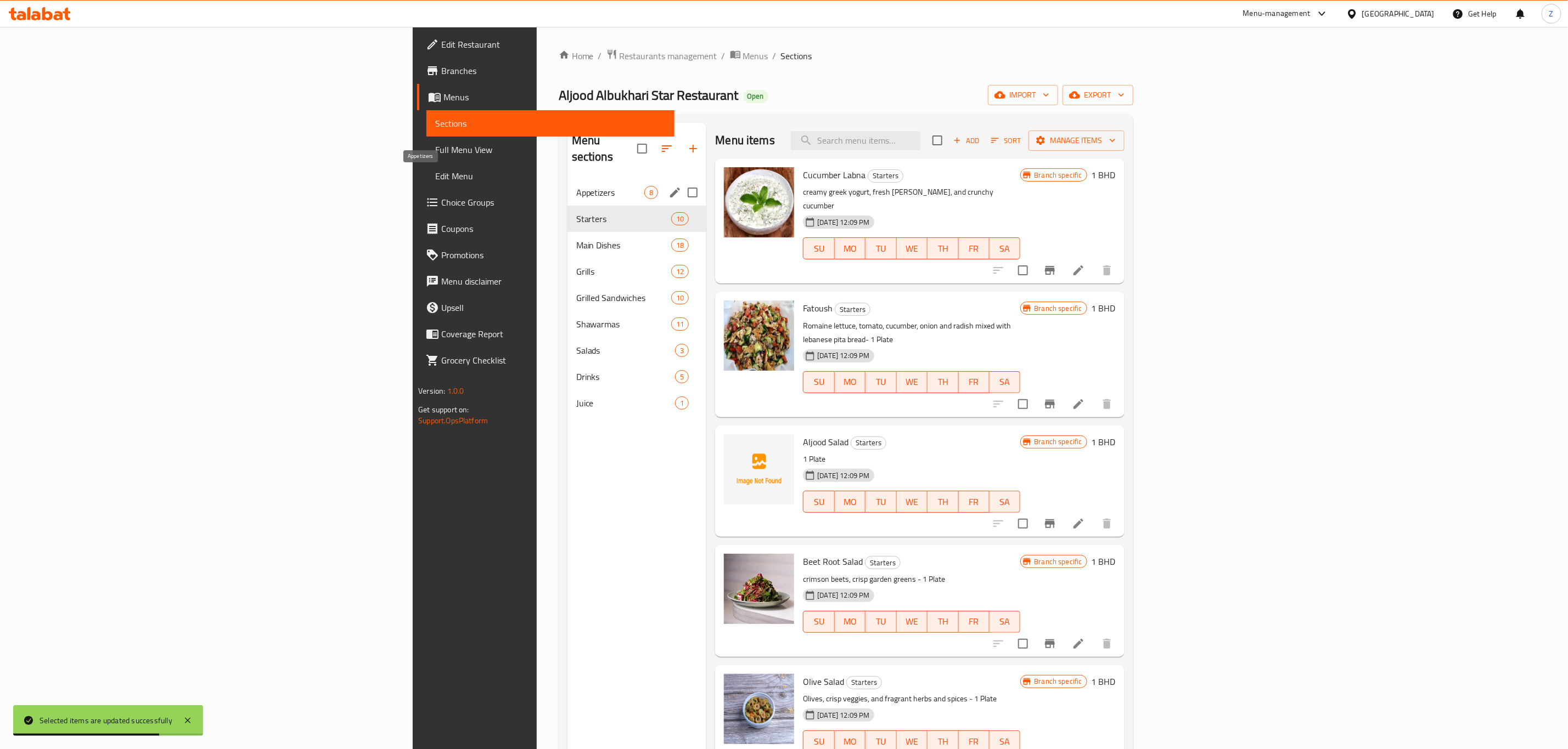
click at [577, 186] on span "Appetizers" at bounding box center [610, 191] width 68 height 13
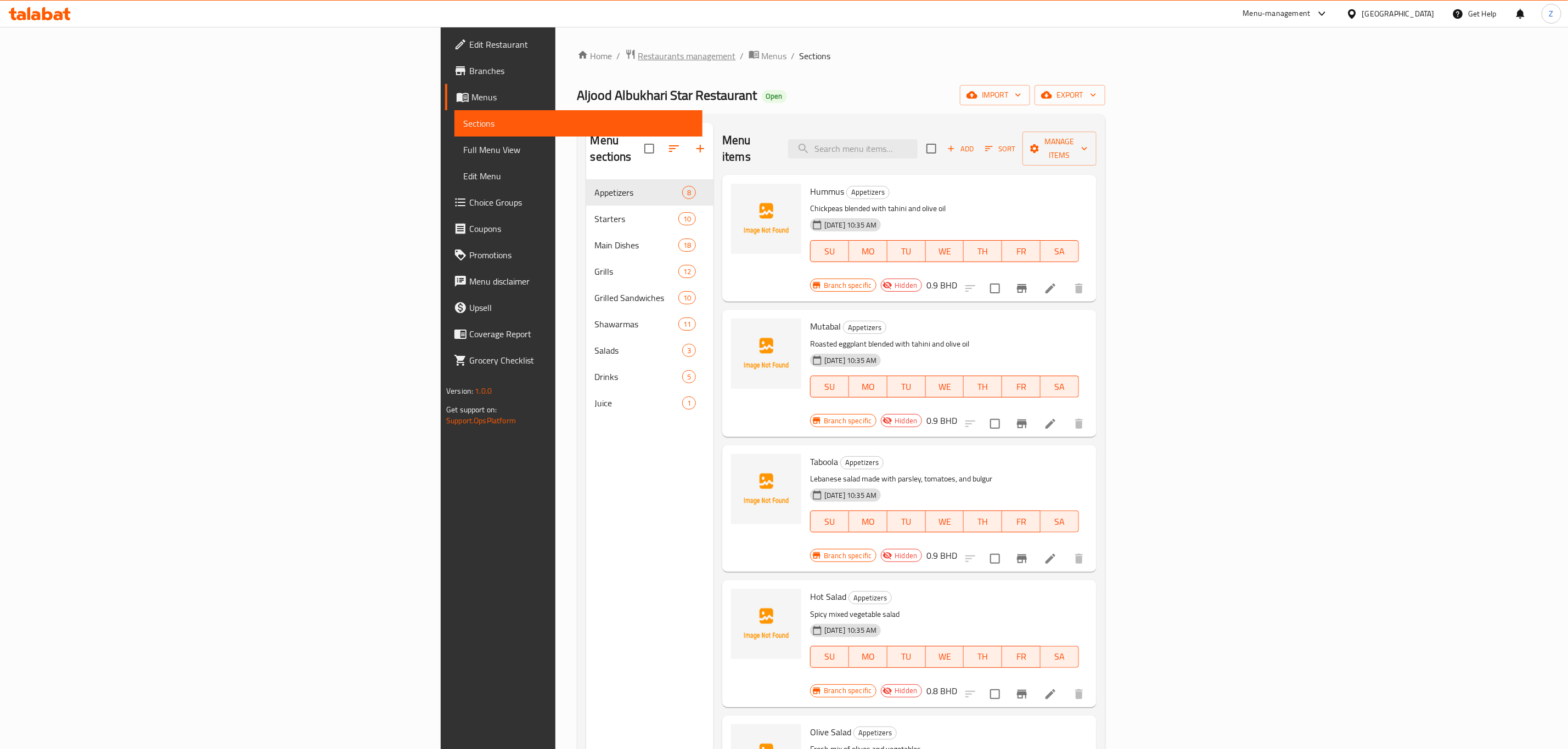
click at [639, 61] on span "Restaurants management" at bounding box center [687, 55] width 98 height 13
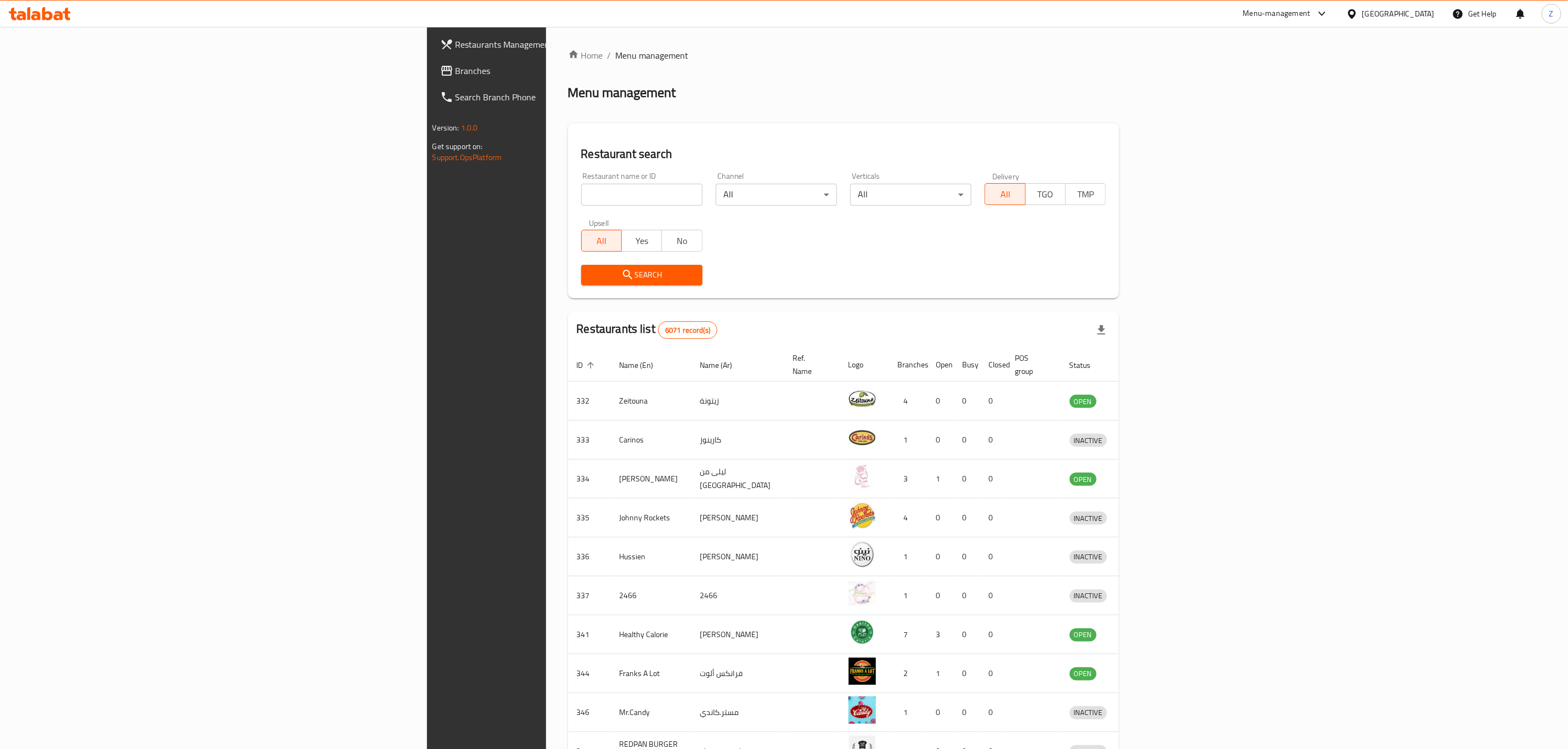
click at [582, 191] on input "search" at bounding box center [642, 194] width 121 height 22
click at [582, 180] on div "Restaurant name or ID zaman altaybeen Restaurant name or ID" at bounding box center [642, 189] width 121 height 34
click at [582, 189] on input "zaman altaybeen" at bounding box center [642, 194] width 121 height 22
type input "zaman"
click button "Search" at bounding box center [642, 275] width 121 height 21
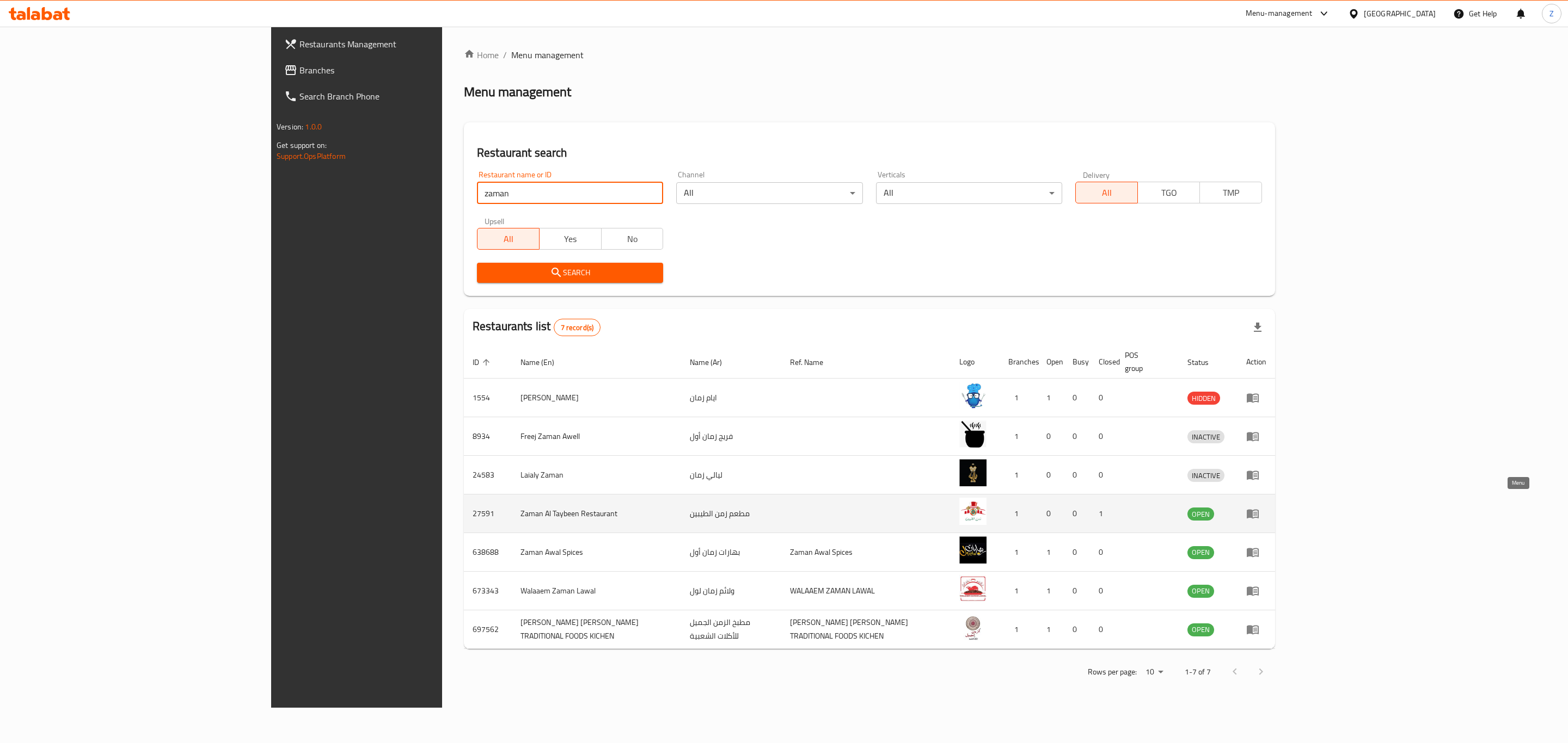
click at [1259, 507] on icon "enhanced table" at bounding box center [1253, 513] width 13 height 13
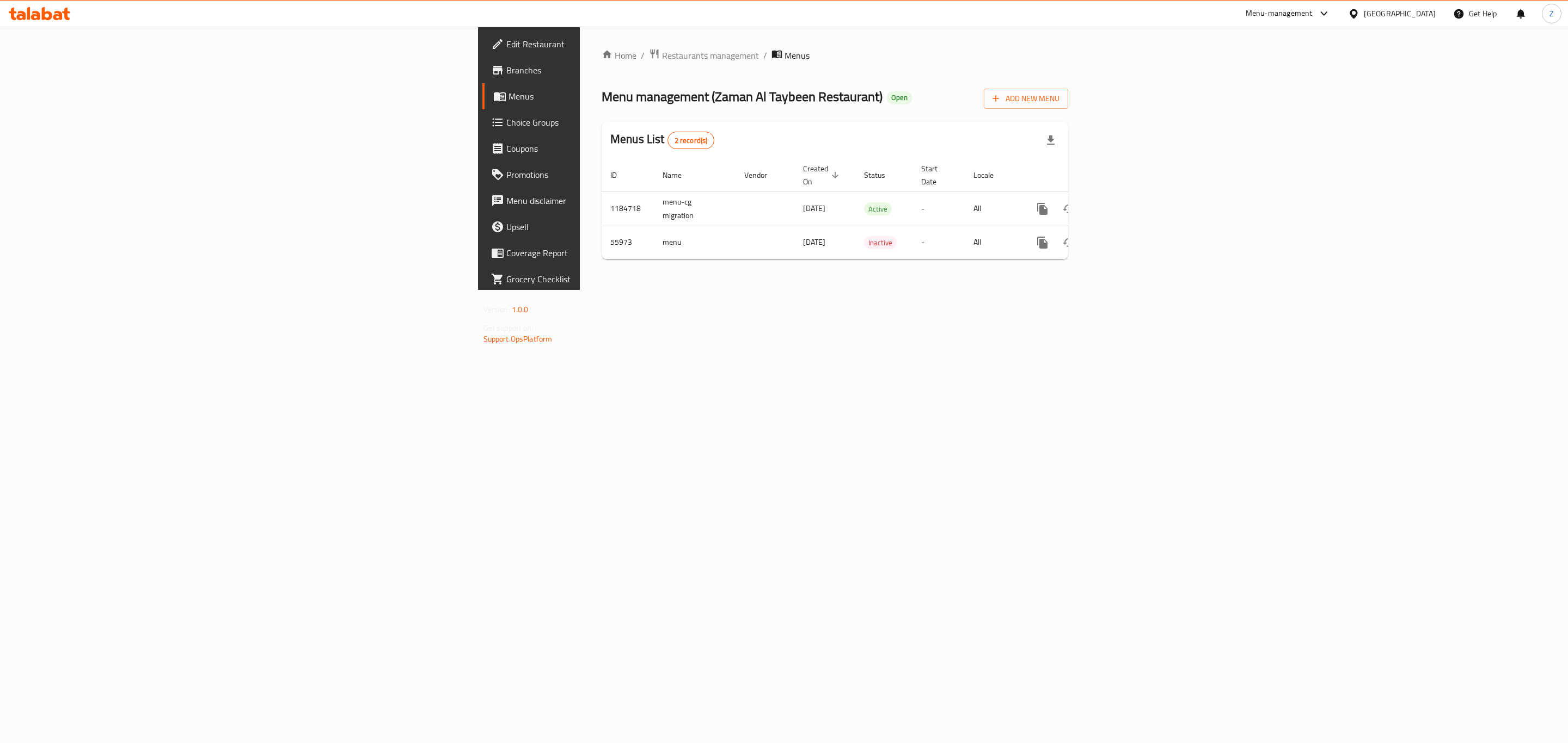
click at [506, 69] on span "Branches" at bounding box center [619, 70] width 225 height 13
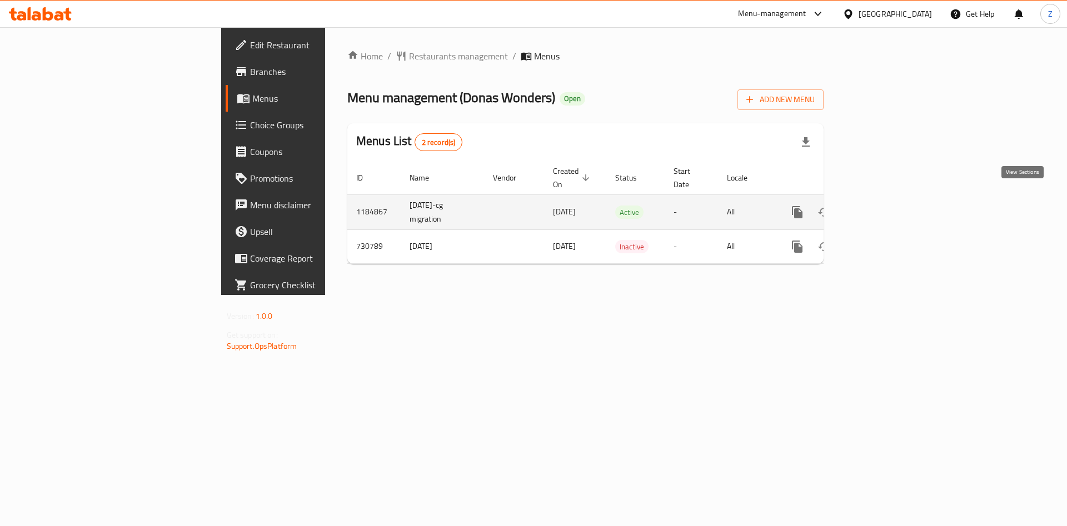
click at [891, 202] on link "enhanced table" at bounding box center [877, 212] width 27 height 27
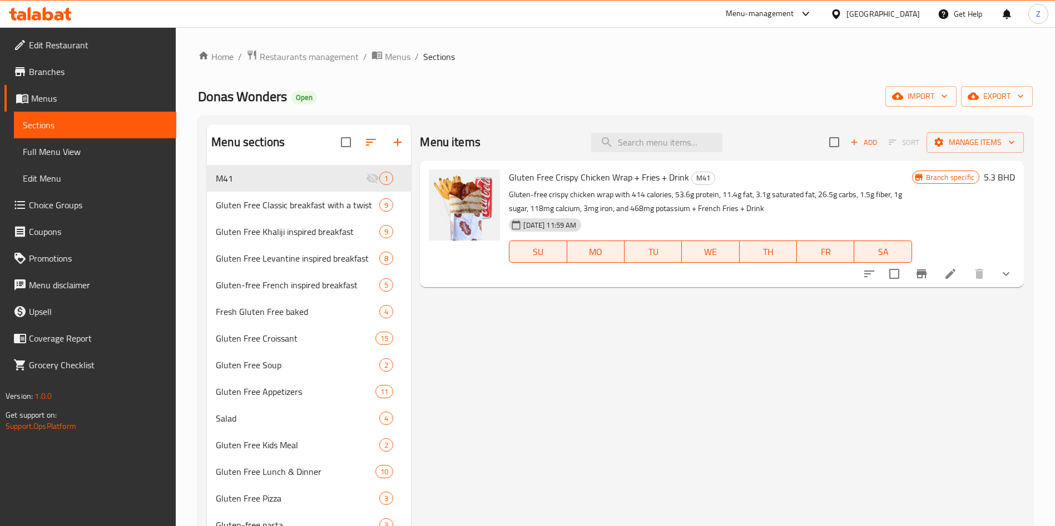
click at [970, 410] on div "Menu items Add Sort Manage items Gluten Free Crispy Chicken Wrap + Fries + Drin…" at bounding box center [717, 481] width 613 height 712
click at [669, 147] on input "search" at bounding box center [656, 142] width 131 height 19
paste input "Pancakes Gluten Free Sugar Free"
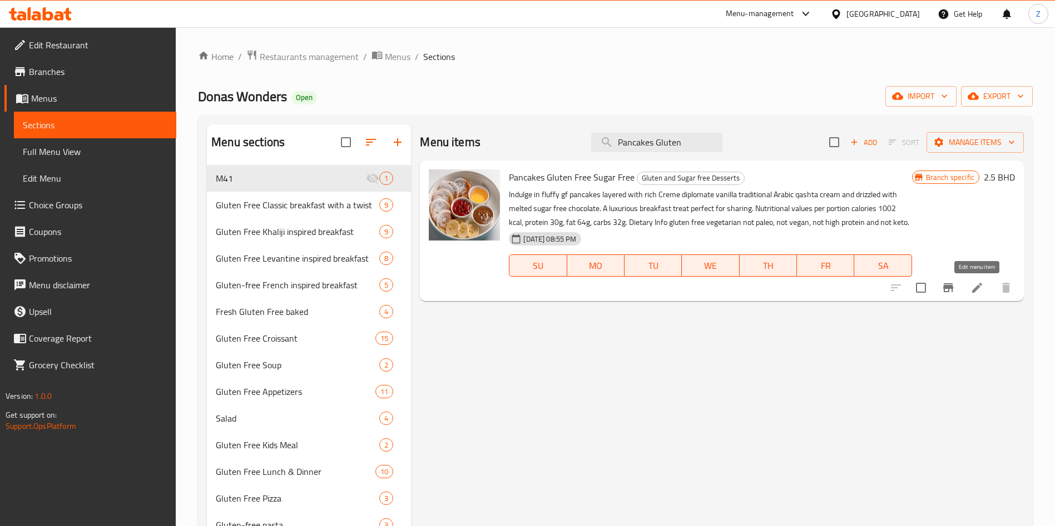
type input "Pancakes Gluten"
click at [975, 289] on icon at bounding box center [977, 288] width 10 height 10
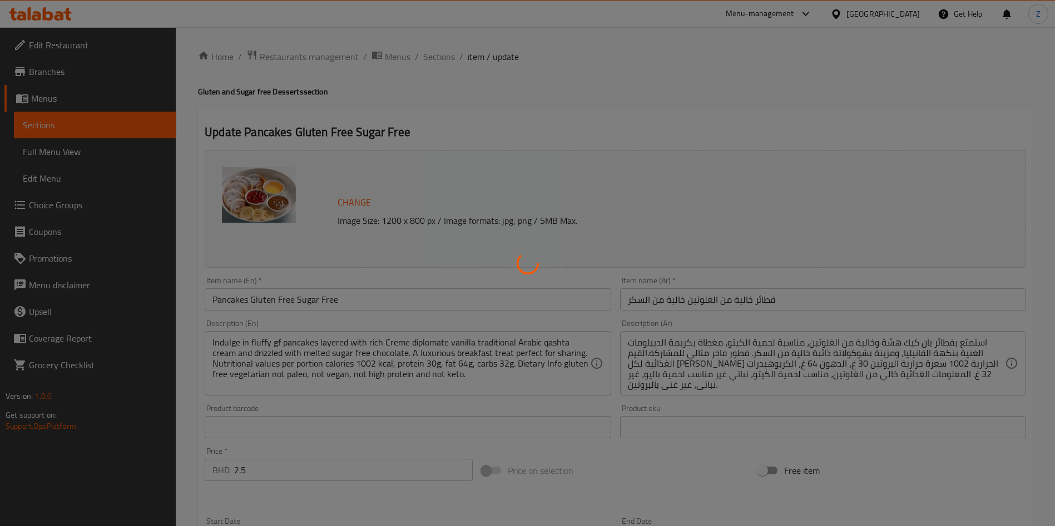
click at [948, 102] on div at bounding box center [527, 263] width 1055 height 526
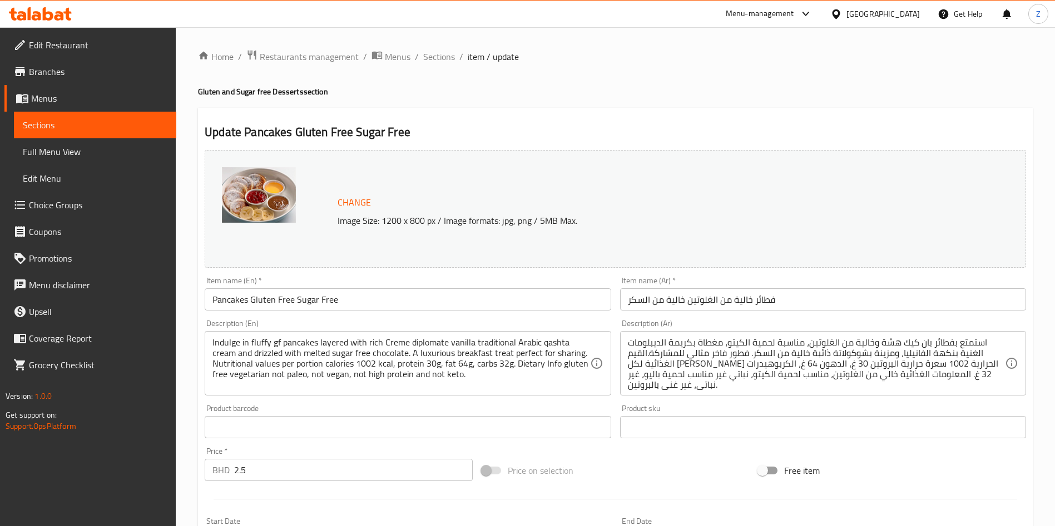
click at [917, 117] on div "Update Pancakes Gluten Free Sugar Free Change Image Size: 1200 x 800 px / Image…" at bounding box center [615, 439] width 834 height 663
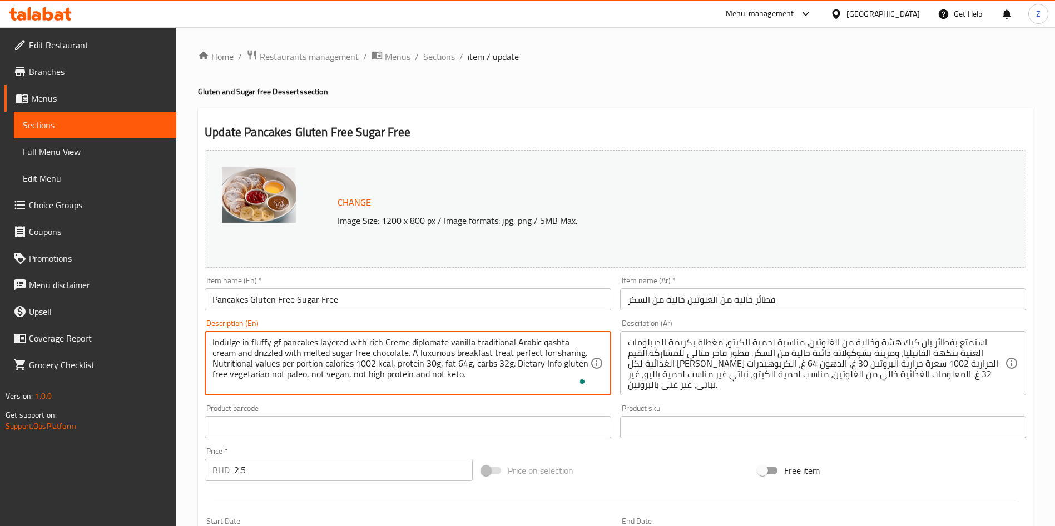
paste textarea "A soft and fluffy gluten-free pancake, perfect for a classic breakfast or a lig…"
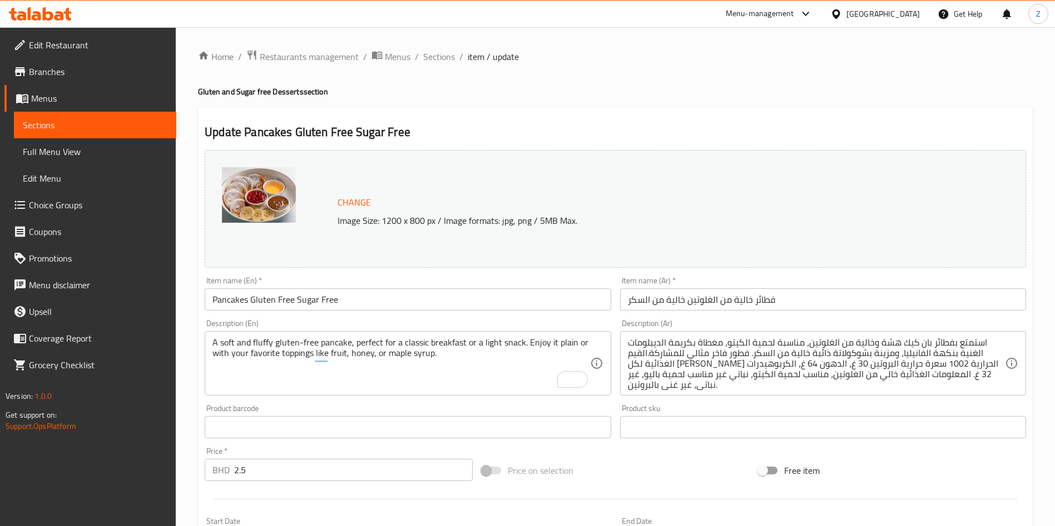
click at [887, 157] on div "Change Image Size: 1200 x 800 px / Image formats: jpg, png / 5MB Max." at bounding box center [615, 209] width 821 height 118
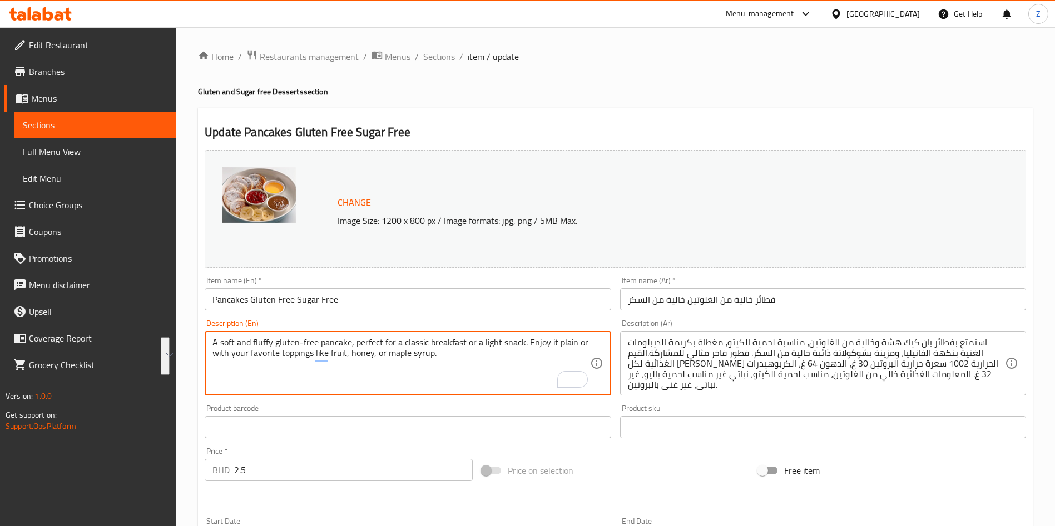
paste textarea "Nutritional Values: Calories: ~565 kcal Protein: ~11g | Fat: ~13.3g | Carbs: ~1…"
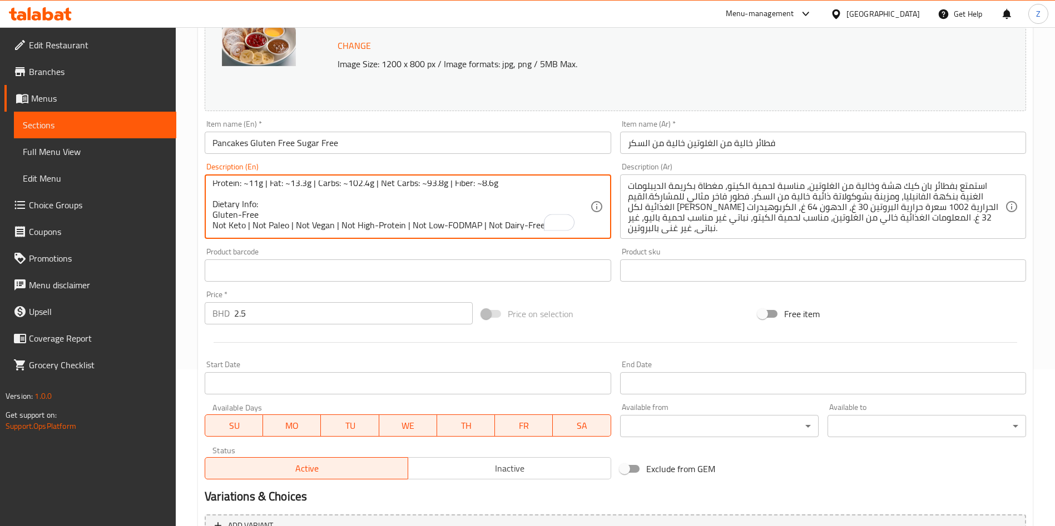
scroll to position [160, 0]
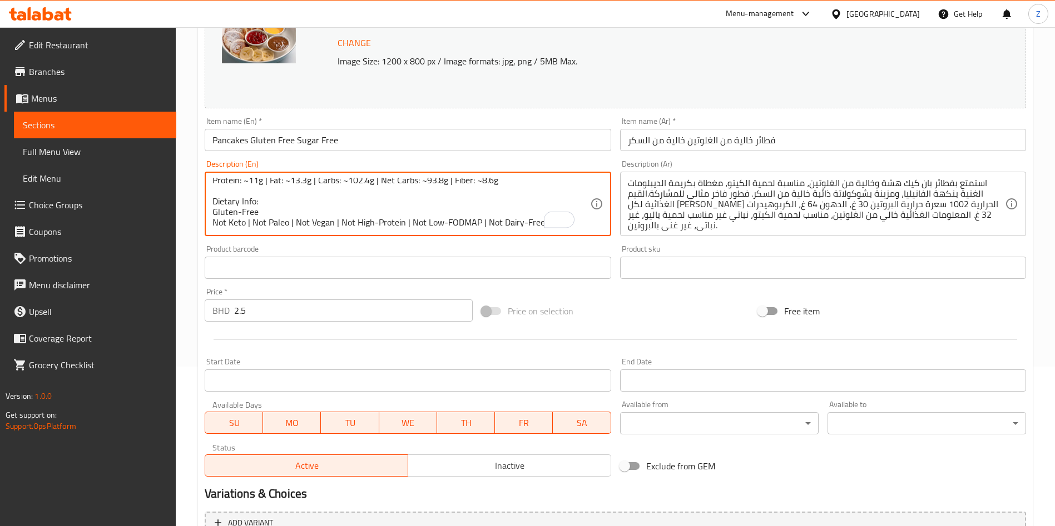
type textarea "A soft and fluffy gluten-free pancake, perfect for a classic breakfast or a lig…"
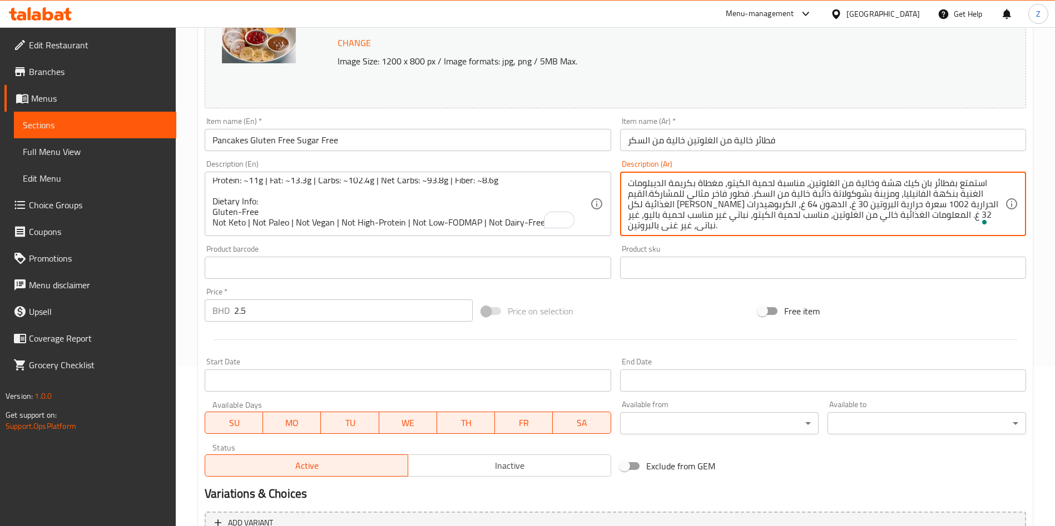
paste textarea "ان كيك ناعم وهش وخالي من الجلوتين، مثالي لوجبة فطور تقليدية أو وجبة خفيفة. يمكن…"
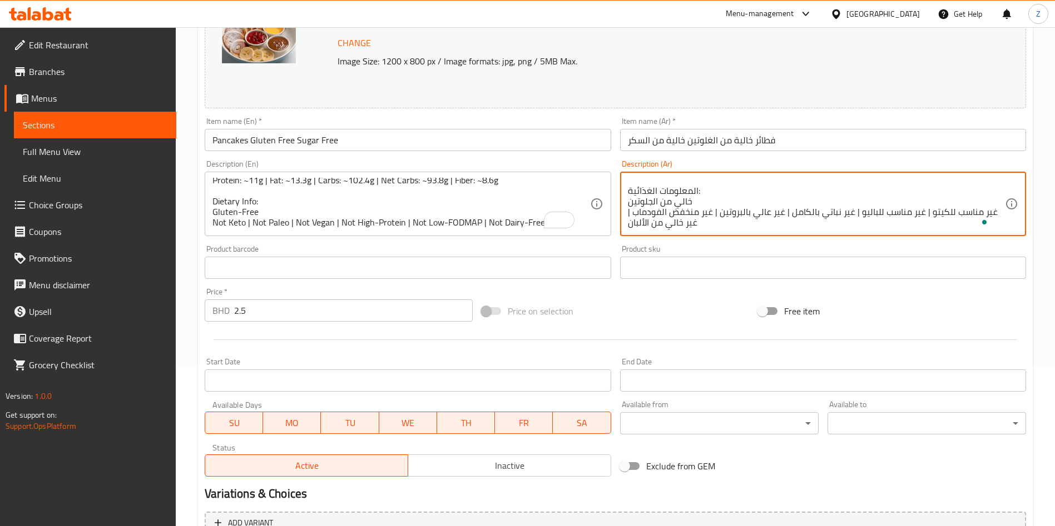
scroll to position [66, 0]
type textarea "بان كيك ناعم وهش وخالي من الجلوتين، مثالي لوجبة فطور تقليدية أو وجبة خفيفة. يمك…"
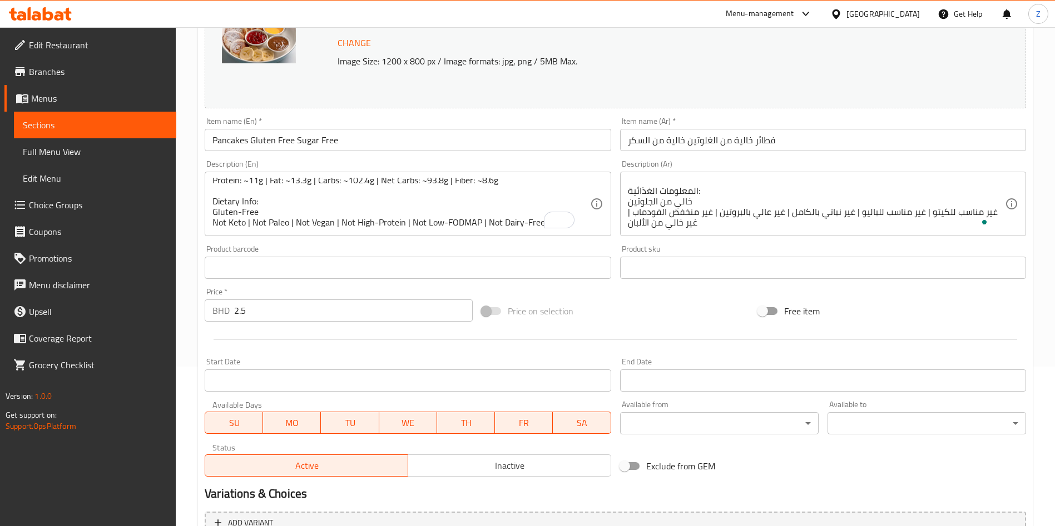
click at [879, 163] on div "Description (Ar) بان كيك ناعم وهش وخالي من الجلوتين، مثالي لوجبة فطور تقليدية أ…" at bounding box center [823, 198] width 406 height 76
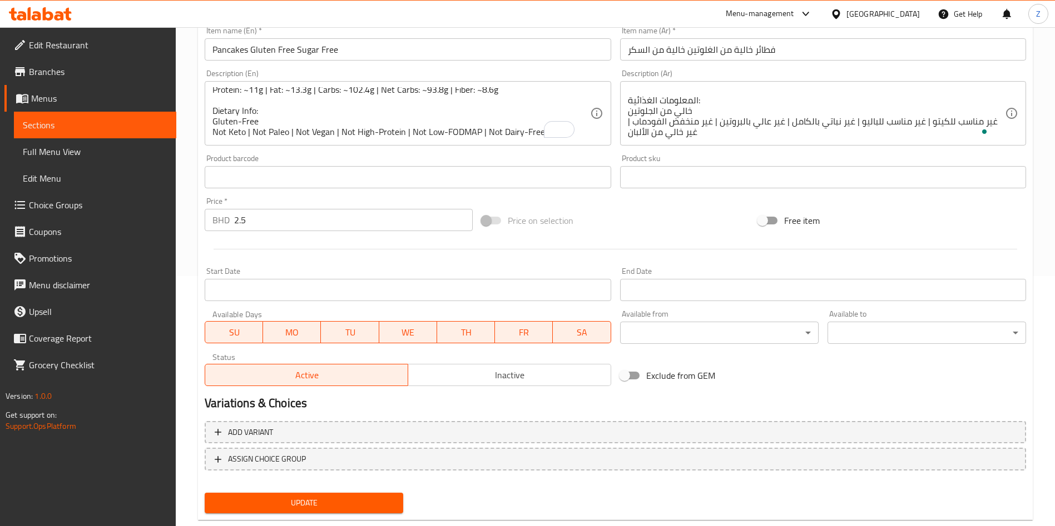
scroll to position [251, 0]
click at [318, 498] on span "Update" at bounding box center [303, 502] width 181 height 14
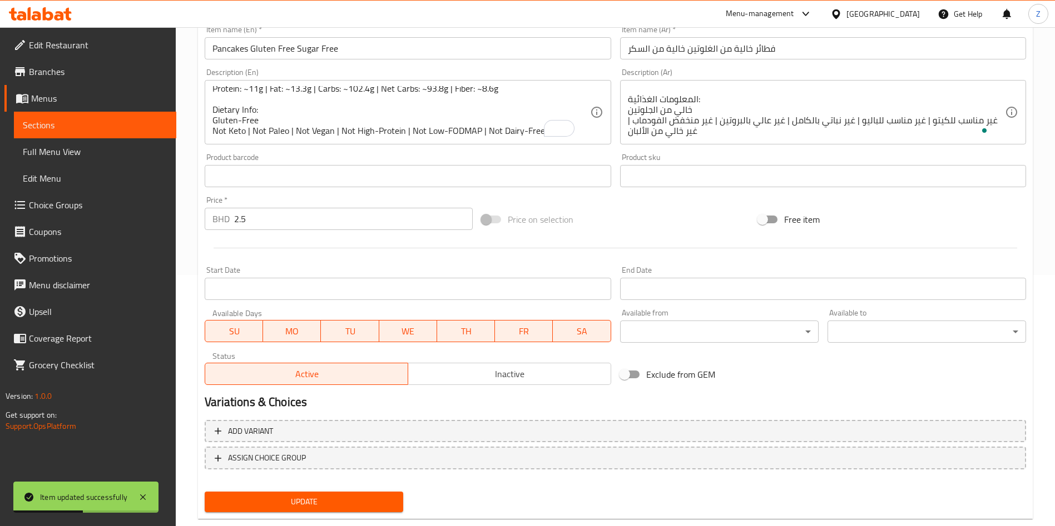
click at [997, 226] on div "Free item" at bounding box center [891, 220] width 277 height 30
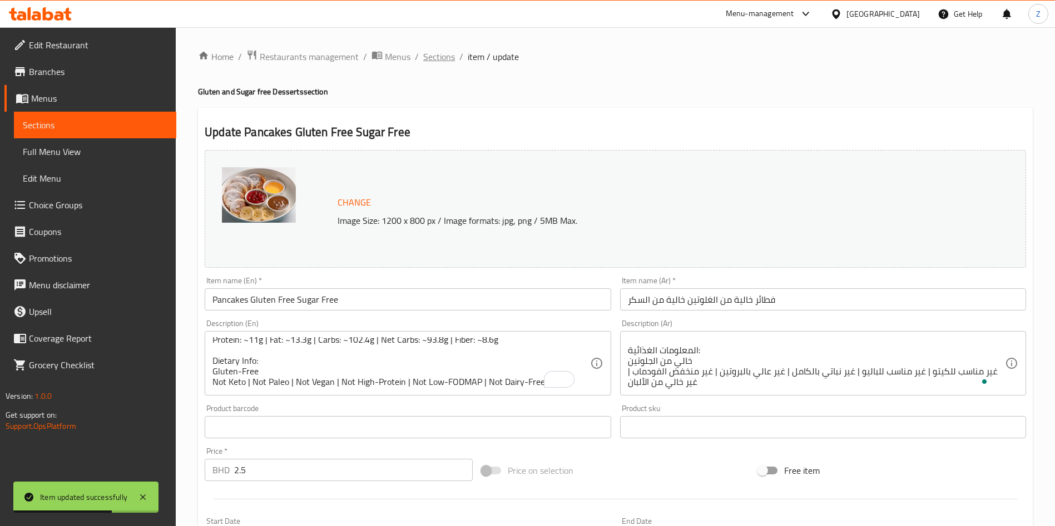
click at [440, 57] on span "Sections" at bounding box center [439, 56] width 32 height 13
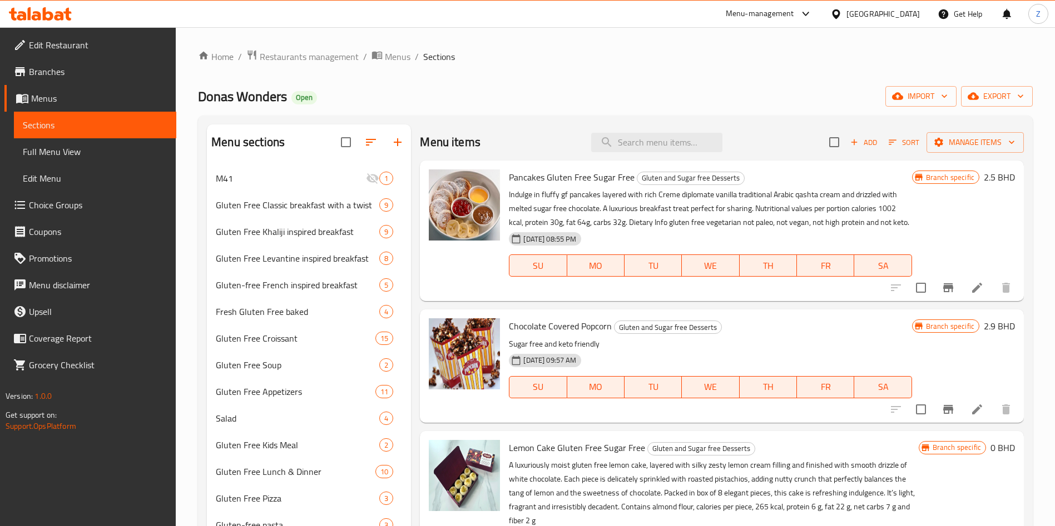
click at [970, 295] on icon at bounding box center [976, 287] width 13 height 13
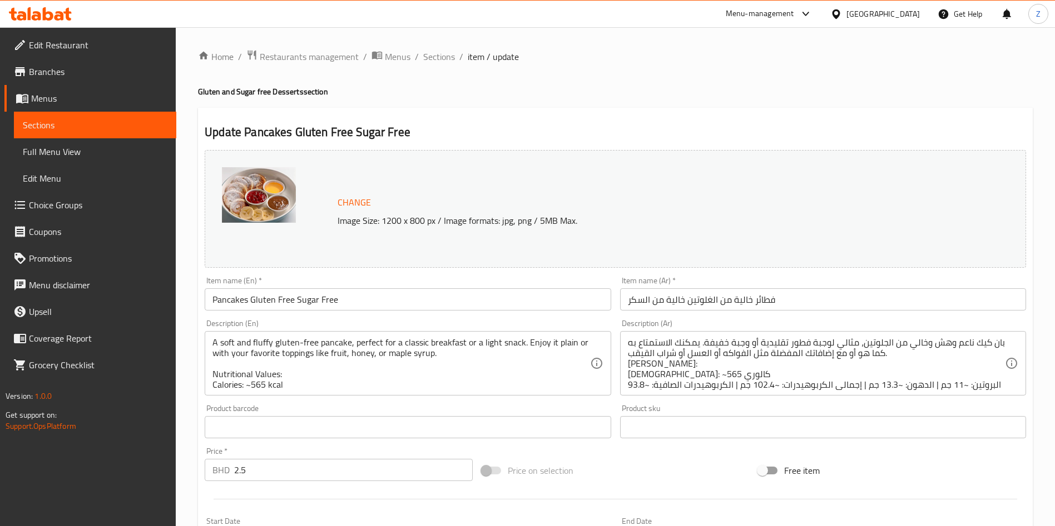
scroll to position [56, 0]
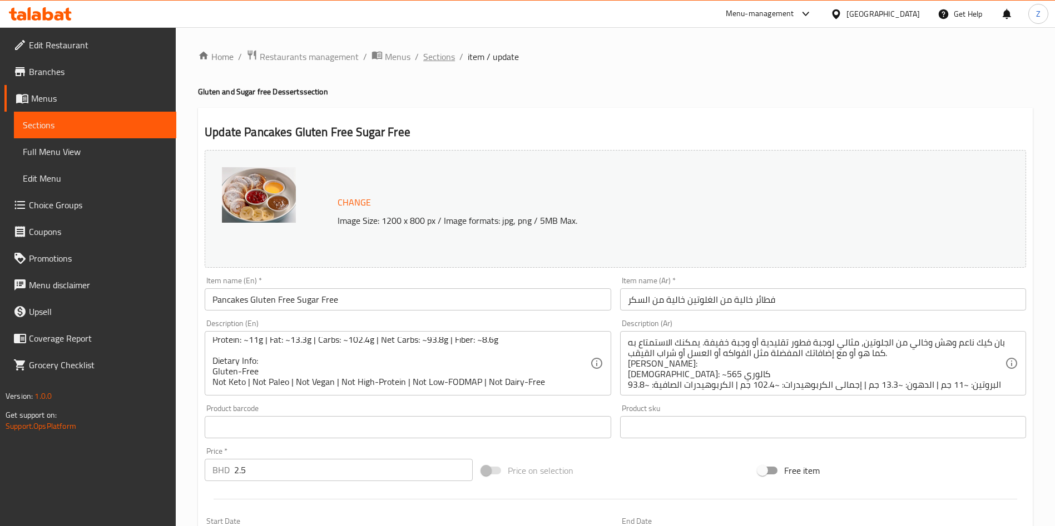
click at [444, 54] on span "Sections" at bounding box center [439, 56] width 32 height 13
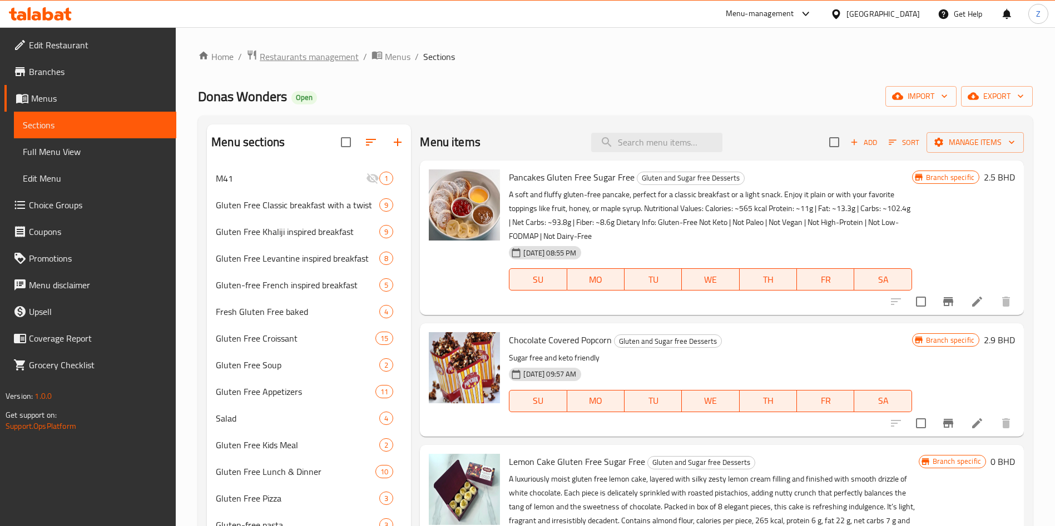
click at [332, 52] on span "Restaurants management" at bounding box center [309, 56] width 99 height 13
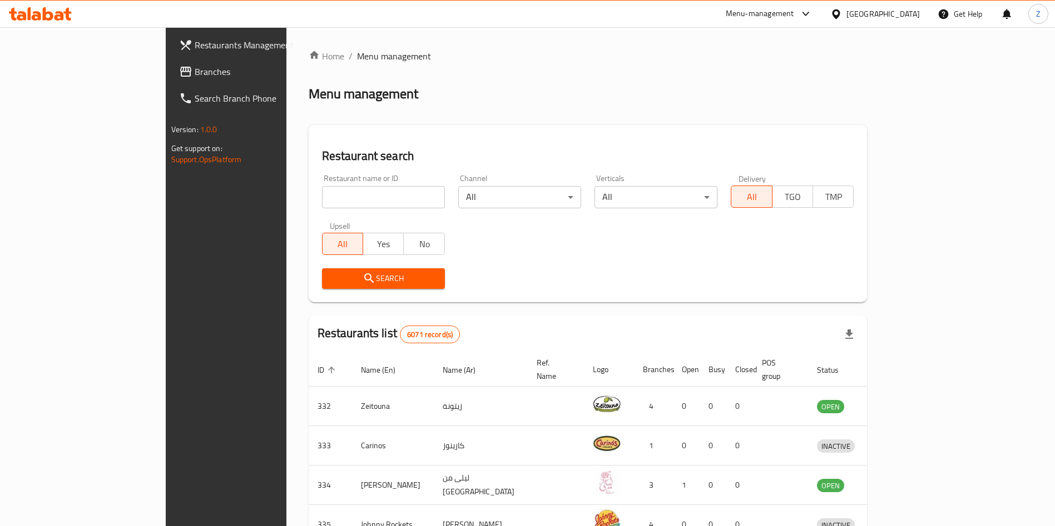
click at [322, 205] on input "search" at bounding box center [383, 197] width 123 height 22
click at [331, 284] on span "Search" at bounding box center [383, 279] width 105 height 14
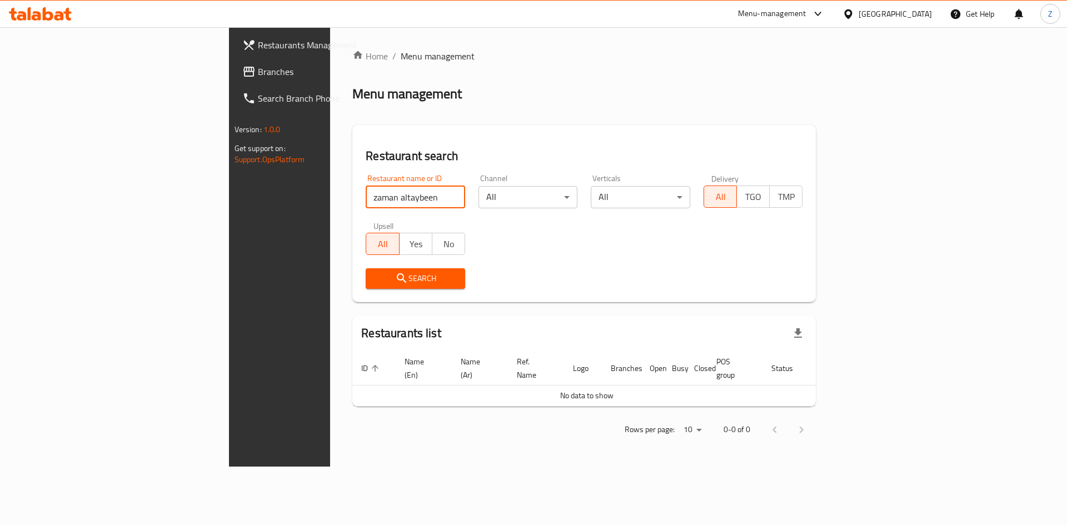
drag, startPoint x: 326, startPoint y: 200, endPoint x: 332, endPoint y: 206, distance: 9.1
click at [366, 204] on input "zaman altaybeen" at bounding box center [416, 197] width 100 height 22
click button "Search" at bounding box center [416, 279] width 100 height 21
type input "zaman"
click button "Search" at bounding box center [416, 279] width 100 height 21
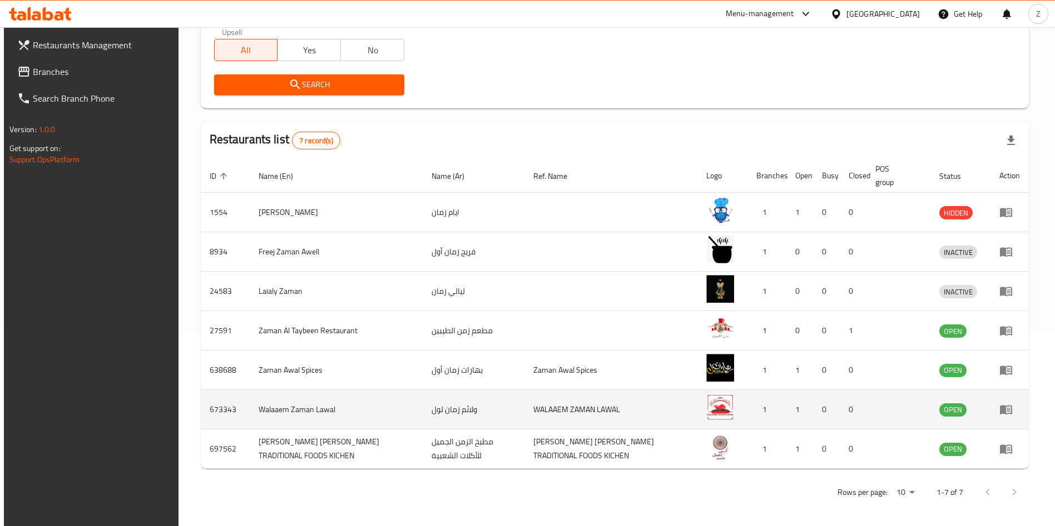
scroll to position [197, 0]
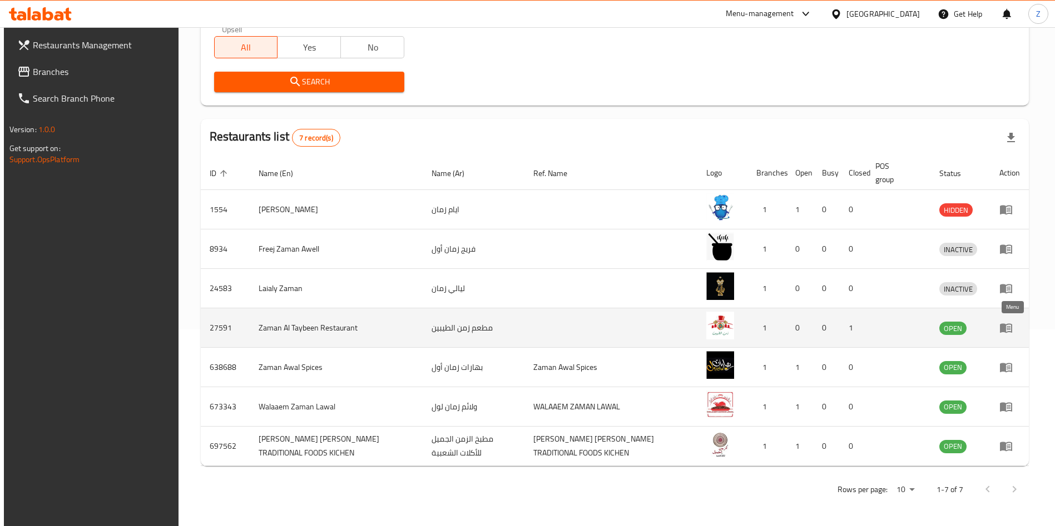
click at [1010, 330] on icon "enhanced table" at bounding box center [1005, 327] width 13 height 13
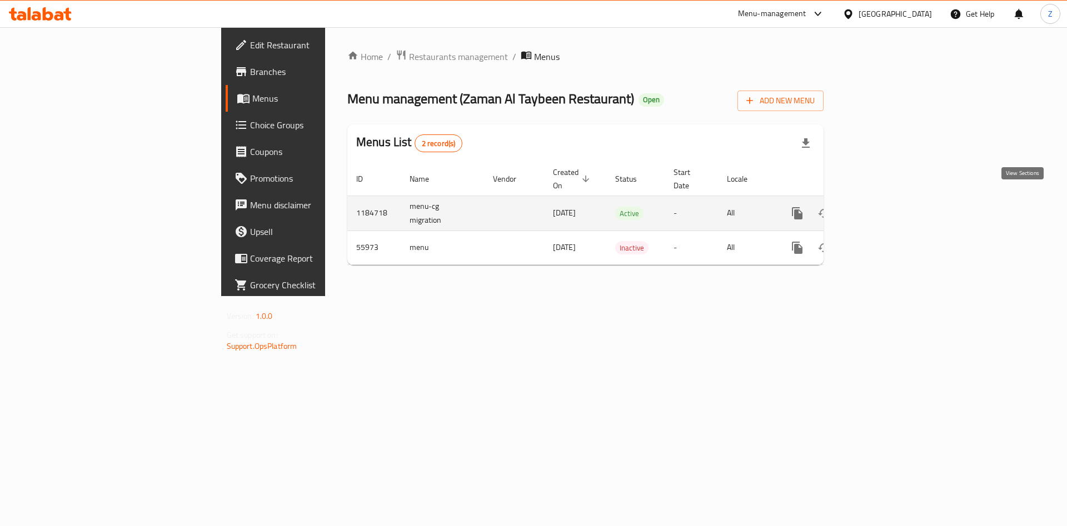
click at [885, 207] on icon "enhanced table" at bounding box center [877, 213] width 13 height 13
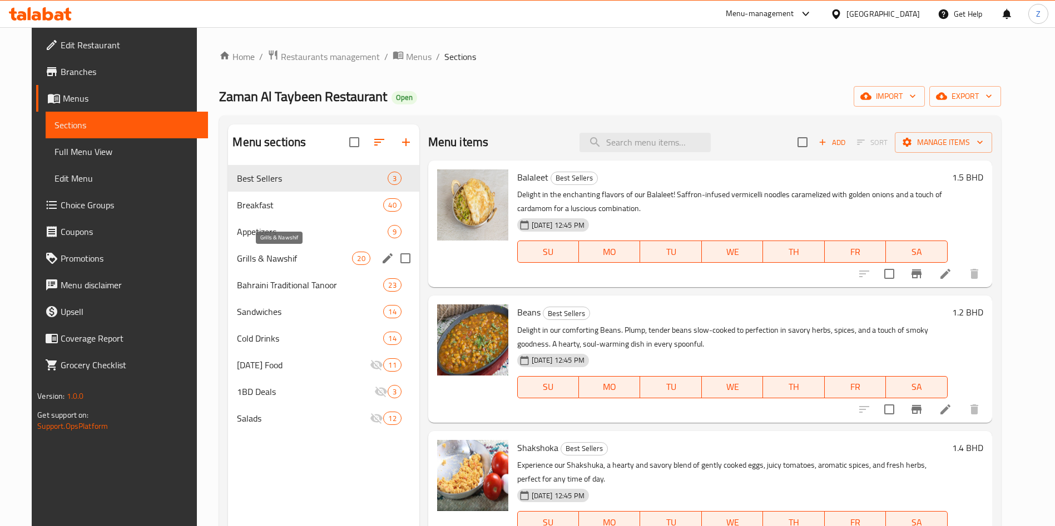
click at [279, 261] on span "Grills & Nawshif" at bounding box center [294, 258] width 115 height 13
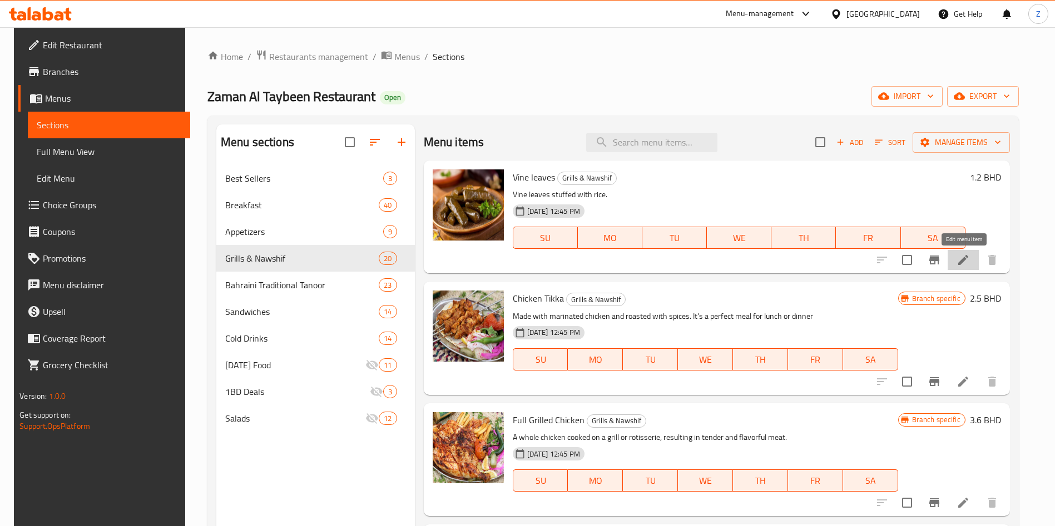
click at [970, 257] on icon at bounding box center [962, 260] width 13 height 13
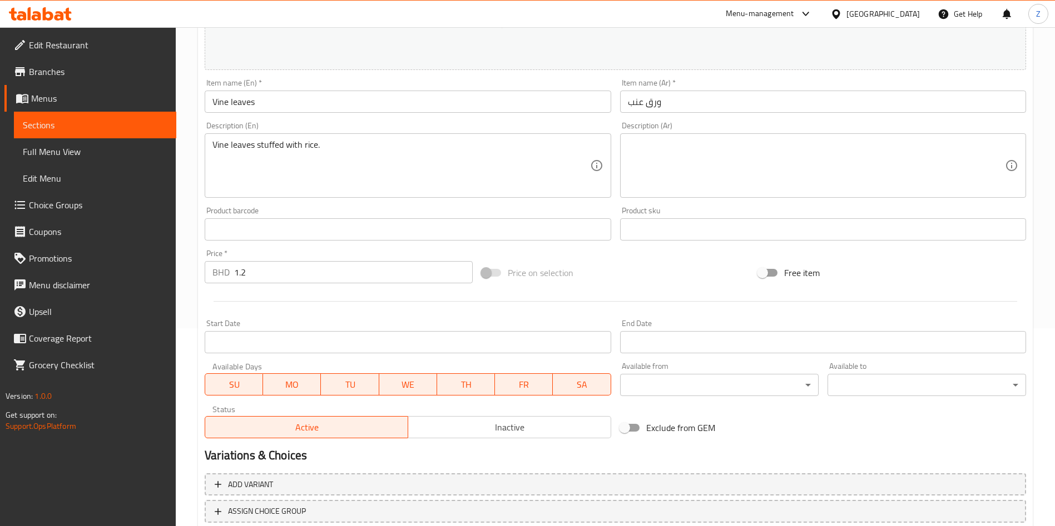
scroll to position [275, 0]
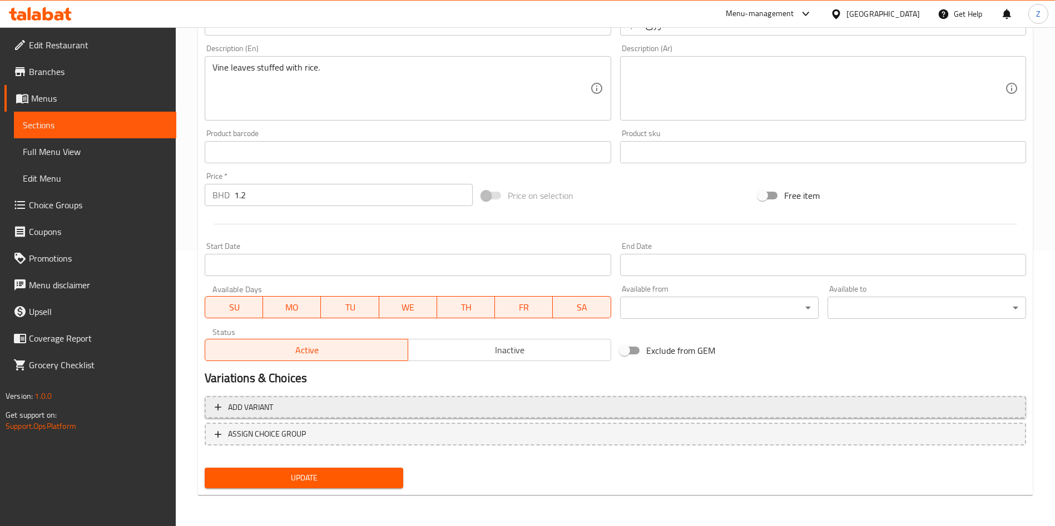
drag, startPoint x: 628, startPoint y: 355, endPoint x: 645, endPoint y: 402, distance: 50.3
click at [630, 360] on input "Exclude from GEM" at bounding box center [624, 350] width 63 height 21
checkbox input "true"
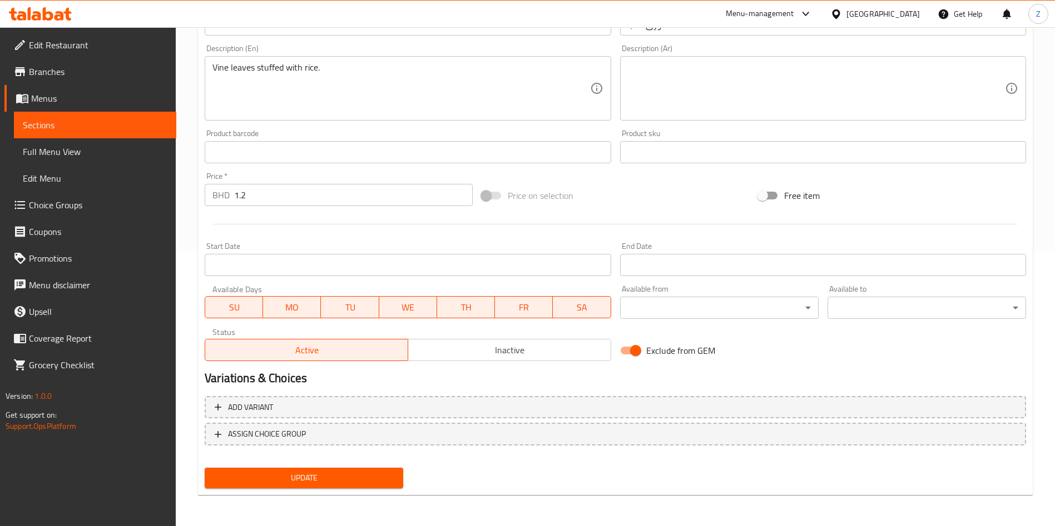
click at [331, 466] on div "Update" at bounding box center [303, 478] width 207 height 29
click at [336, 476] on span "Update" at bounding box center [303, 478] width 181 height 14
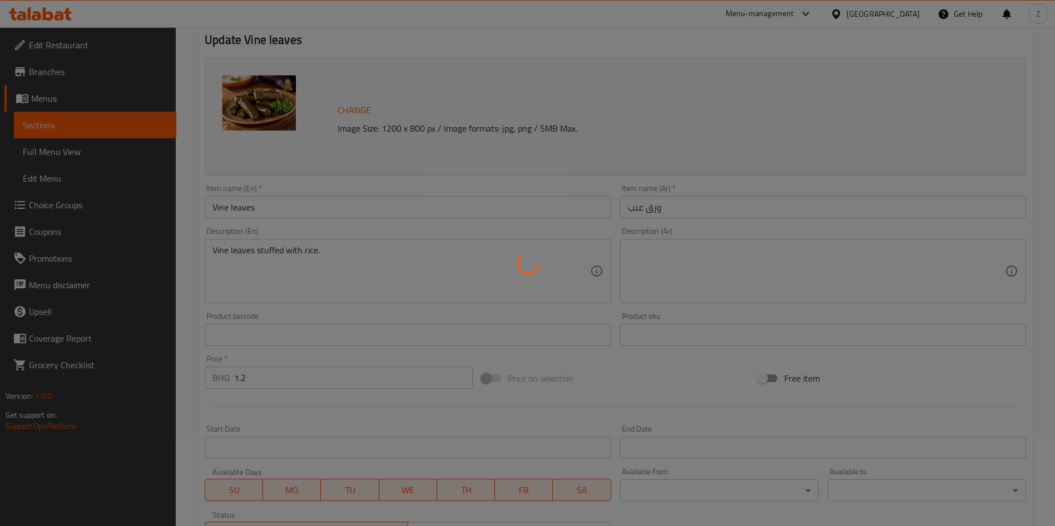
scroll to position [0, 0]
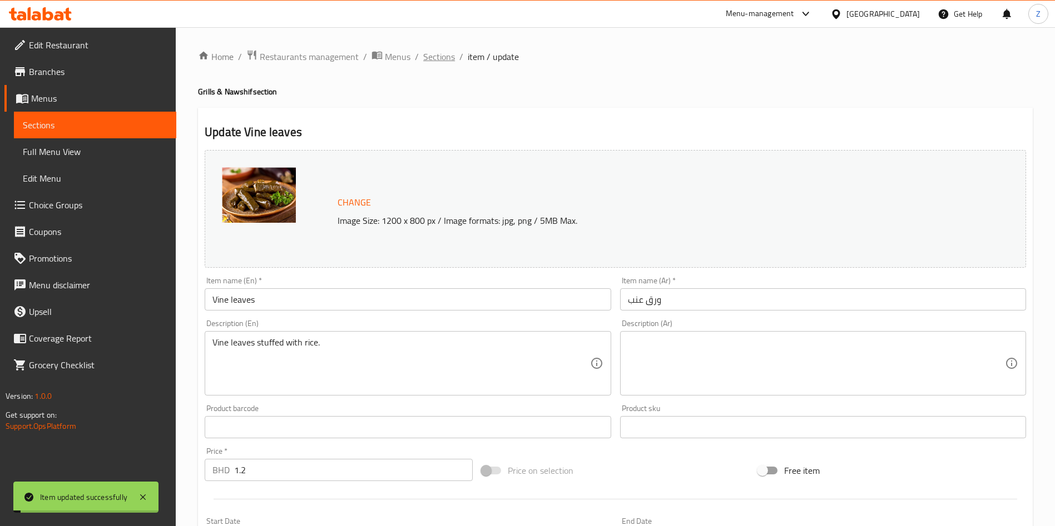
click at [436, 58] on span "Sections" at bounding box center [439, 56] width 32 height 13
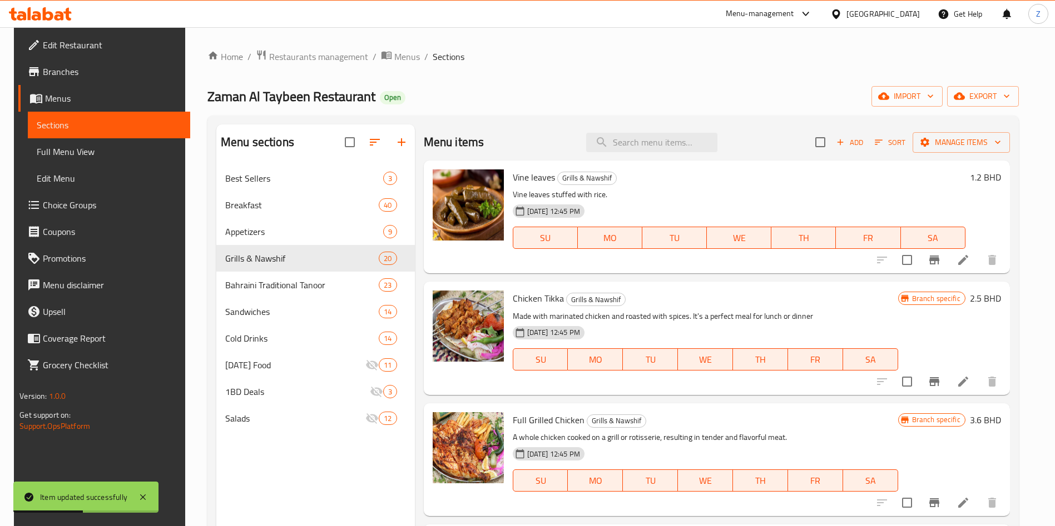
click at [269, 100] on span "Zaman Al Taybeen Restaurant" at bounding box center [291, 96] width 168 height 25
copy span "Zaman Al Taybeen Restaurant"
click at [811, 75] on div "Home / Restaurants management / Menus / Sections Zaman Al Taybeen Restaurant Op…" at bounding box center [612, 354] width 811 height 610
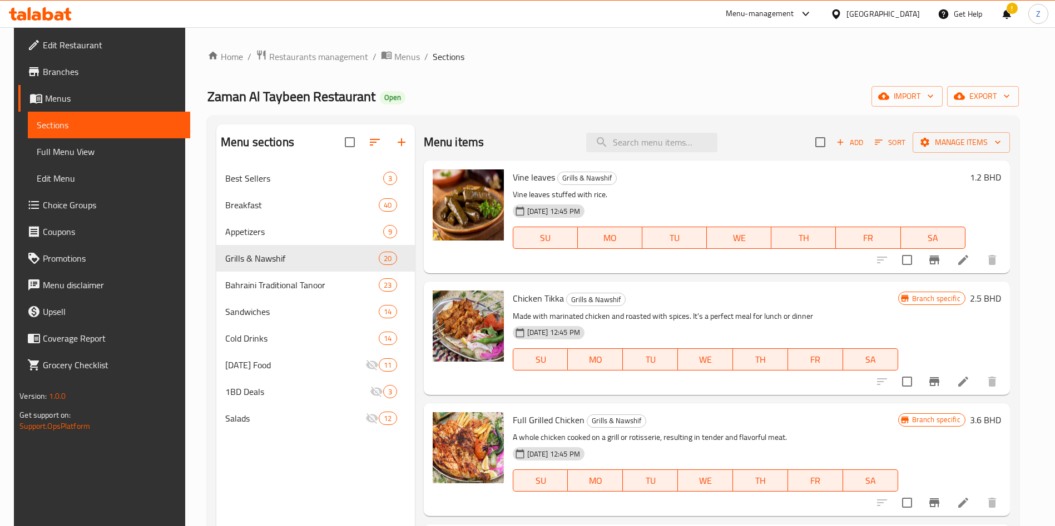
click at [826, 47] on div "Home / Restaurants management / Menus / Sections Zaman Al Taybeen Restaurant Op…" at bounding box center [613, 354] width 856 height 655
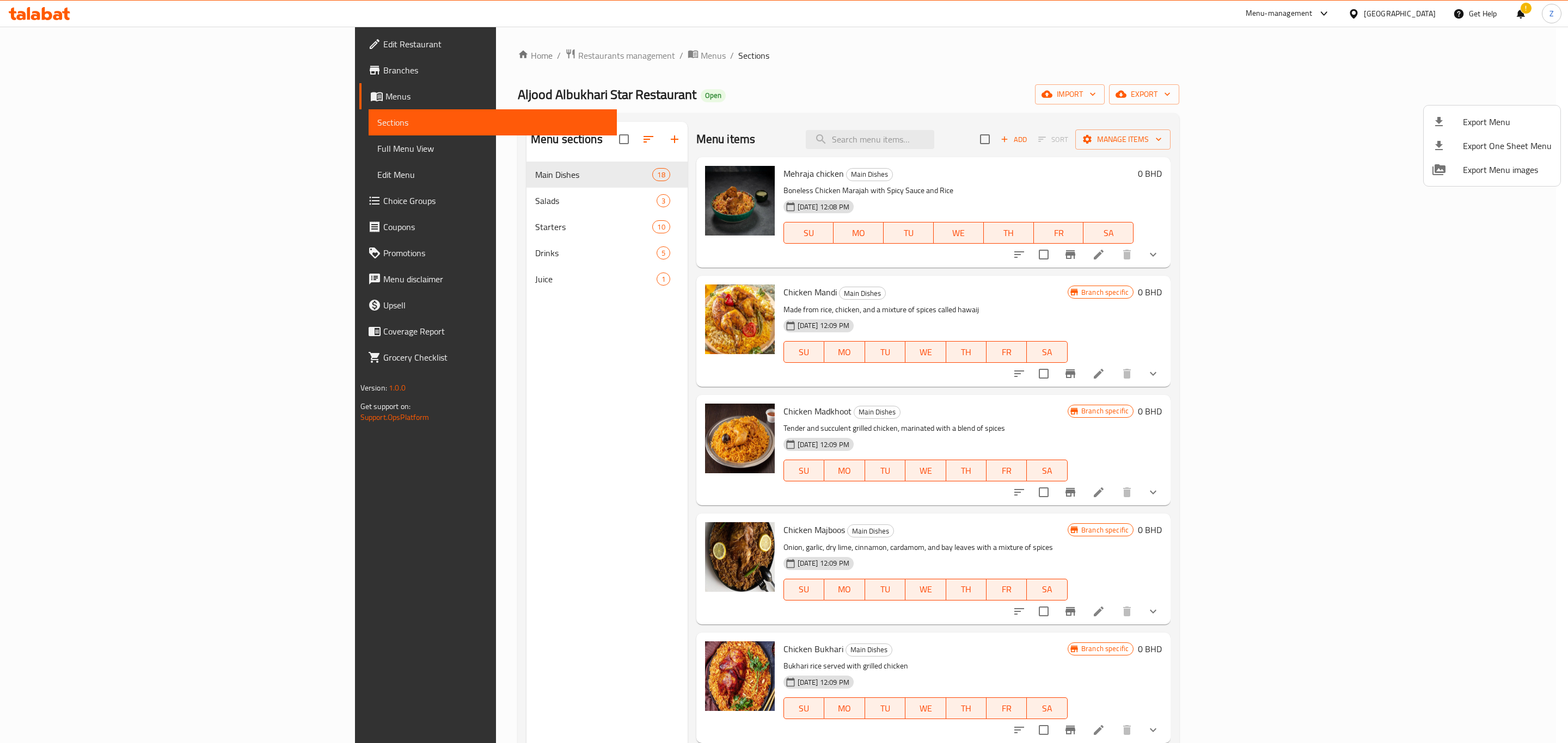
click at [396, 49] on div at bounding box center [784, 371] width 1568 height 743
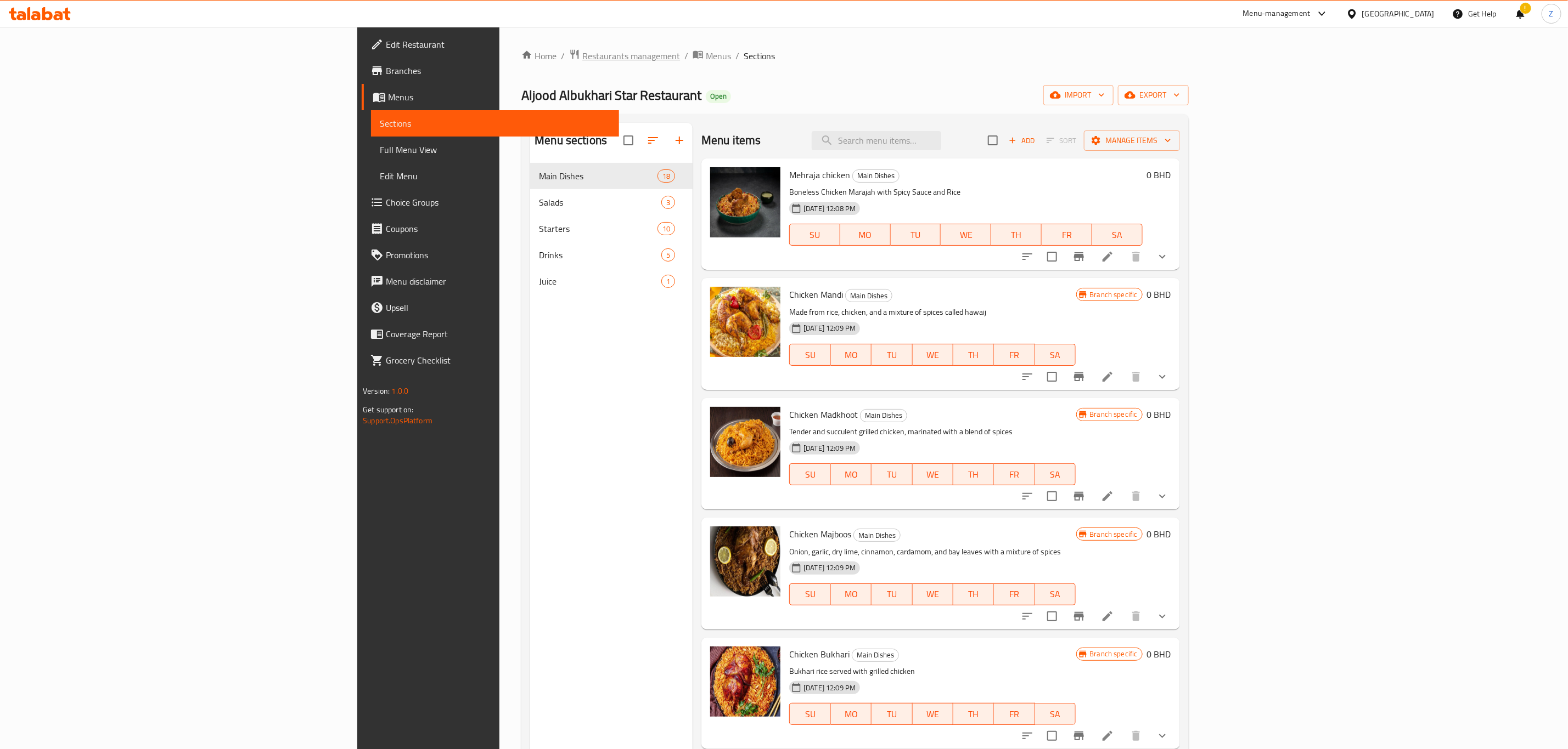
click at [583, 54] on span "Restaurants management" at bounding box center [631, 55] width 98 height 13
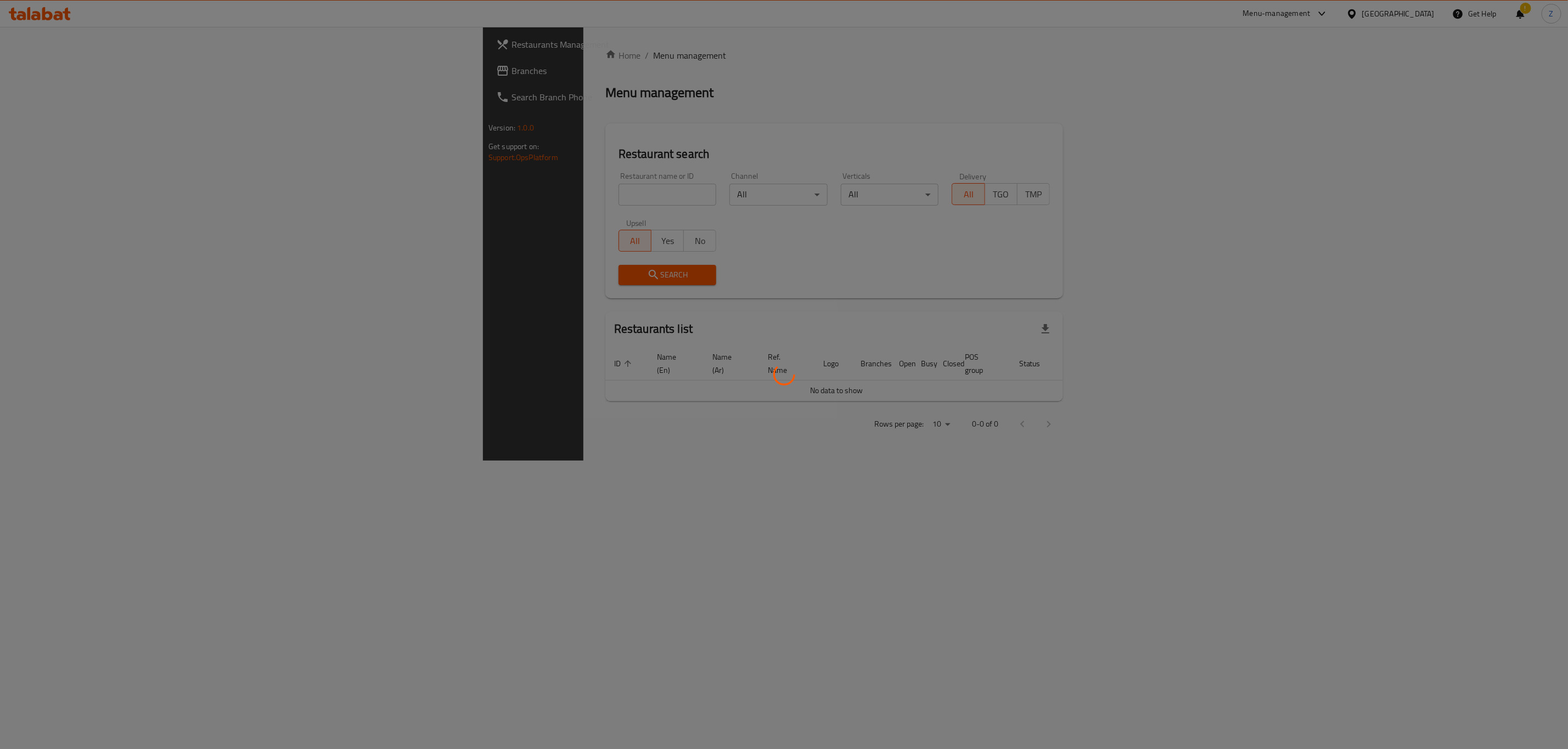
click at [404, 190] on div at bounding box center [784, 374] width 1568 height 749
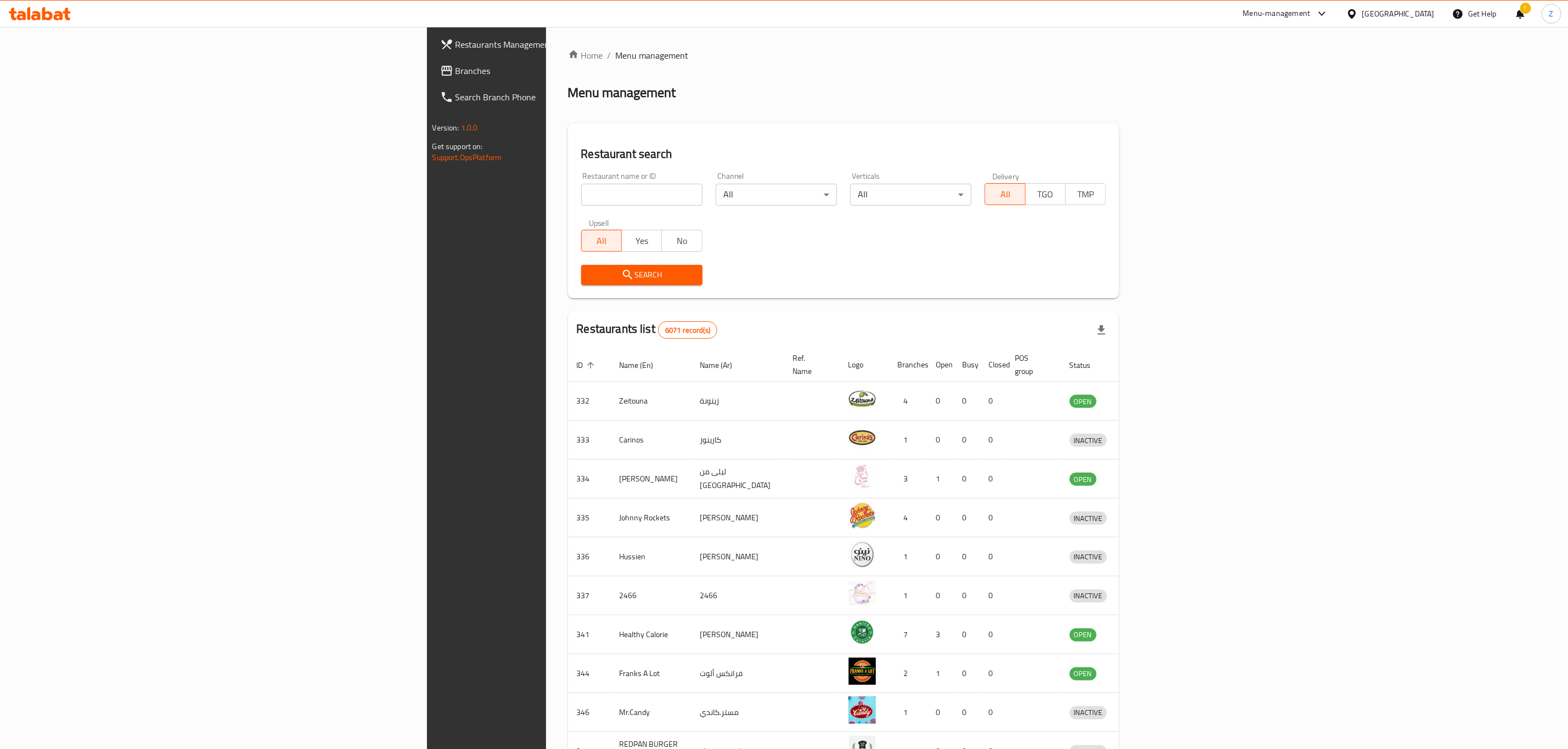
click at [582, 192] on input "search" at bounding box center [642, 194] width 121 height 22
click at [611, 396] on td "Zeitouna" at bounding box center [652, 401] width 81 height 38
click at [1141, 398] on icon "enhanced table" at bounding box center [1136, 402] width 12 height 9
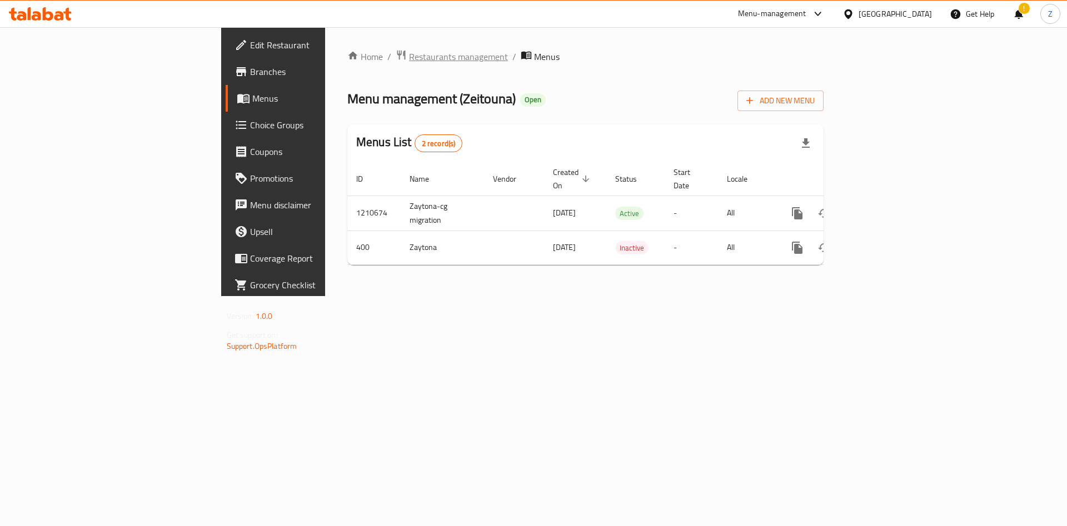
click at [409, 53] on span "Restaurants management" at bounding box center [458, 56] width 99 height 13
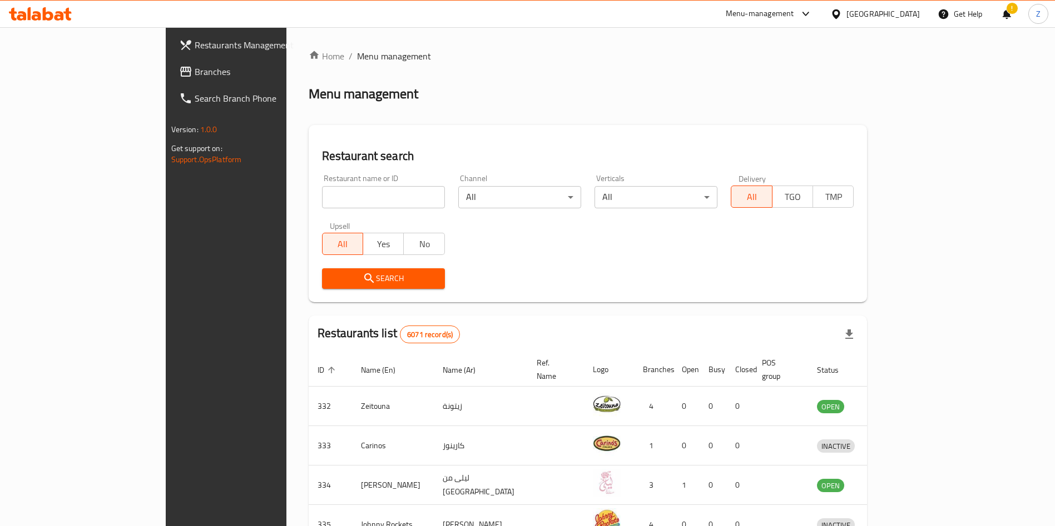
click at [322, 193] on input "search" at bounding box center [383, 197] width 123 height 22
type input "mazat restaurant"
click button "Search" at bounding box center [383, 279] width 123 height 21
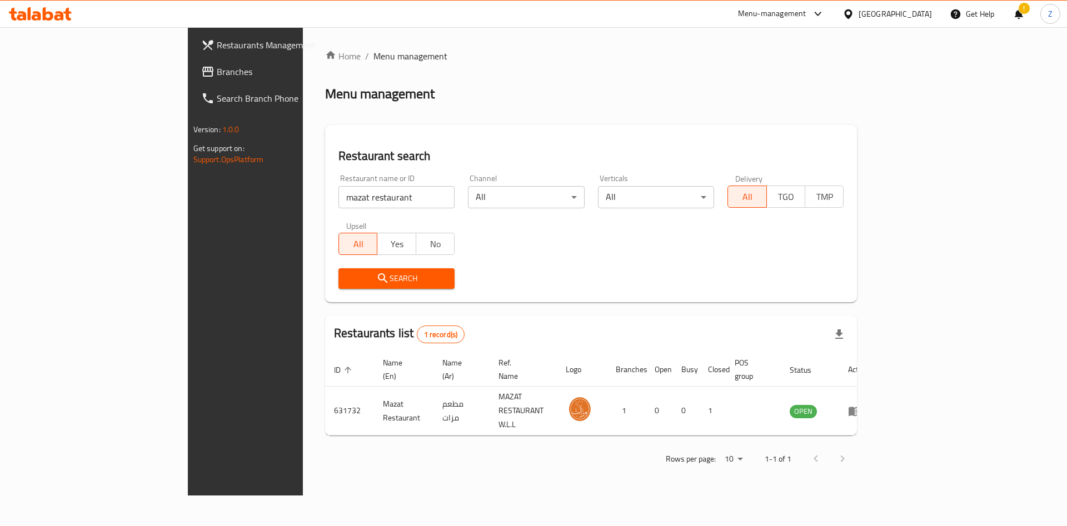
click at [809, 132] on div "Restaurant search Restaurant name or ID mazat restaurant Restaurant name or ID …" at bounding box center [591, 213] width 532 height 177
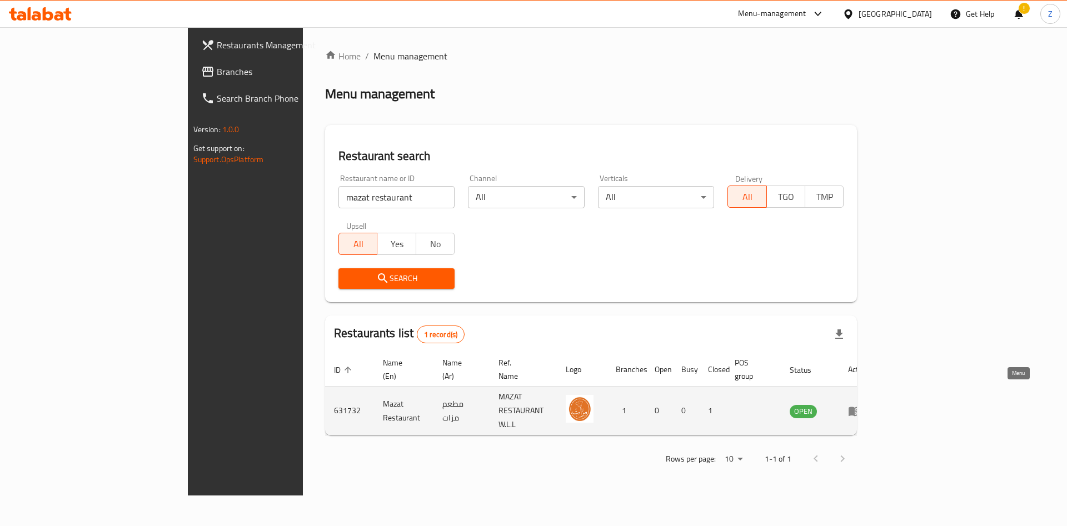
click at [862, 405] on icon "enhanced table" at bounding box center [854, 411] width 13 height 13
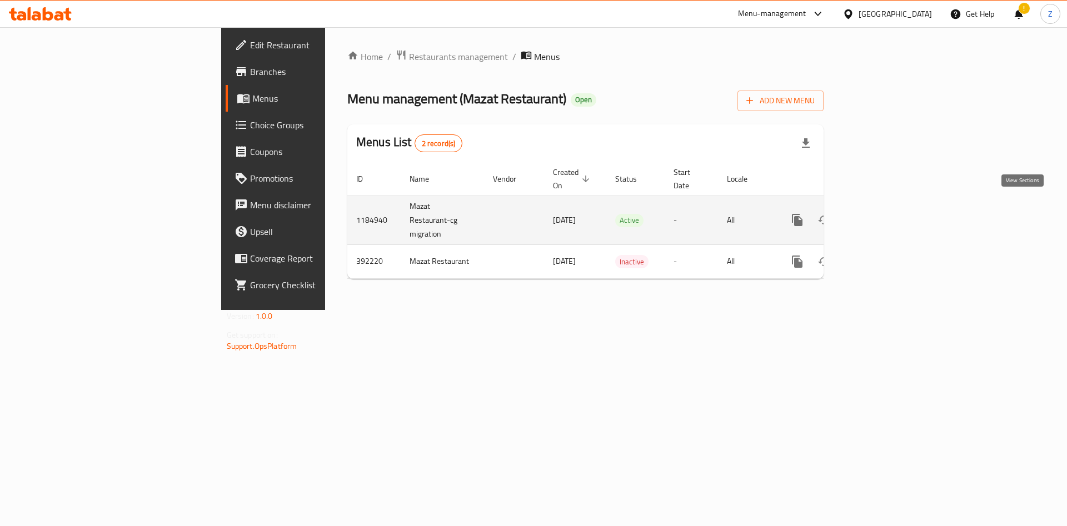
click at [885, 213] on icon "enhanced table" at bounding box center [877, 219] width 13 height 13
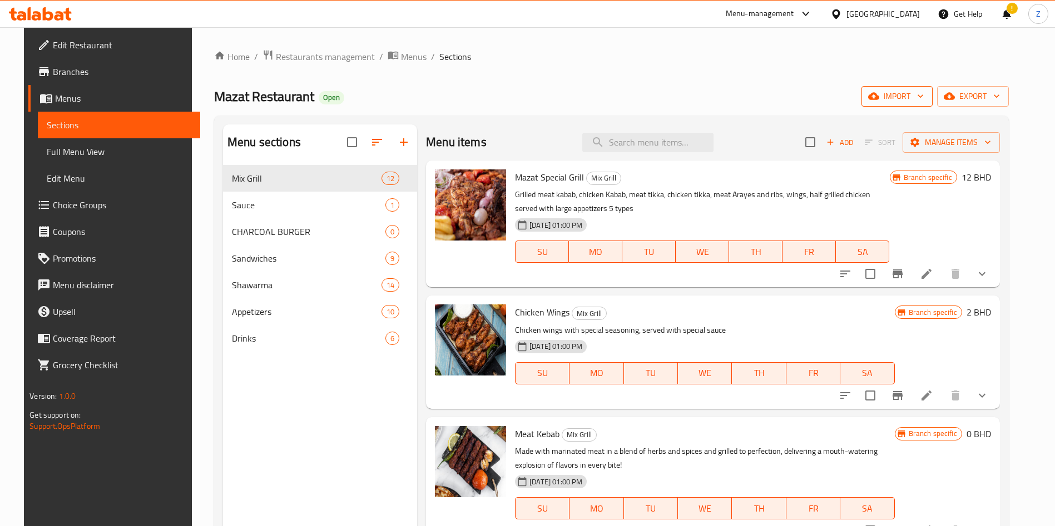
click at [923, 97] on span "import" at bounding box center [896, 97] width 53 height 14
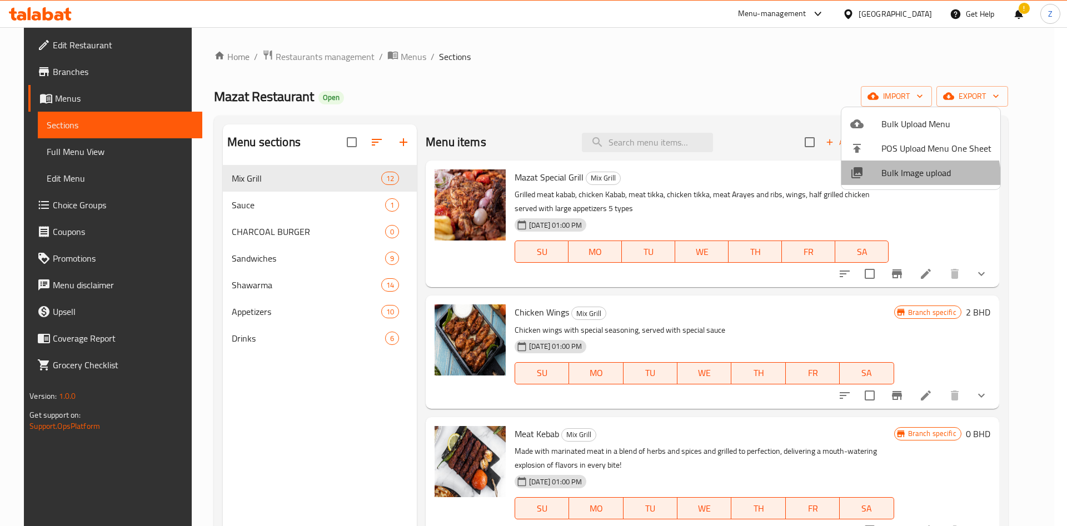
click at [920, 177] on span "Bulk Image upload" at bounding box center [937, 172] width 110 height 13
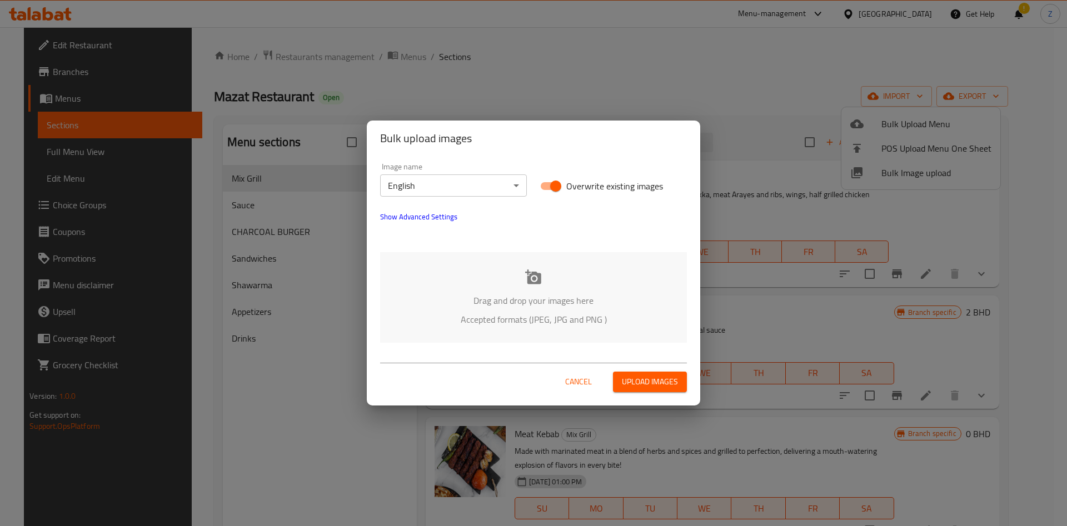
click at [578, 386] on span "Cancel" at bounding box center [578, 382] width 27 height 14
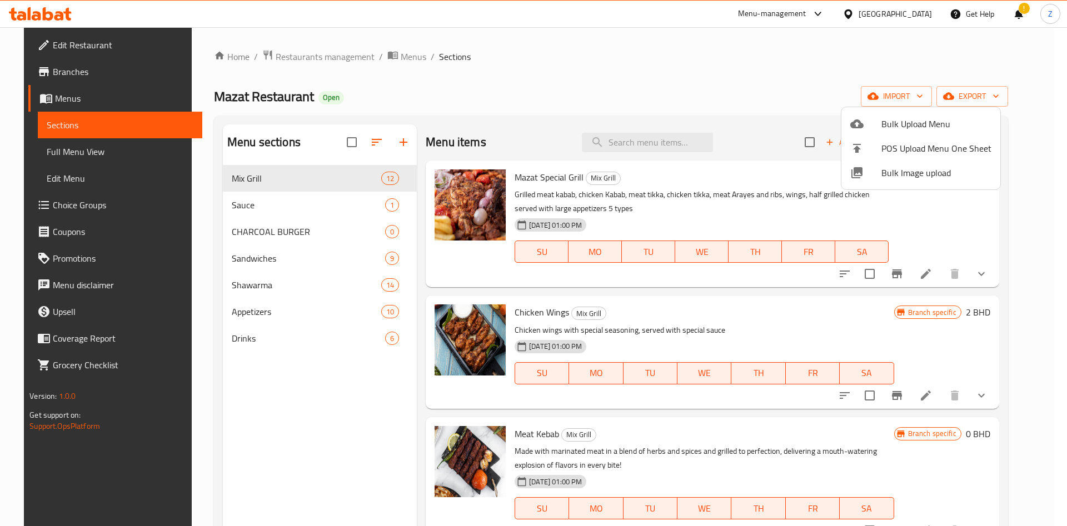
click at [396, 63] on div at bounding box center [533, 263] width 1067 height 526
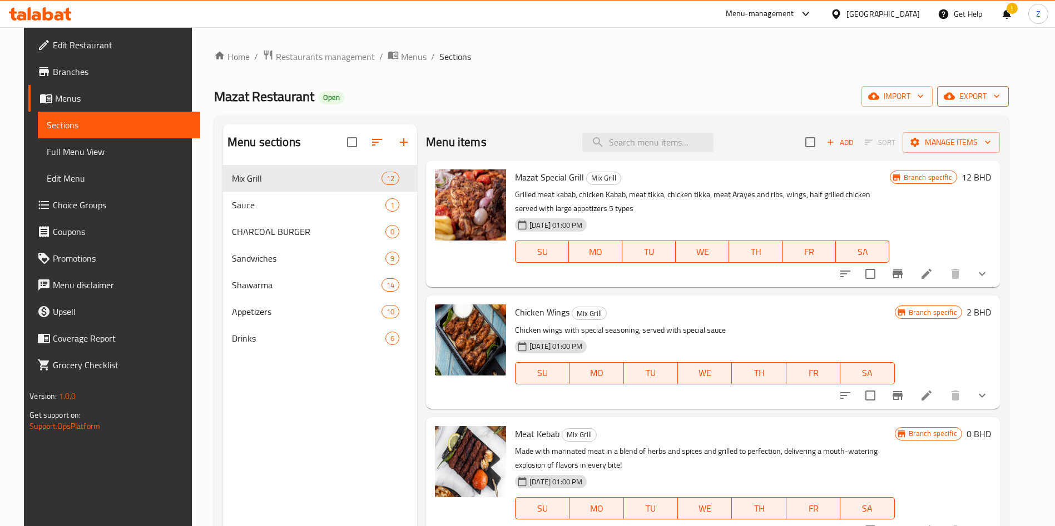
click at [993, 99] on span "export" at bounding box center [973, 97] width 54 height 14
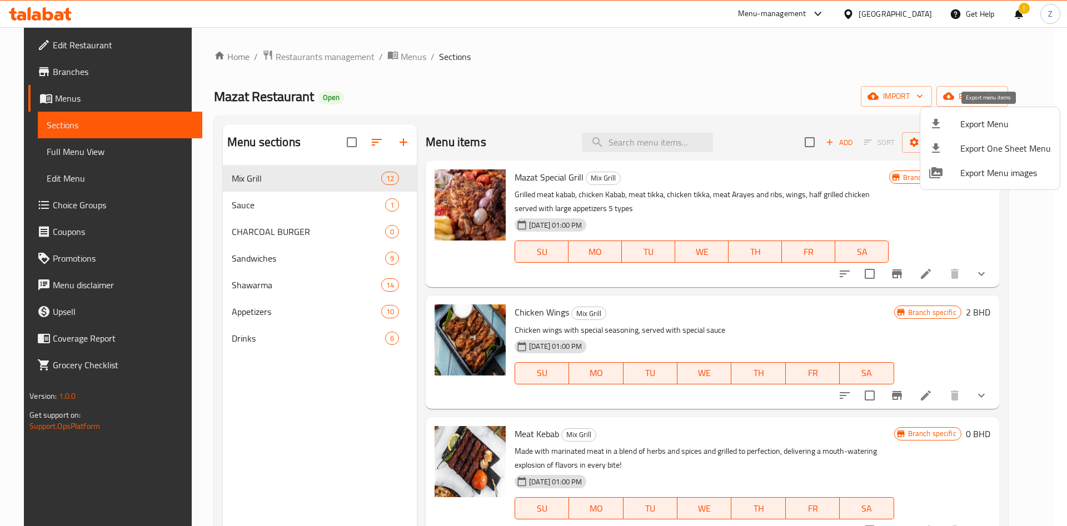
click at [1030, 125] on span "Export Menu" at bounding box center [1006, 123] width 91 height 13
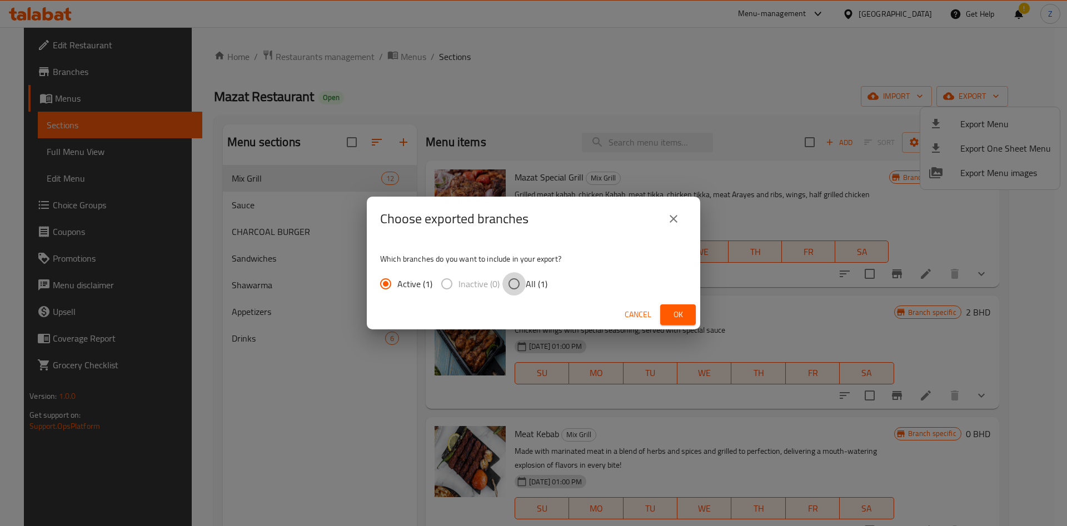
click at [512, 290] on input "All (1)" at bounding box center [514, 283] width 23 height 23
radio input "true"
click at [680, 312] on span "Ok" at bounding box center [678, 315] width 18 height 14
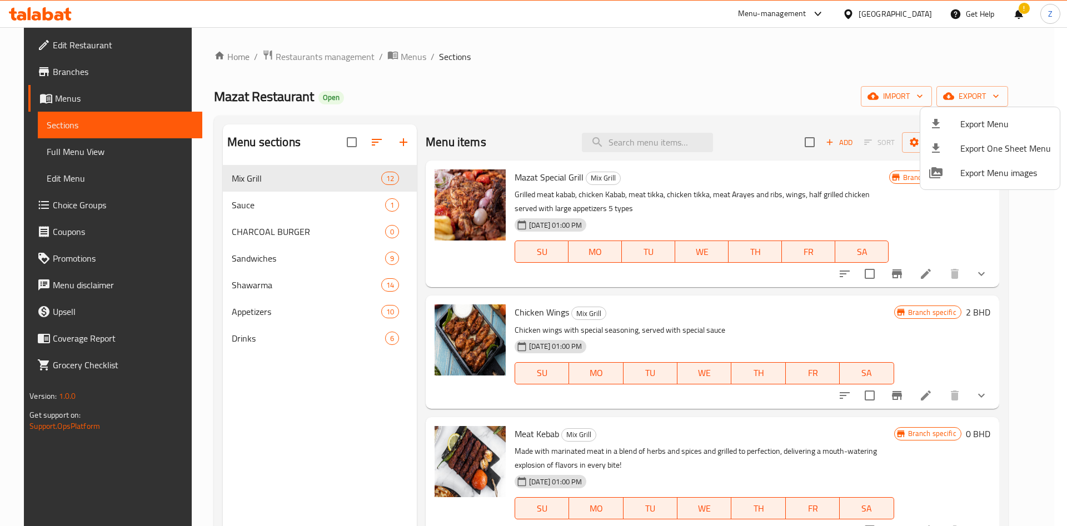
click at [667, 136] on div at bounding box center [533, 263] width 1067 height 526
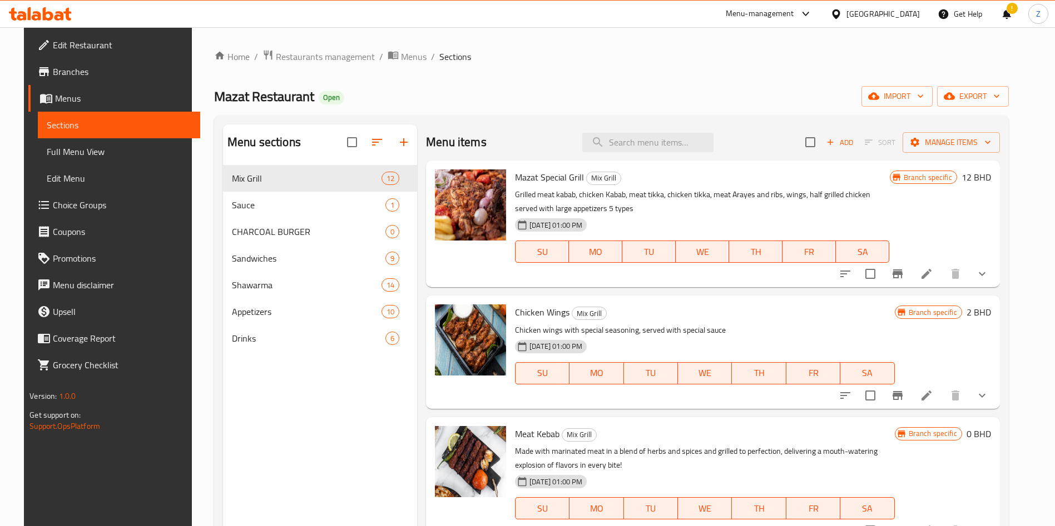
click at [667, 136] on input "search" at bounding box center [647, 142] width 131 height 19
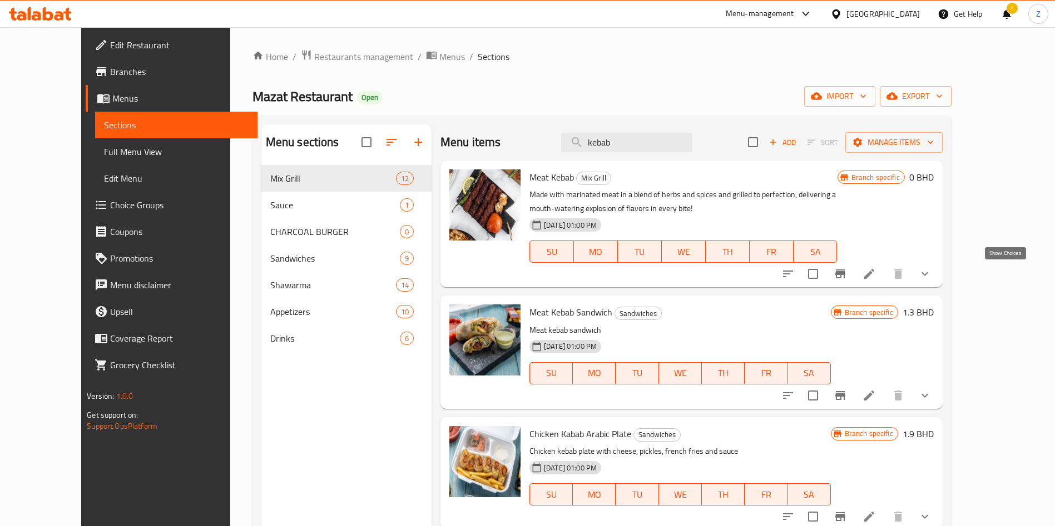
type input "kebab"
click at [931, 274] on icon "show more" at bounding box center [924, 273] width 13 height 13
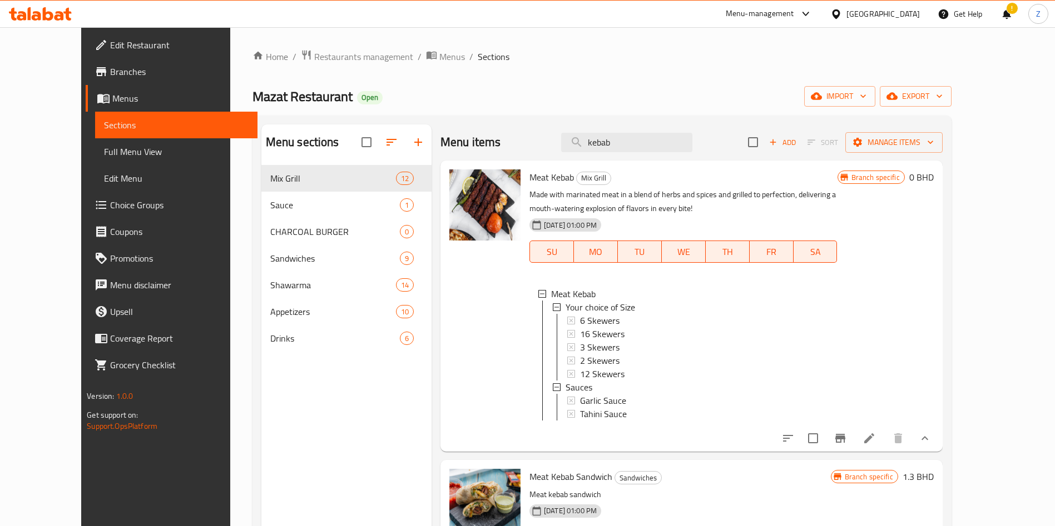
scroll to position [2, 0]
click at [936, 466] on div "Menu items kebab Add Sort Manage items Meat Kebab Mix Grill Made with marinated…" at bounding box center [686, 388] width 511 height 526
click at [876, 445] on icon at bounding box center [868, 438] width 13 height 13
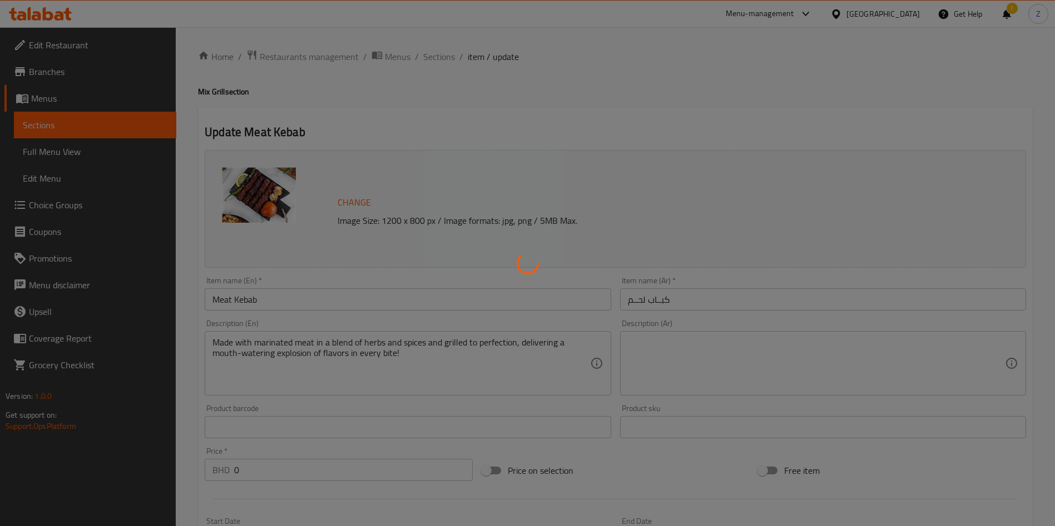
type input "اختيار حسب السعر :"
type input "1"
type input "صوص"
type input "0"
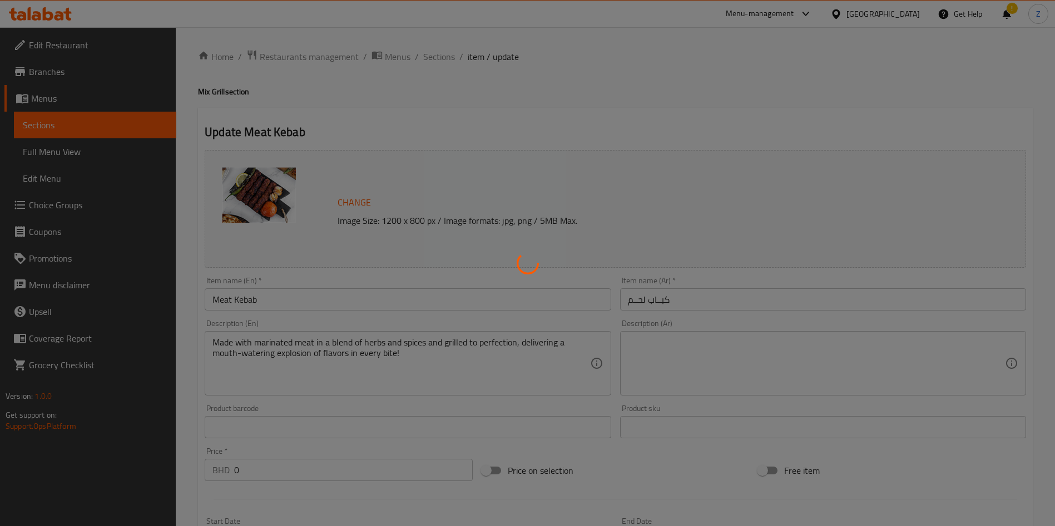
type input "2"
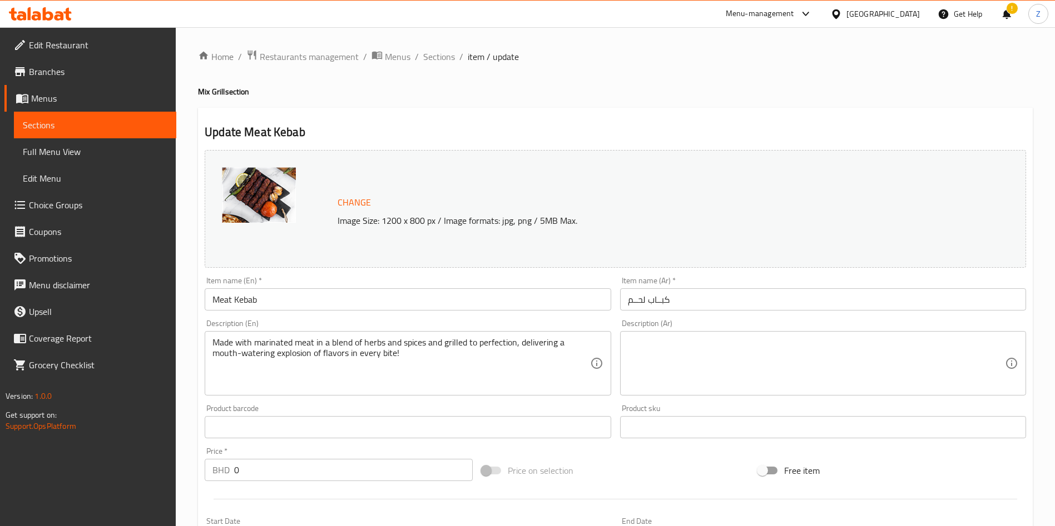
scroll to position [339, 0]
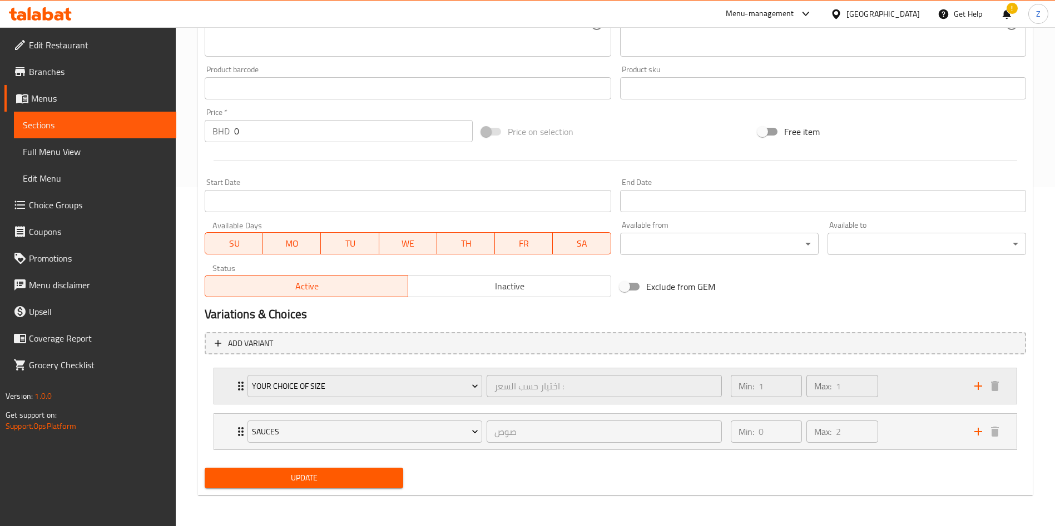
click at [239, 386] on icon "Expand" at bounding box center [241, 386] width 6 height 9
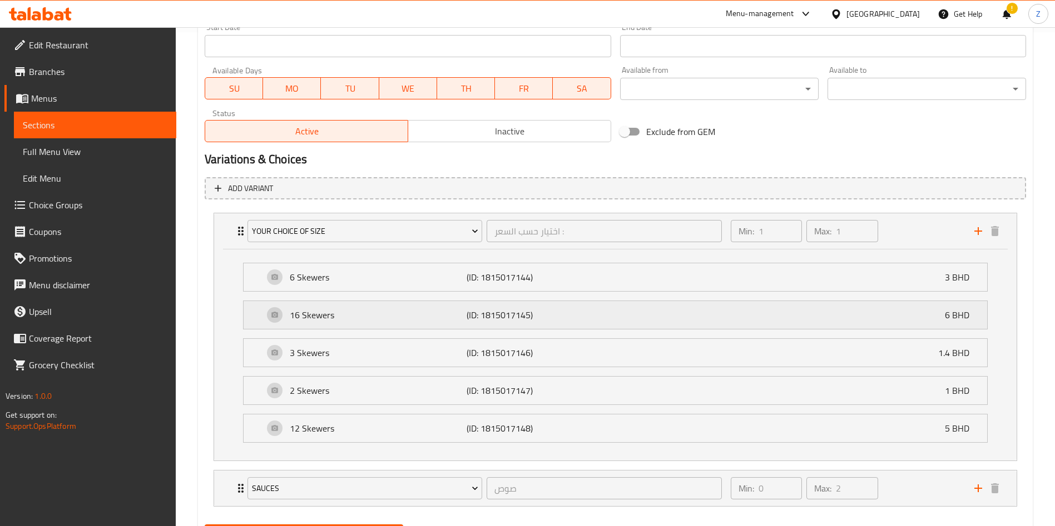
scroll to position [0, 0]
